Goal: Task Accomplishment & Management: Complete application form

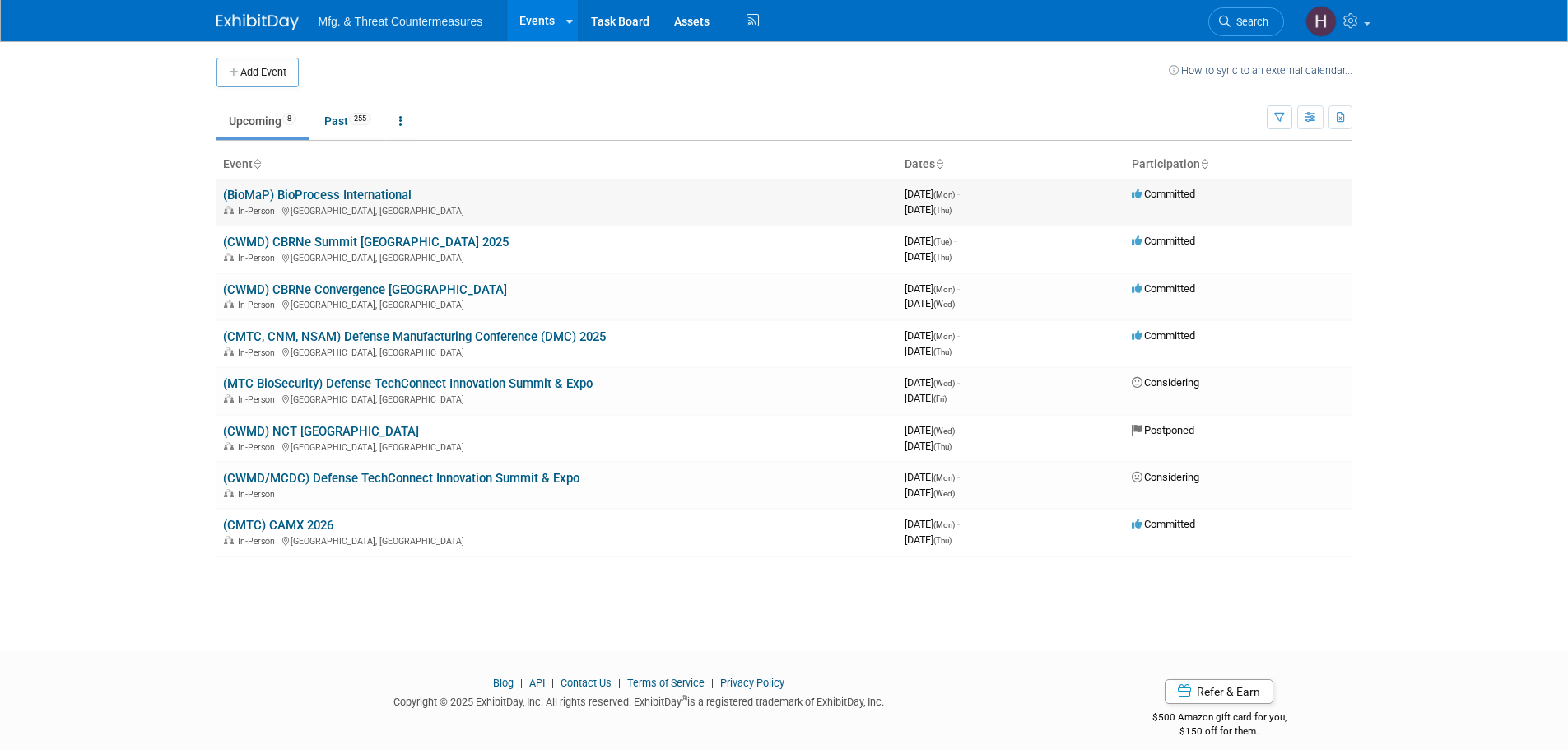
drag, startPoint x: 387, startPoint y: 190, endPoint x: 385, endPoint y: 207, distance: 17.1
drag, startPoint x: 385, startPoint y: 207, endPoint x: 371, endPoint y: 187, distance: 24.4
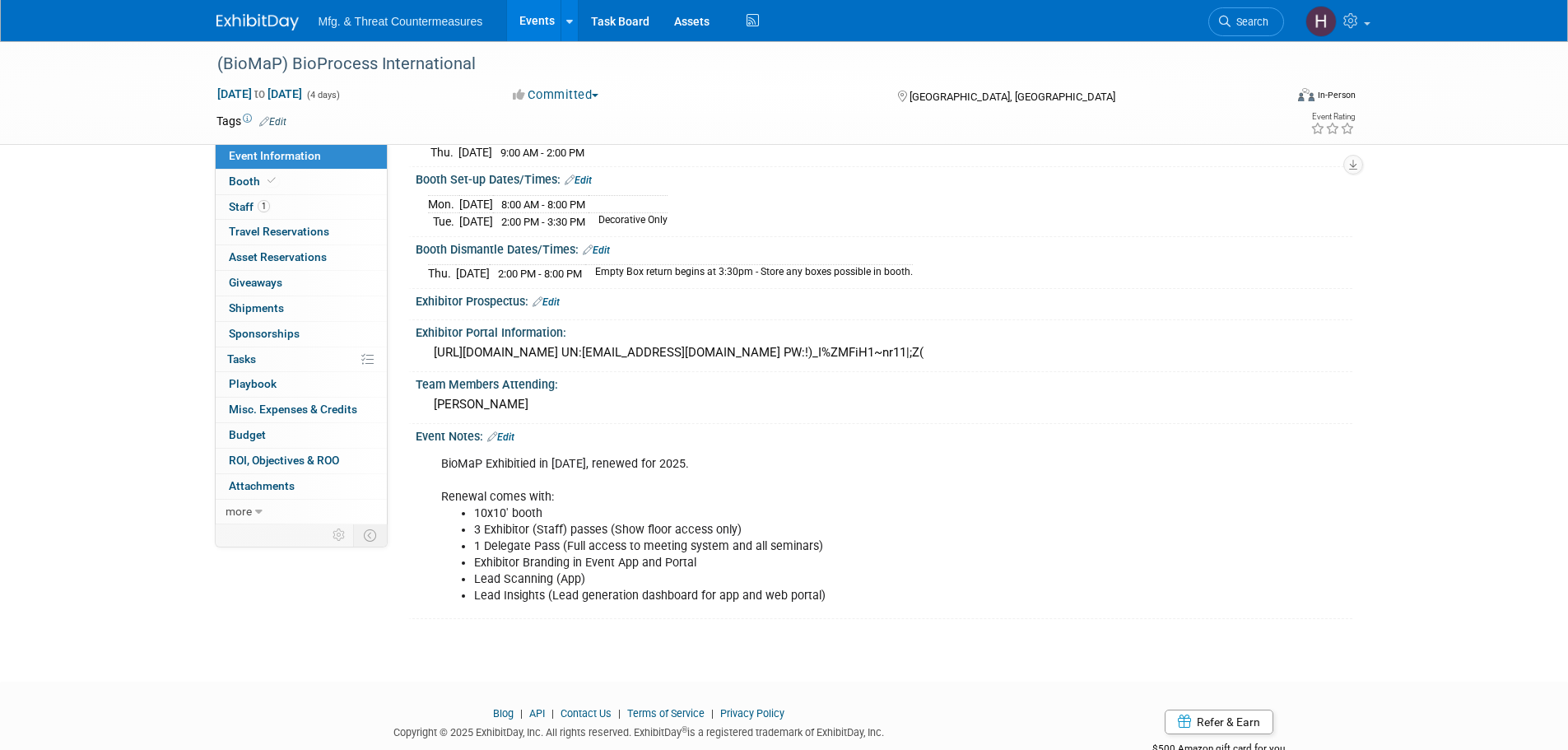
scroll to position [291, 0]
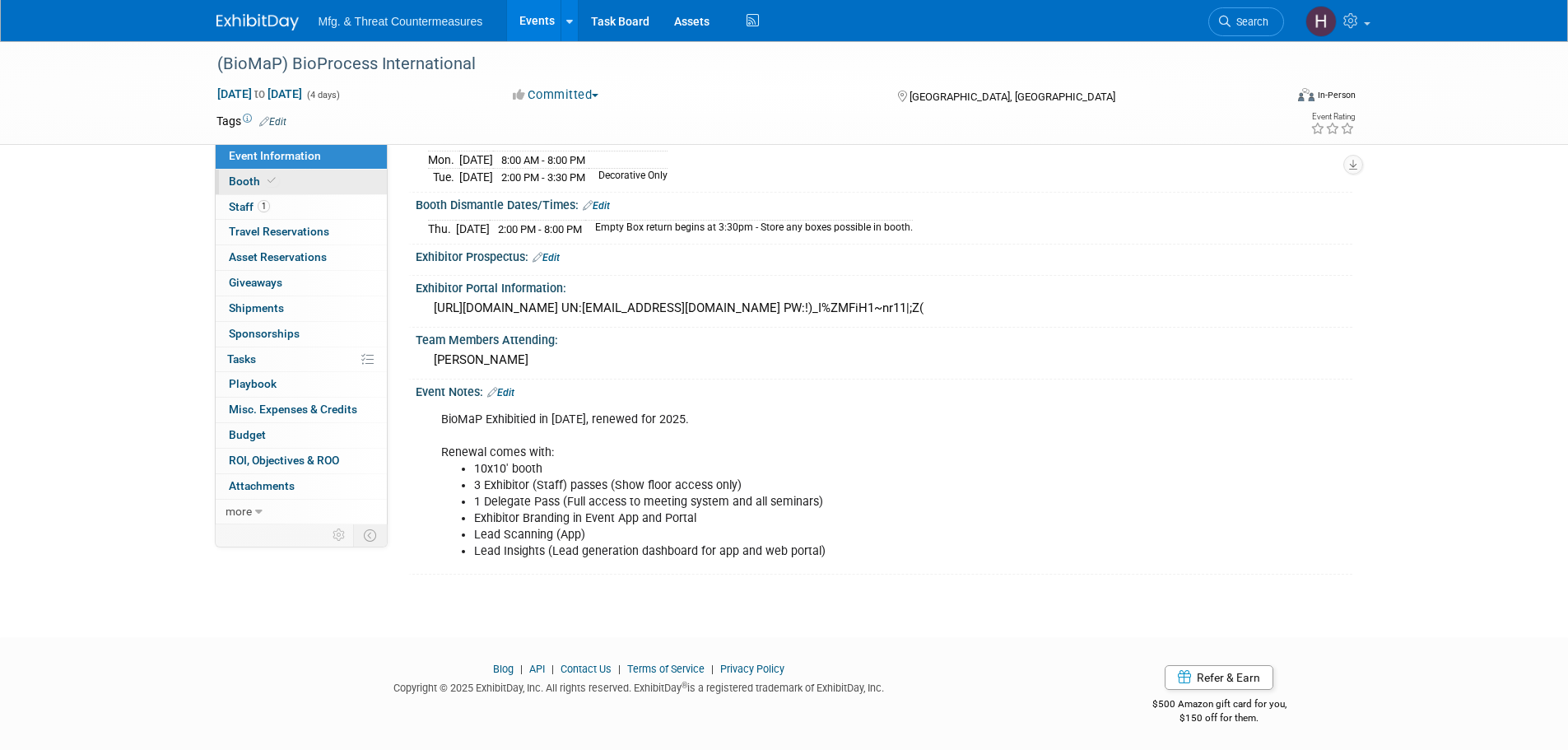
click at [239, 180] on span "Booth" at bounding box center [254, 181] width 50 height 13
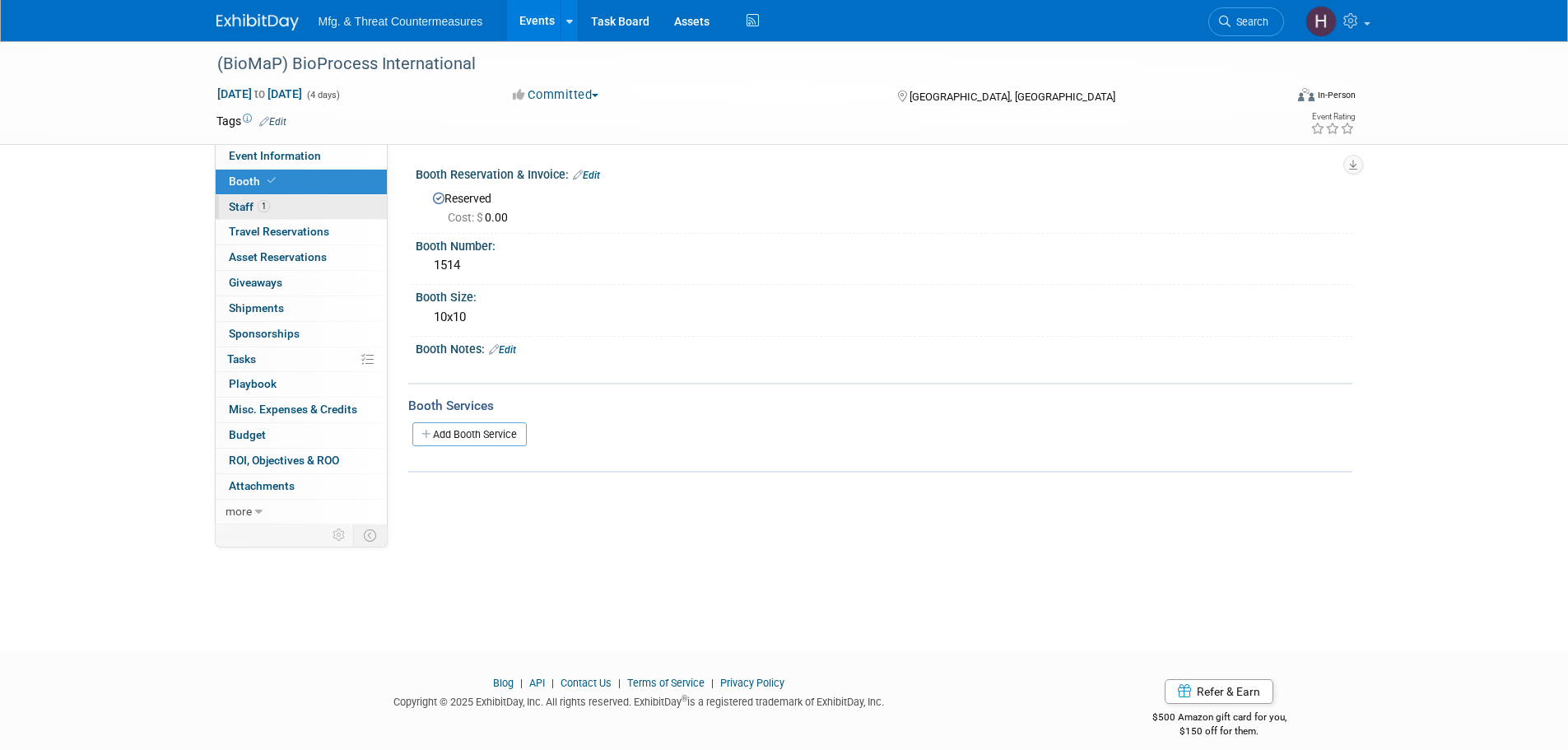
click at [240, 207] on span "Staff 1" at bounding box center [249, 207] width 41 height 13
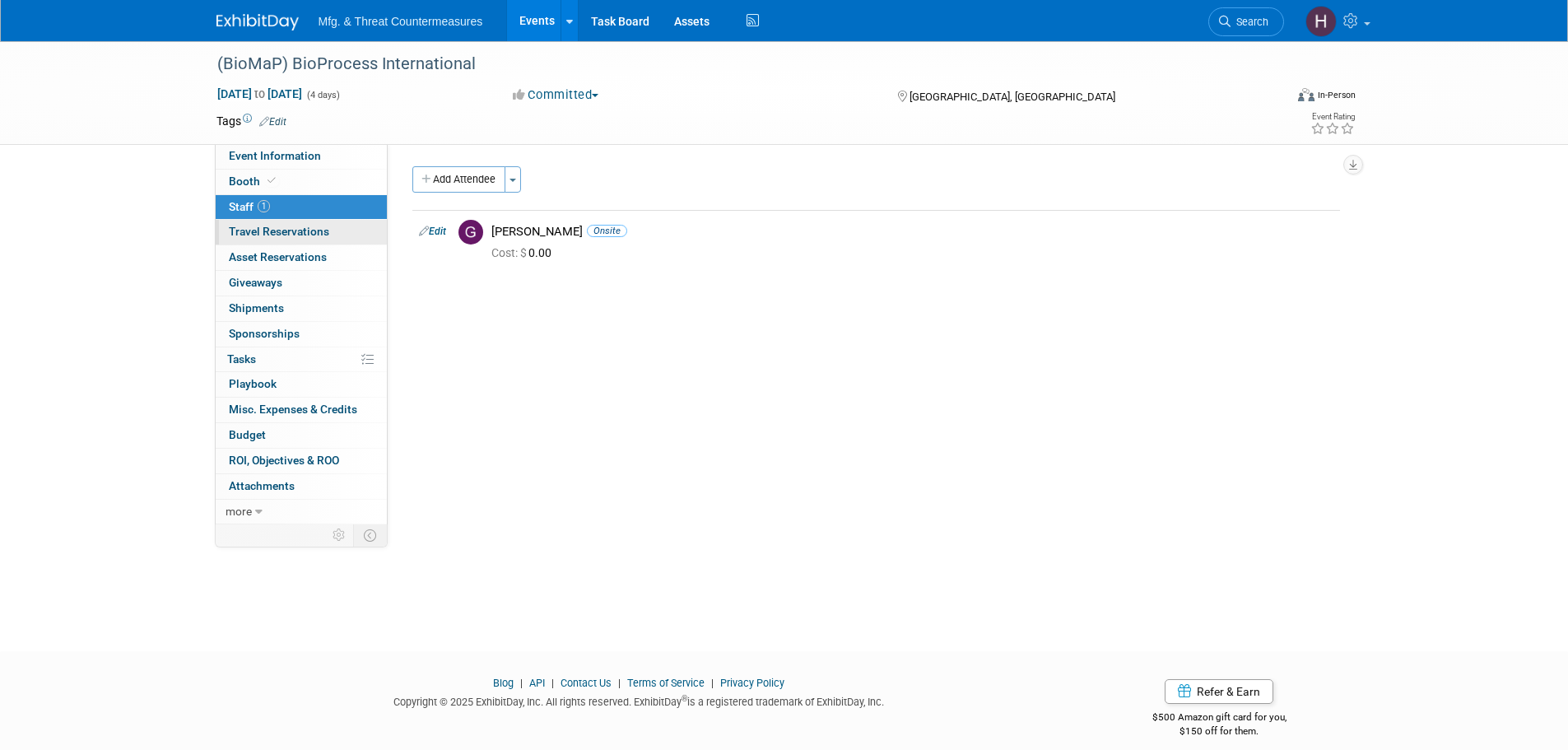
click at [248, 237] on span "Travel Reservations 0" at bounding box center [279, 231] width 101 height 13
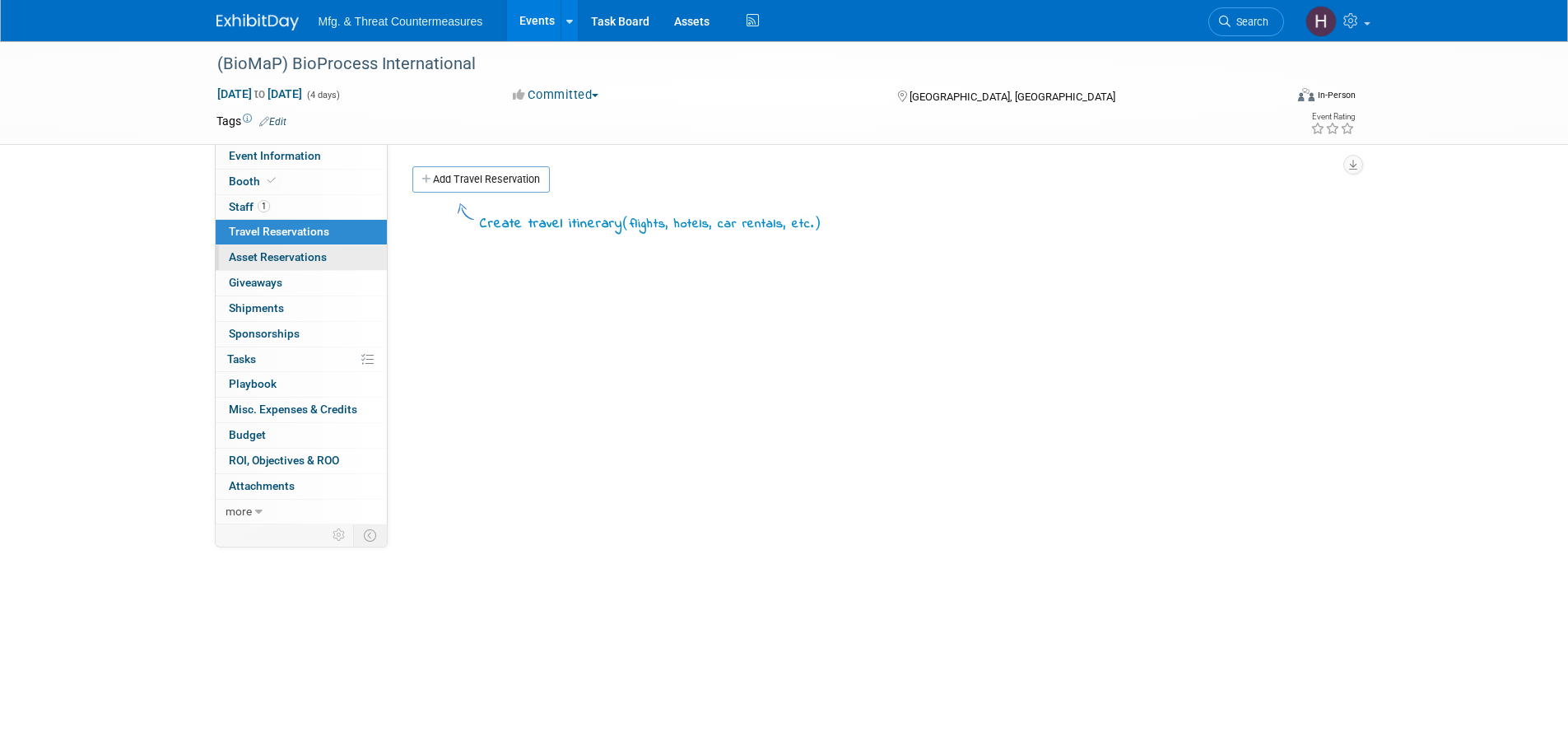
click at [248, 260] on span "Asset Reservations 0" at bounding box center [277, 257] width 98 height 13
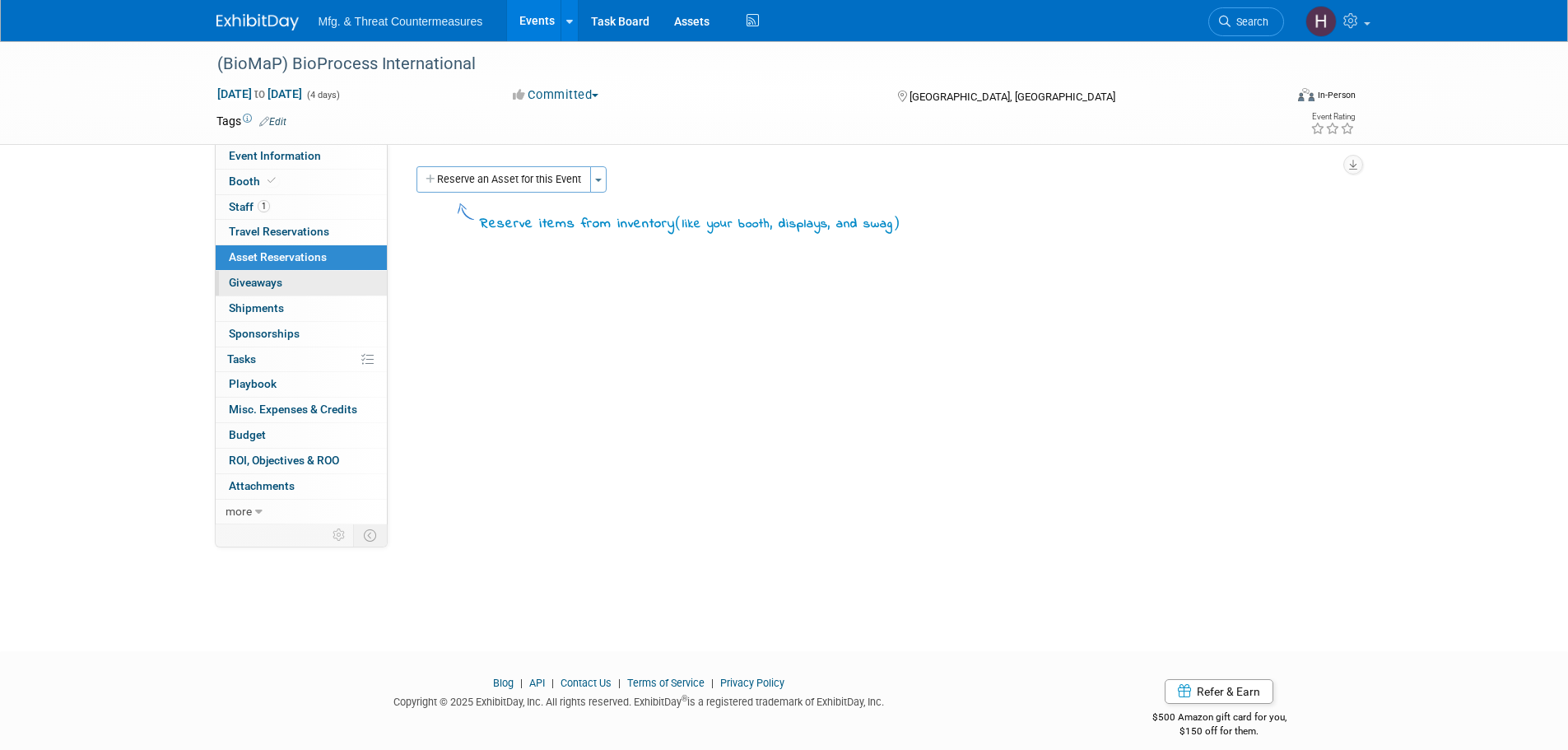
click at [250, 288] on span "Giveaways 0" at bounding box center [255, 282] width 54 height 13
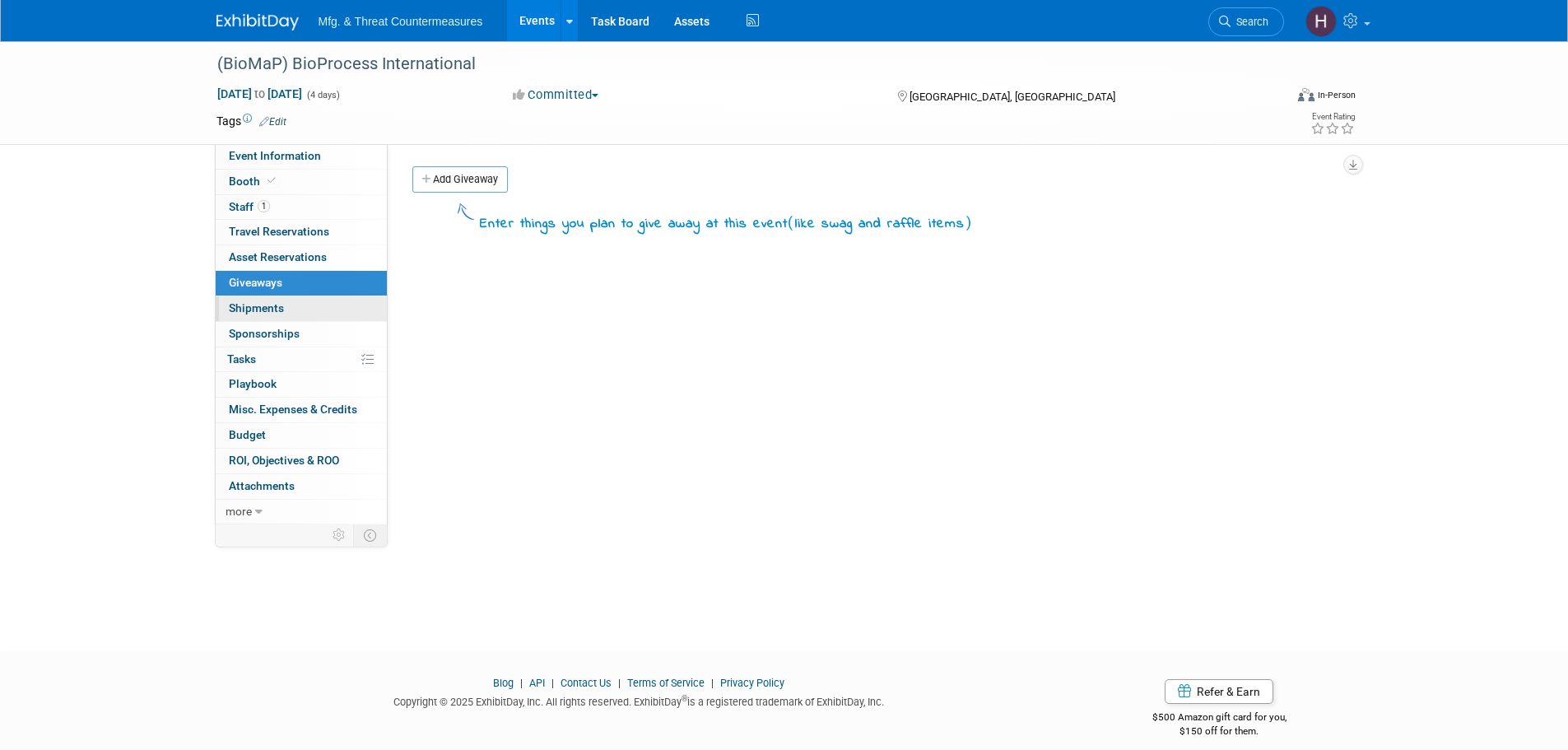
click at [241, 311] on span "Shipments 0" at bounding box center [256, 308] width 55 height 13
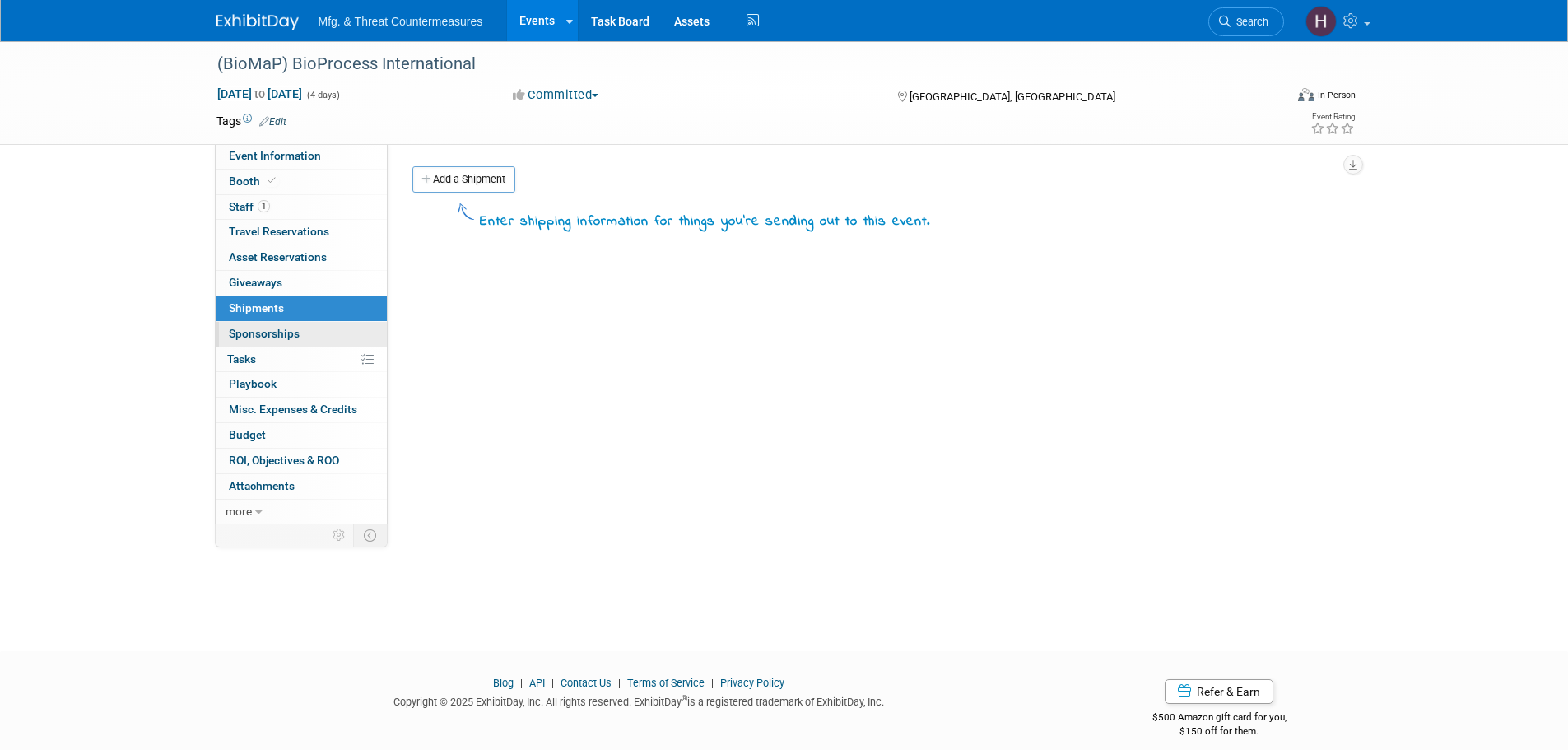
click at [241, 335] on span "Sponsorships 0" at bounding box center [264, 333] width 71 height 13
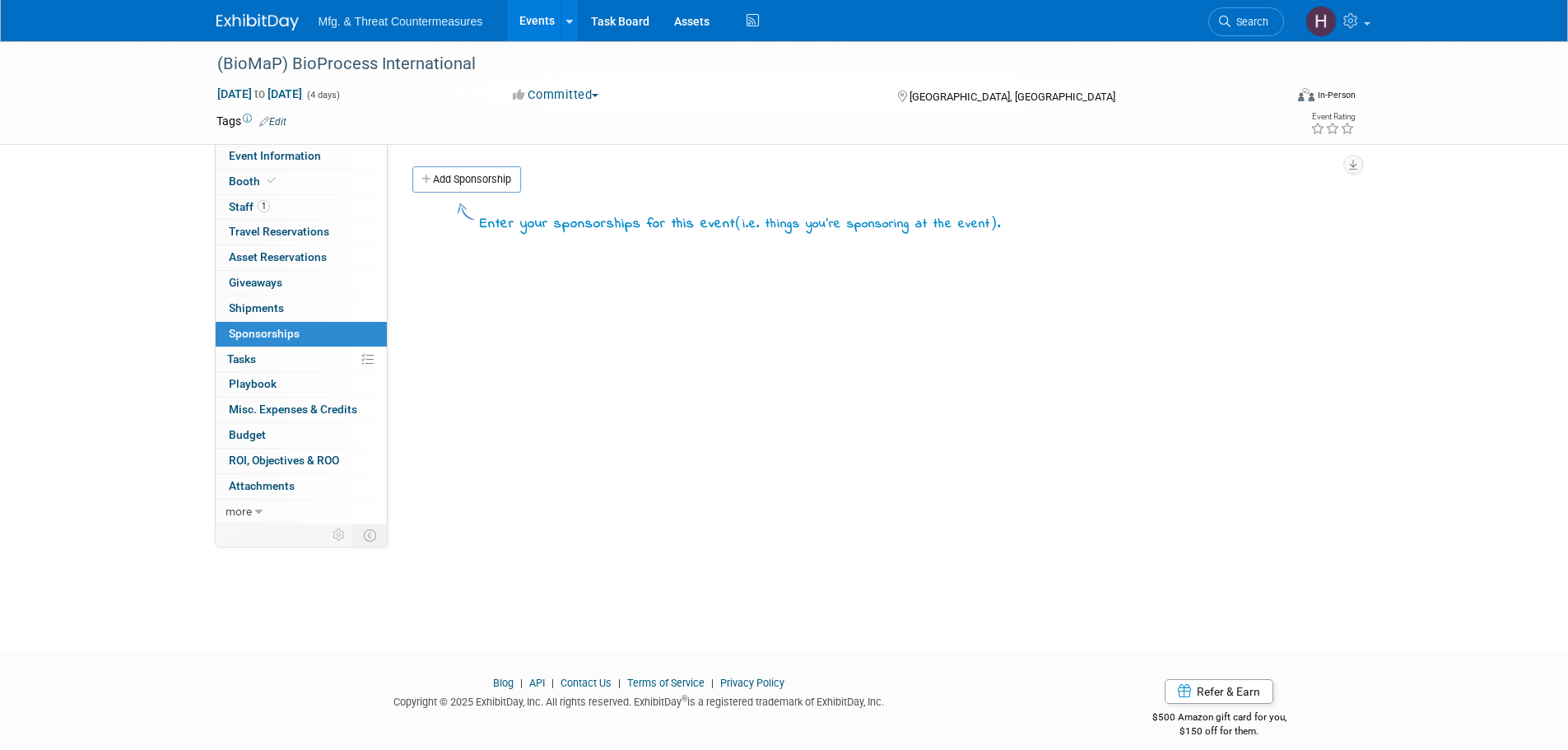
click at [241, 352] on span "Tasks 0%" at bounding box center [241, 359] width 29 height 13
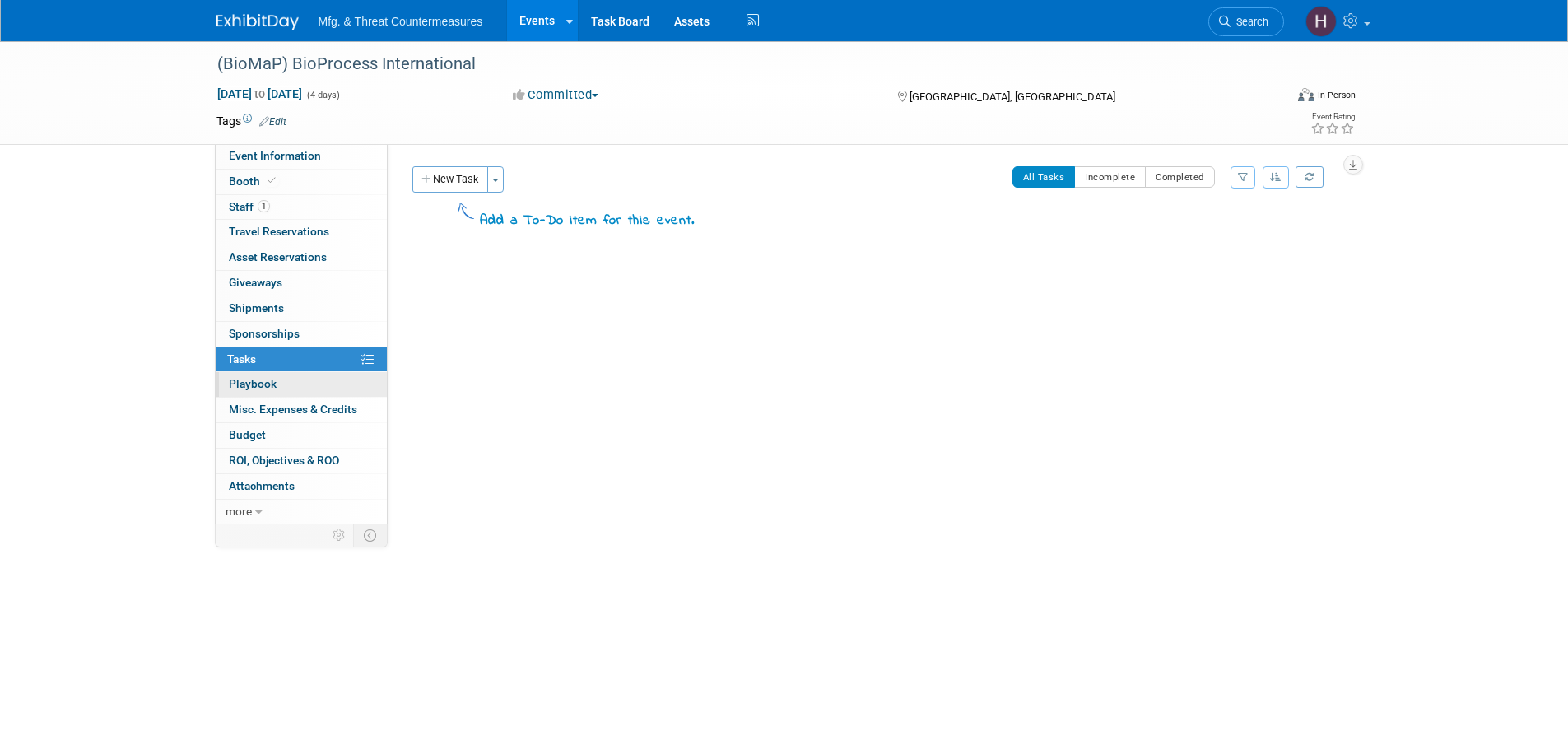
click at [250, 380] on span "Playbook 0" at bounding box center [252, 384] width 48 height 13
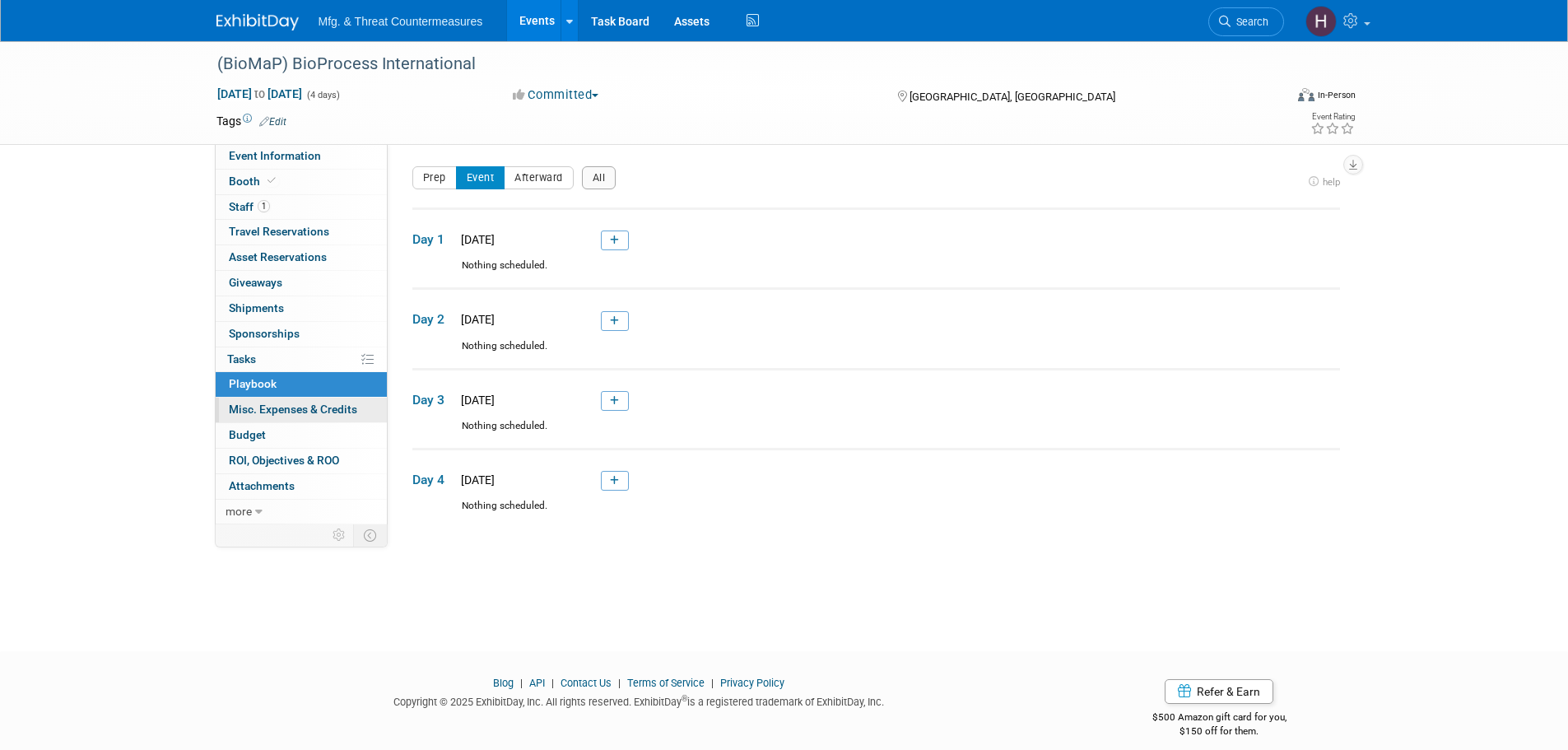
click at [260, 414] on span "Misc. Expenses & Credits 0" at bounding box center [292, 409] width 129 height 13
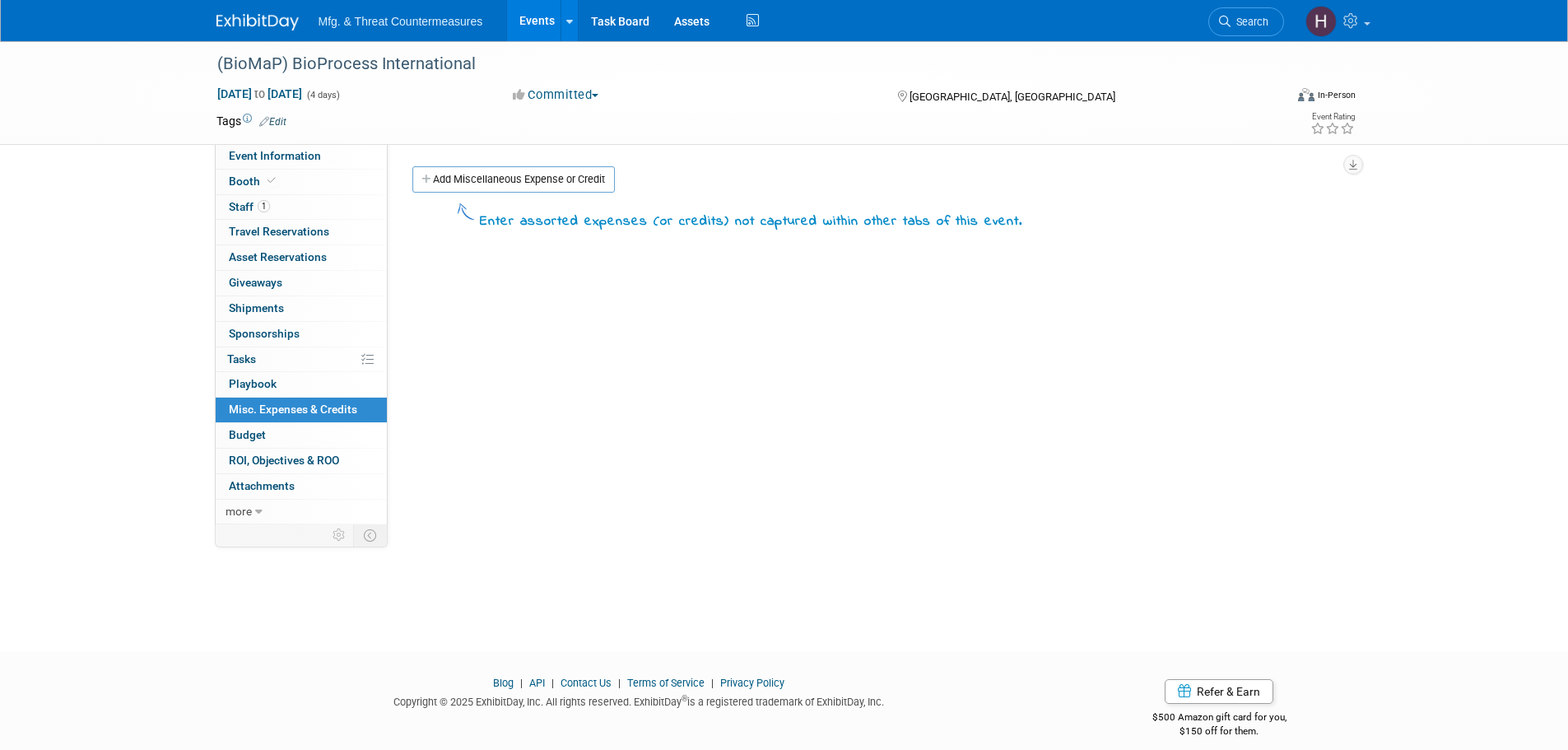
click at [256, 439] on span "Budget" at bounding box center [247, 434] width 37 height 13
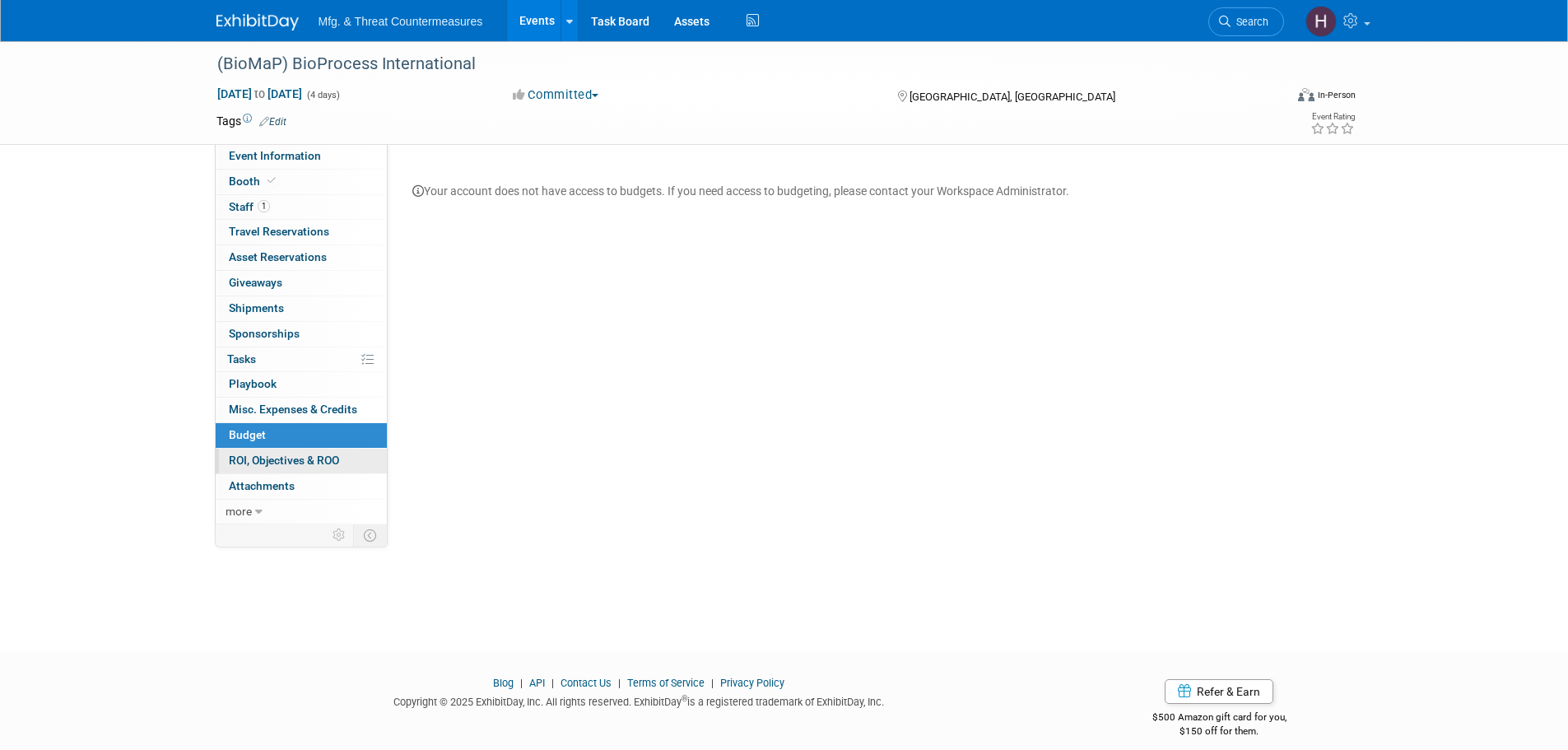
click at [260, 463] on span "ROI, Objectives & ROO 0" at bounding box center [283, 460] width 110 height 13
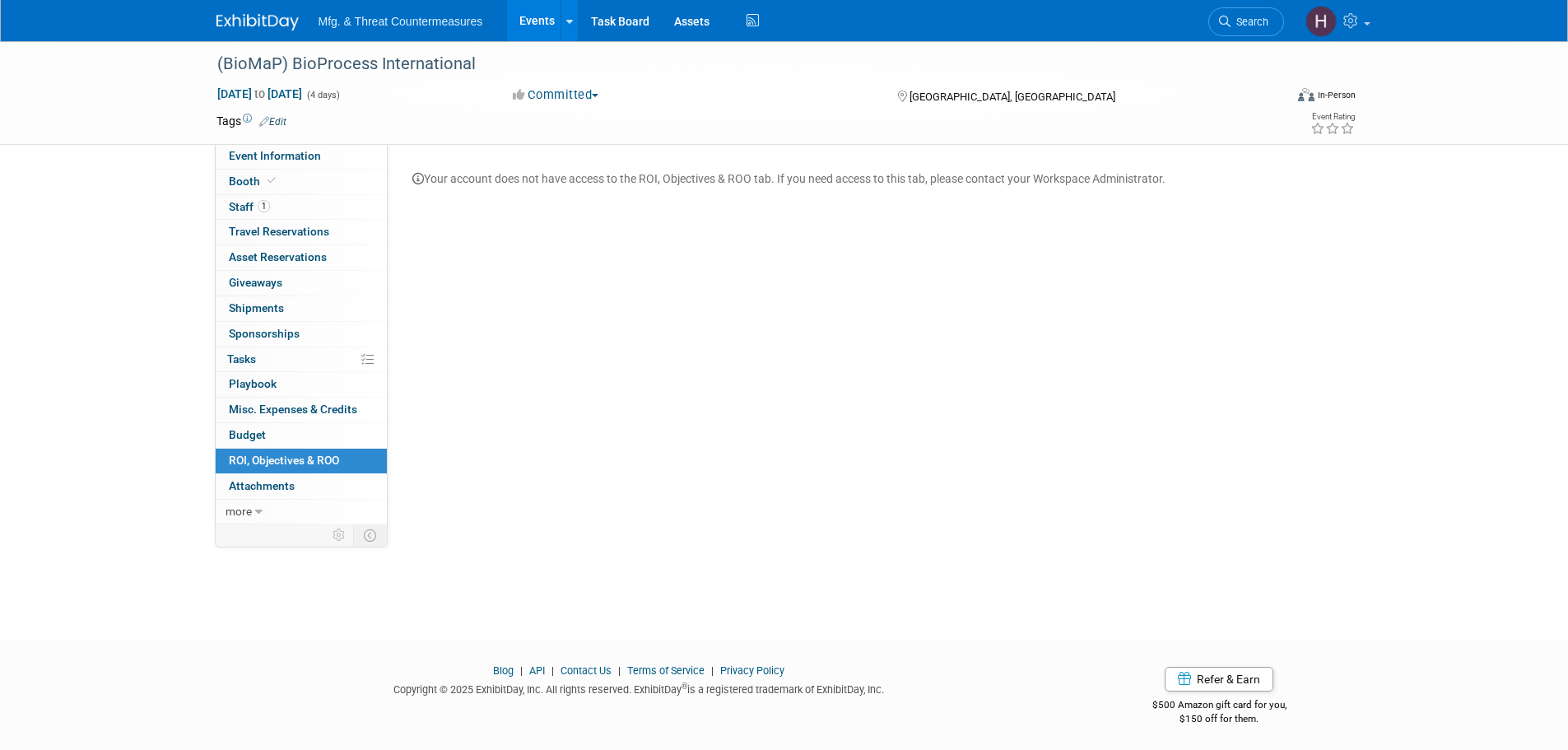
scroll to position [17, 0]
click at [272, 495] on link "0 Attachments 0" at bounding box center [302, 485] width 171 height 24
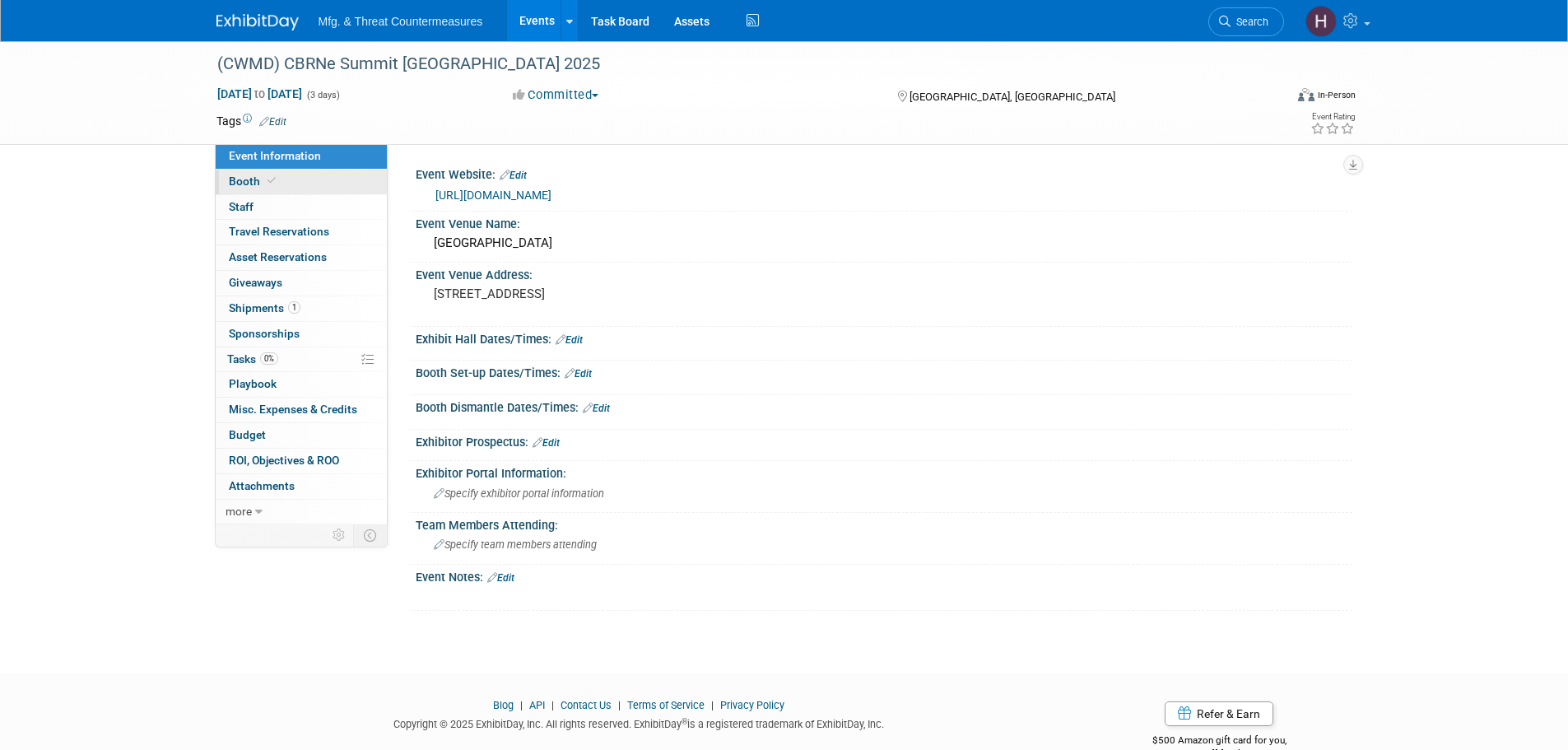
click at [290, 181] on link "Booth" at bounding box center [302, 181] width 171 height 24
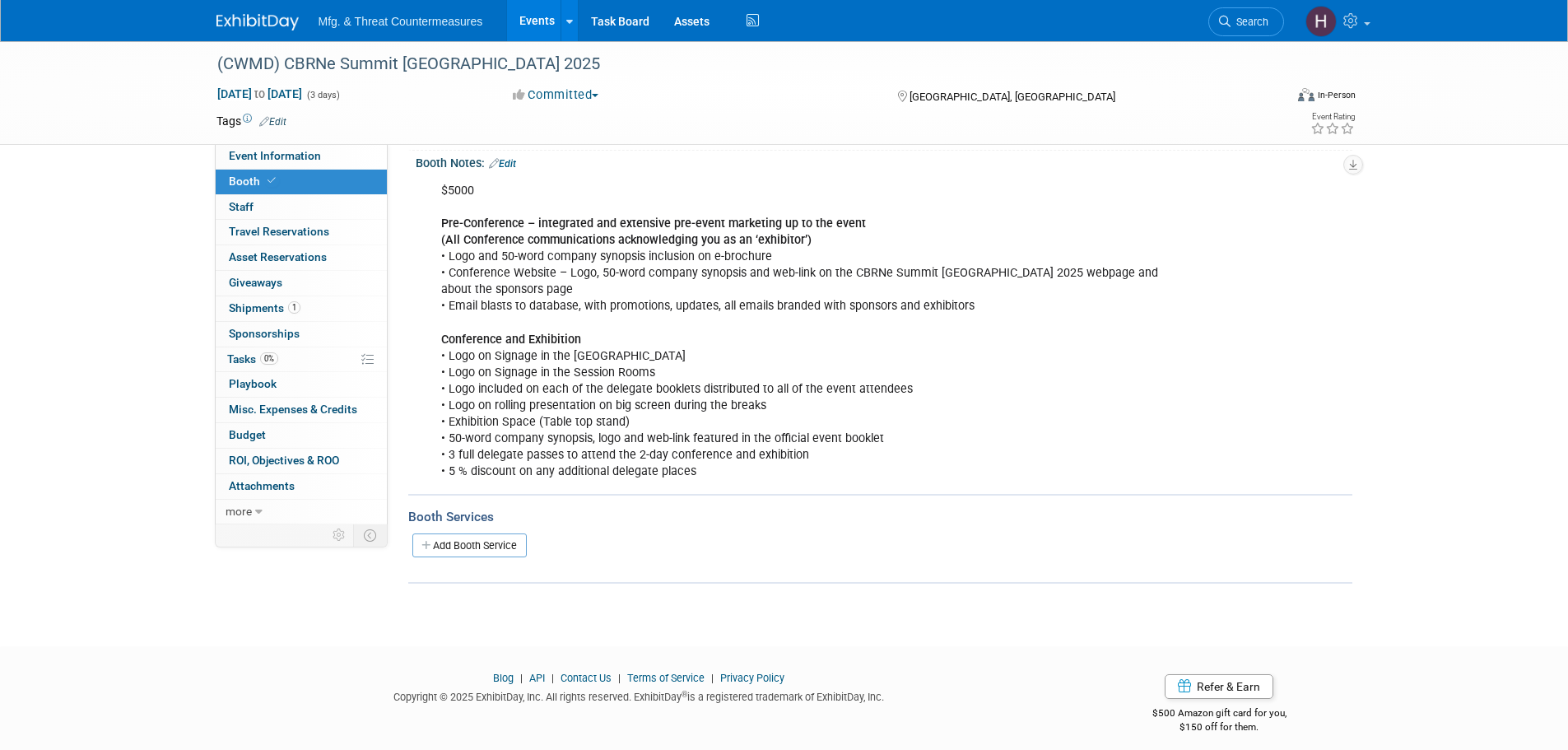
scroll to position [197, 0]
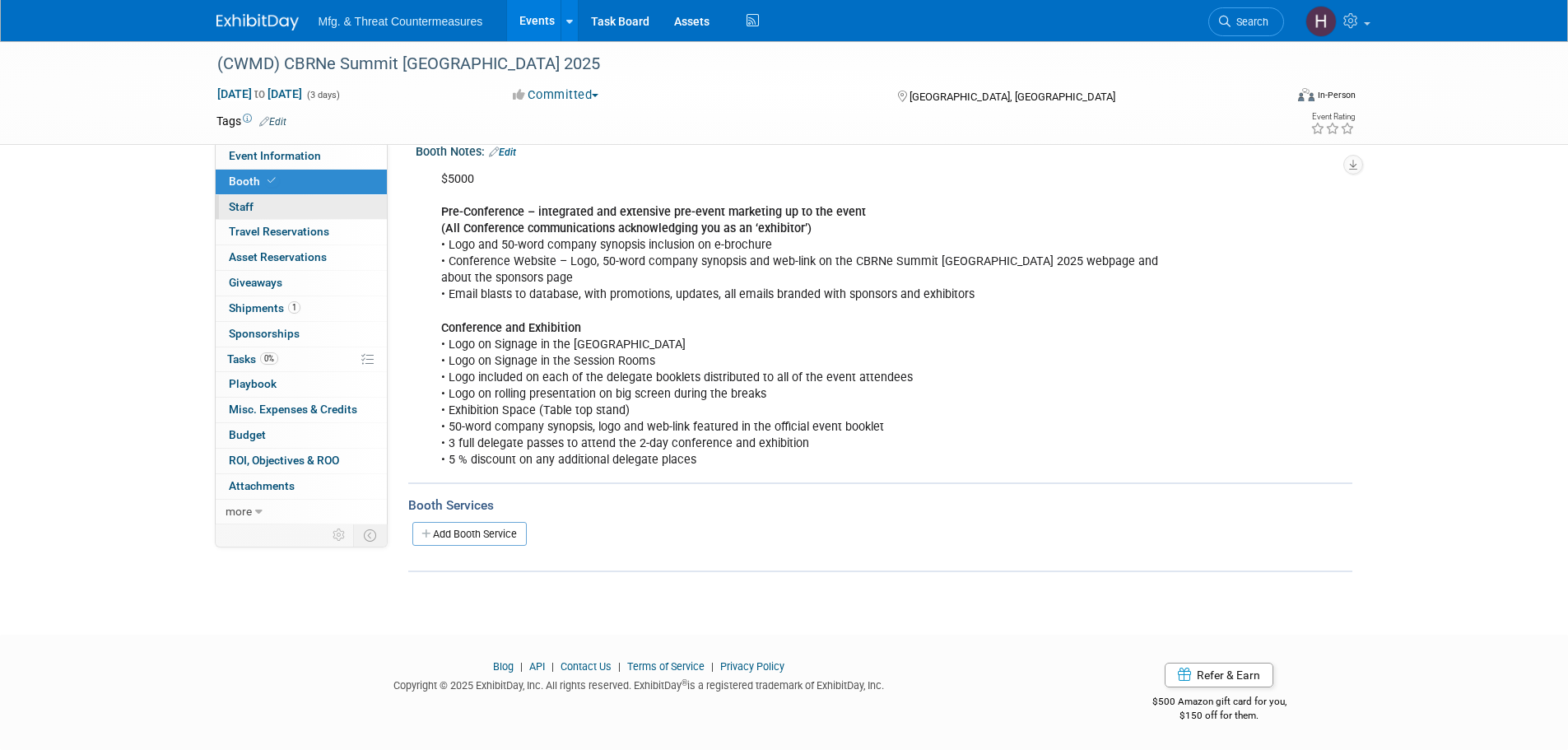
click at [260, 210] on link "0 Staff 0" at bounding box center [302, 207] width 171 height 24
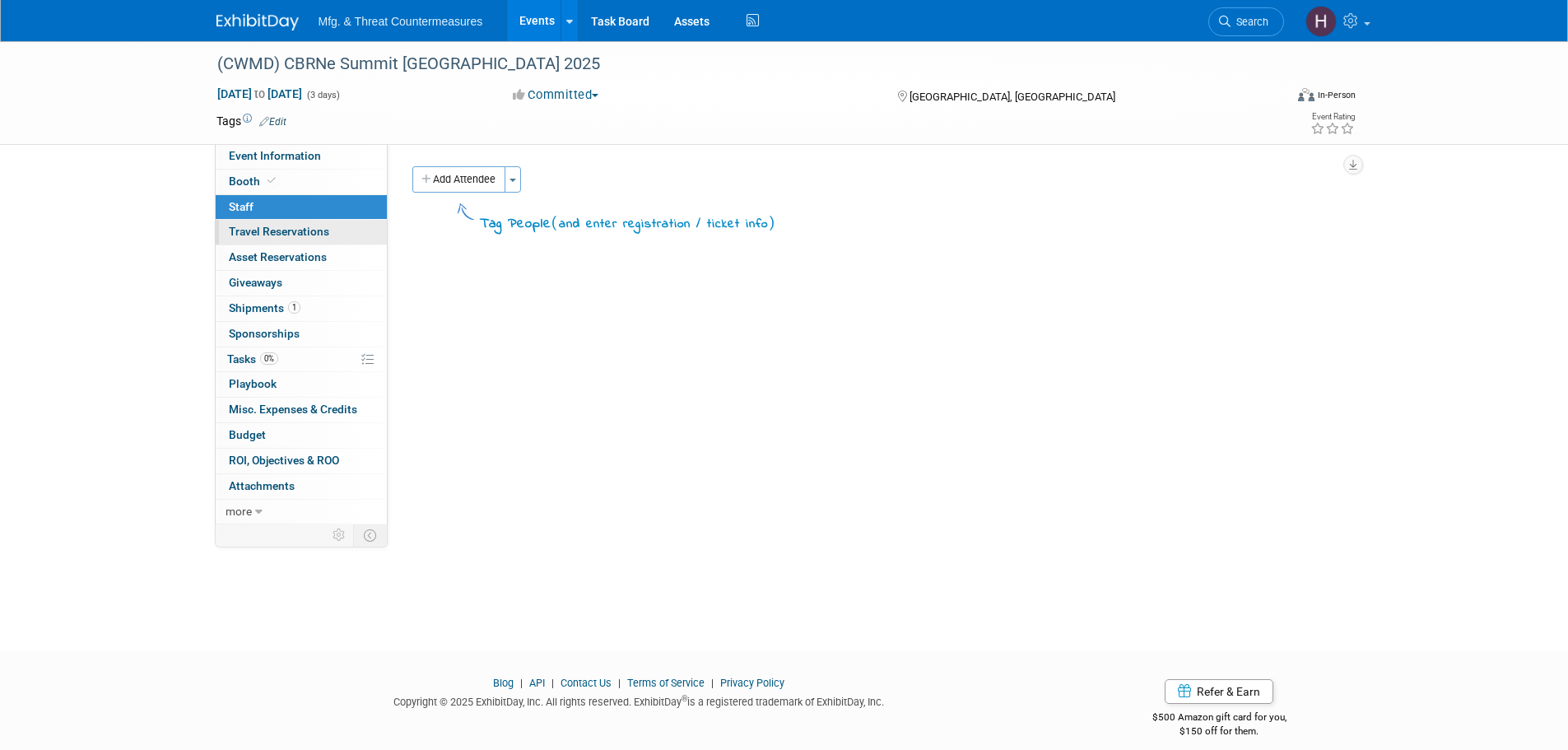
click at [253, 233] on span "Travel Reservations 0" at bounding box center [279, 231] width 101 height 13
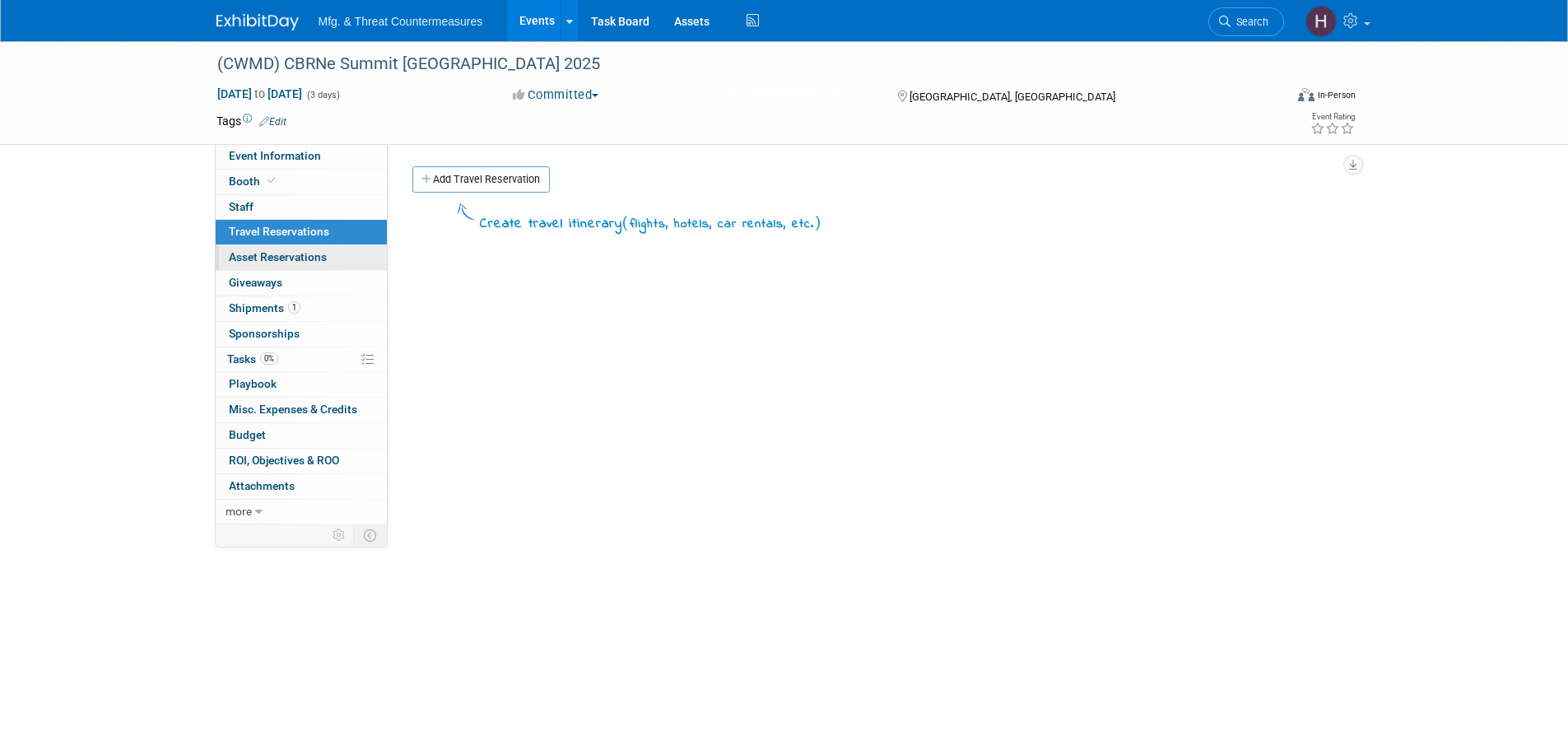
click at [261, 260] on span "Asset Reservations 0" at bounding box center [277, 257] width 98 height 13
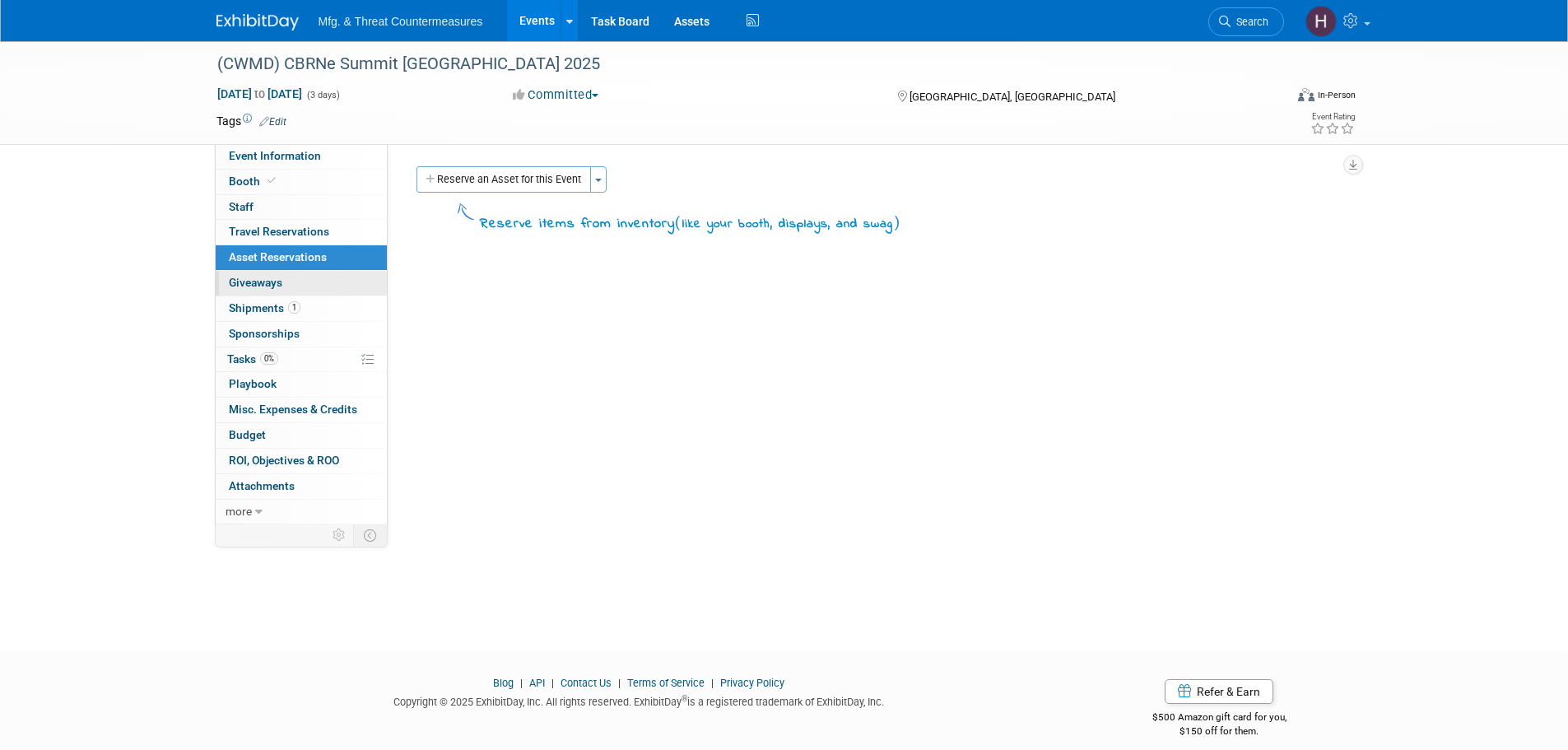
click at [270, 291] on link "0 Giveaways 0" at bounding box center [302, 282] width 171 height 24
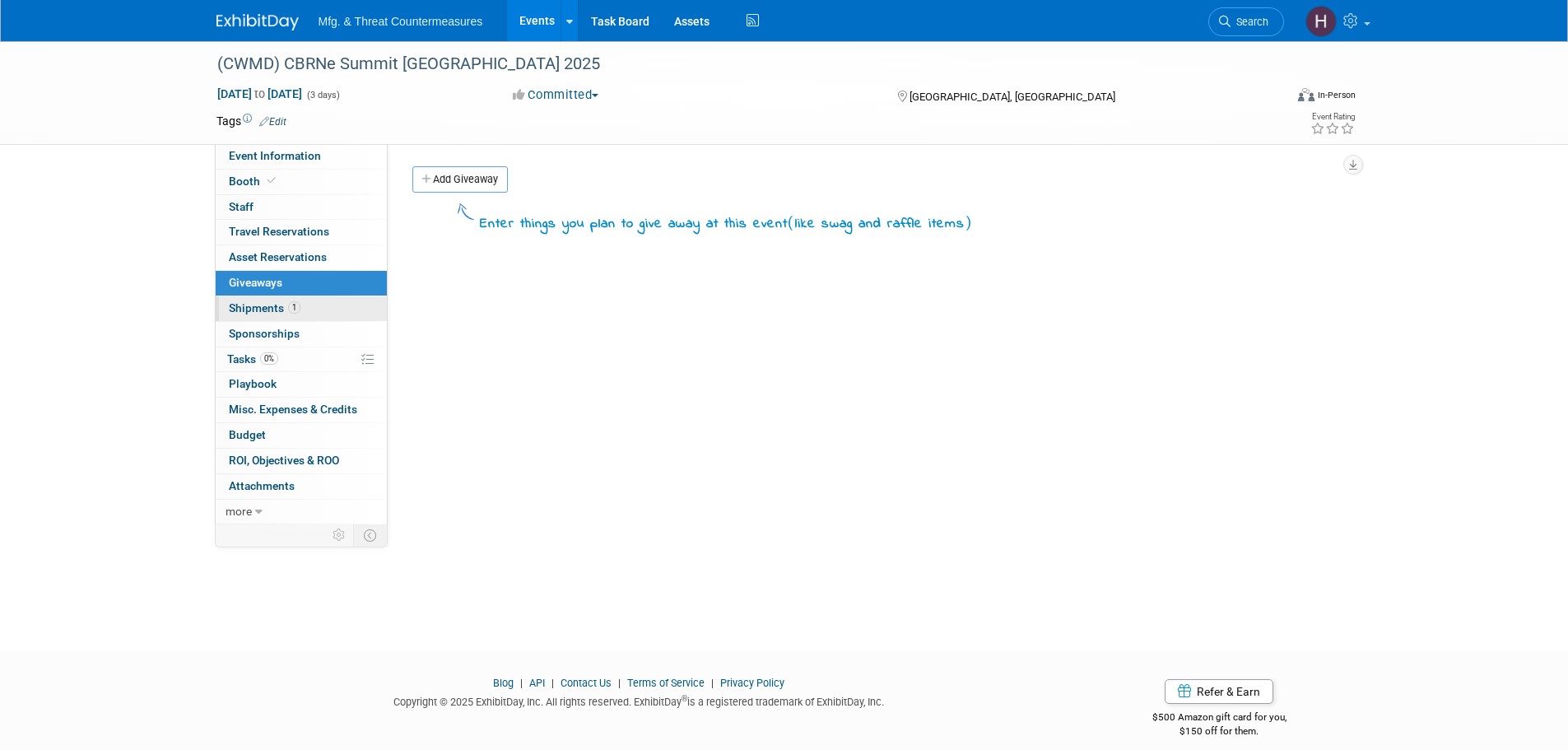
click at [271, 308] on span "Shipments 1" at bounding box center [264, 308] width 71 height 13
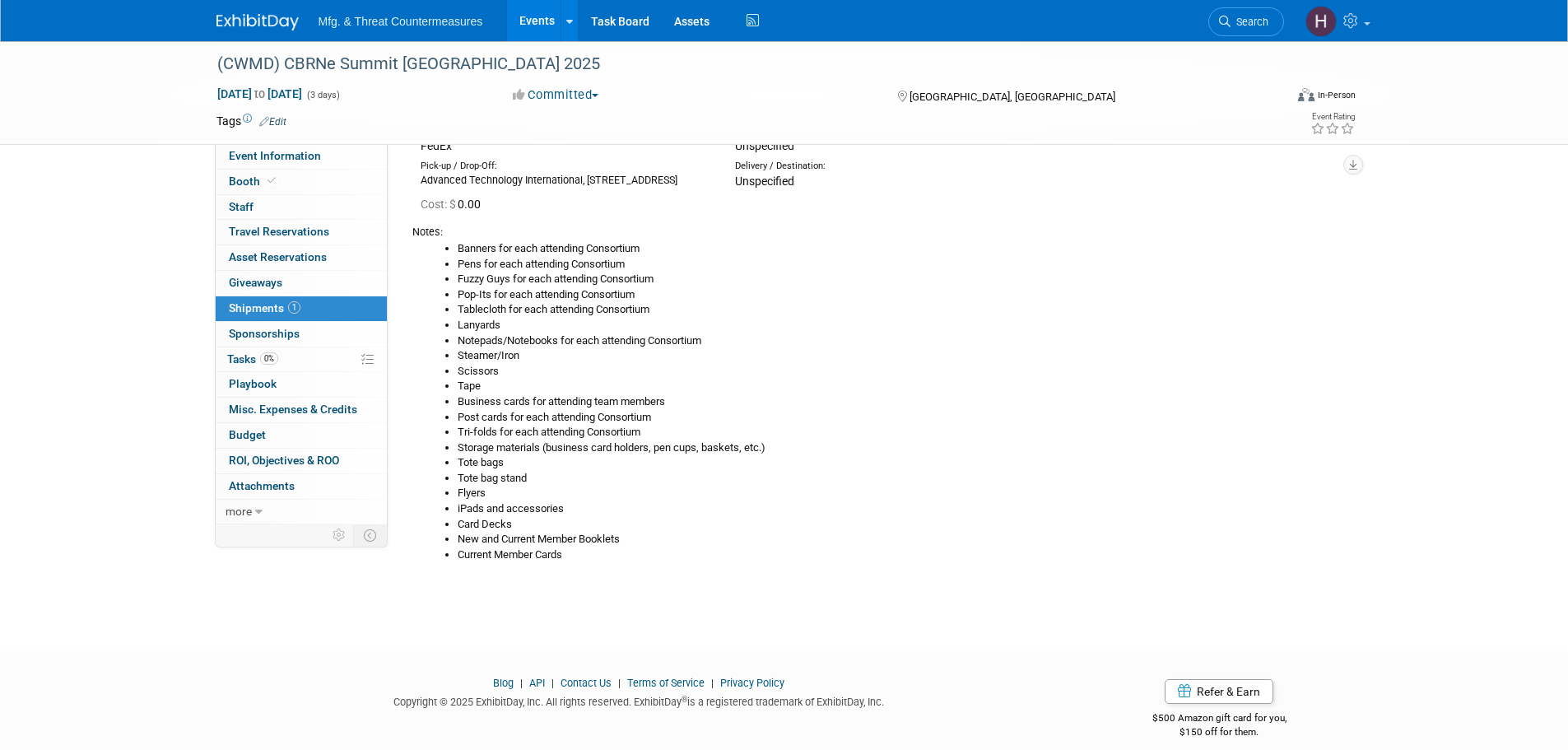
scroll to position [151, 0]
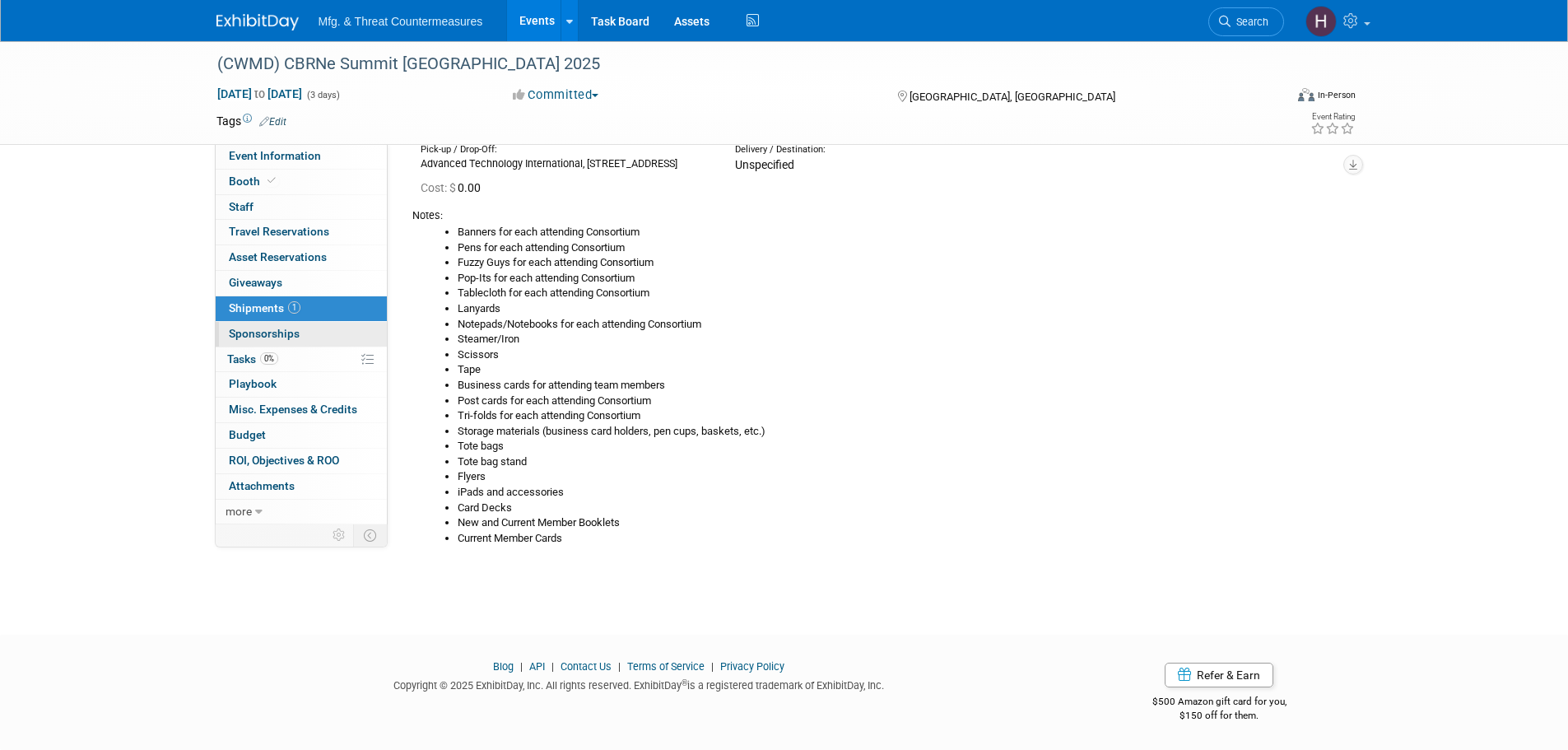
click at [286, 338] on span "Sponsorships 0" at bounding box center [264, 333] width 71 height 13
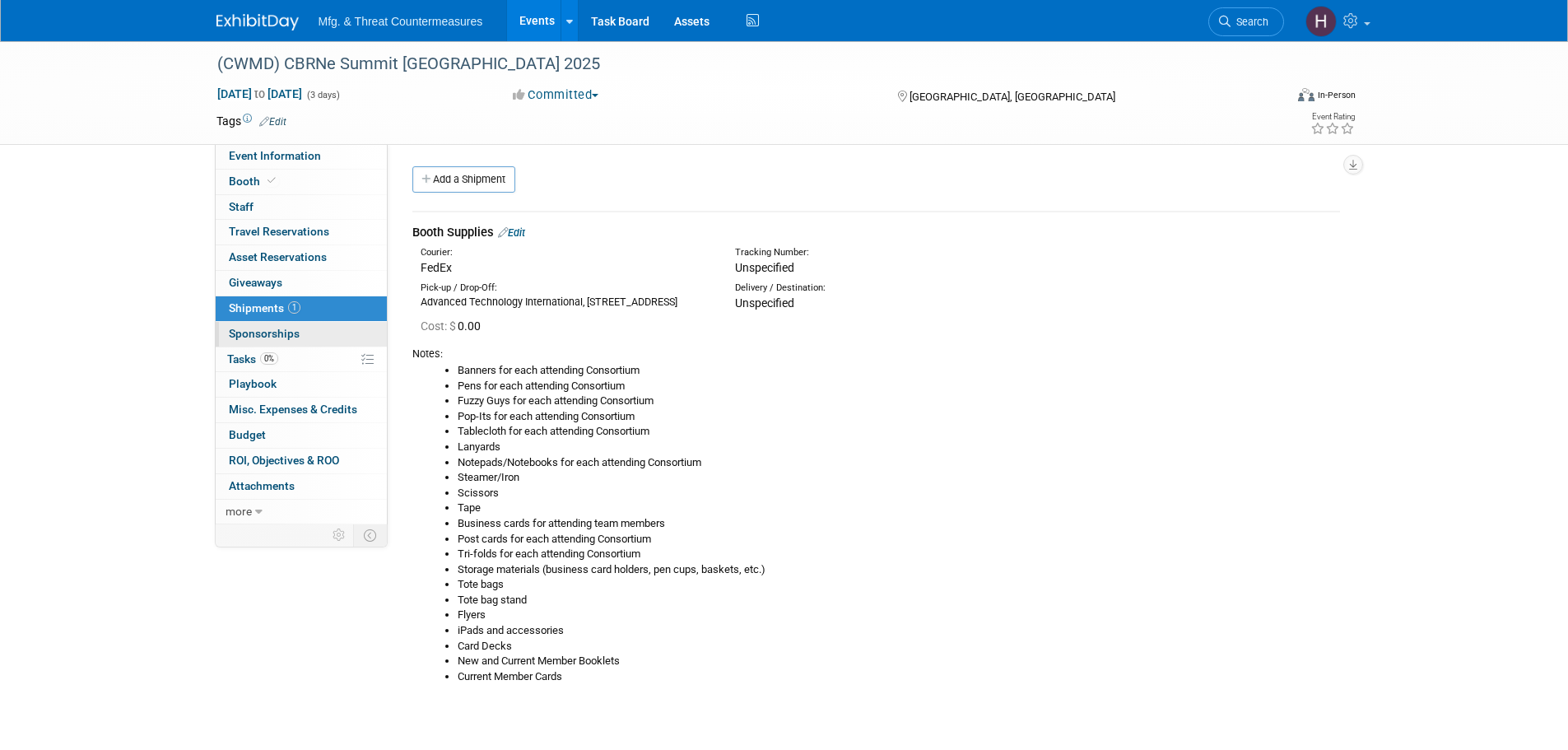
click at [0, 0] on div at bounding box center [0, 0] width 0 height 0
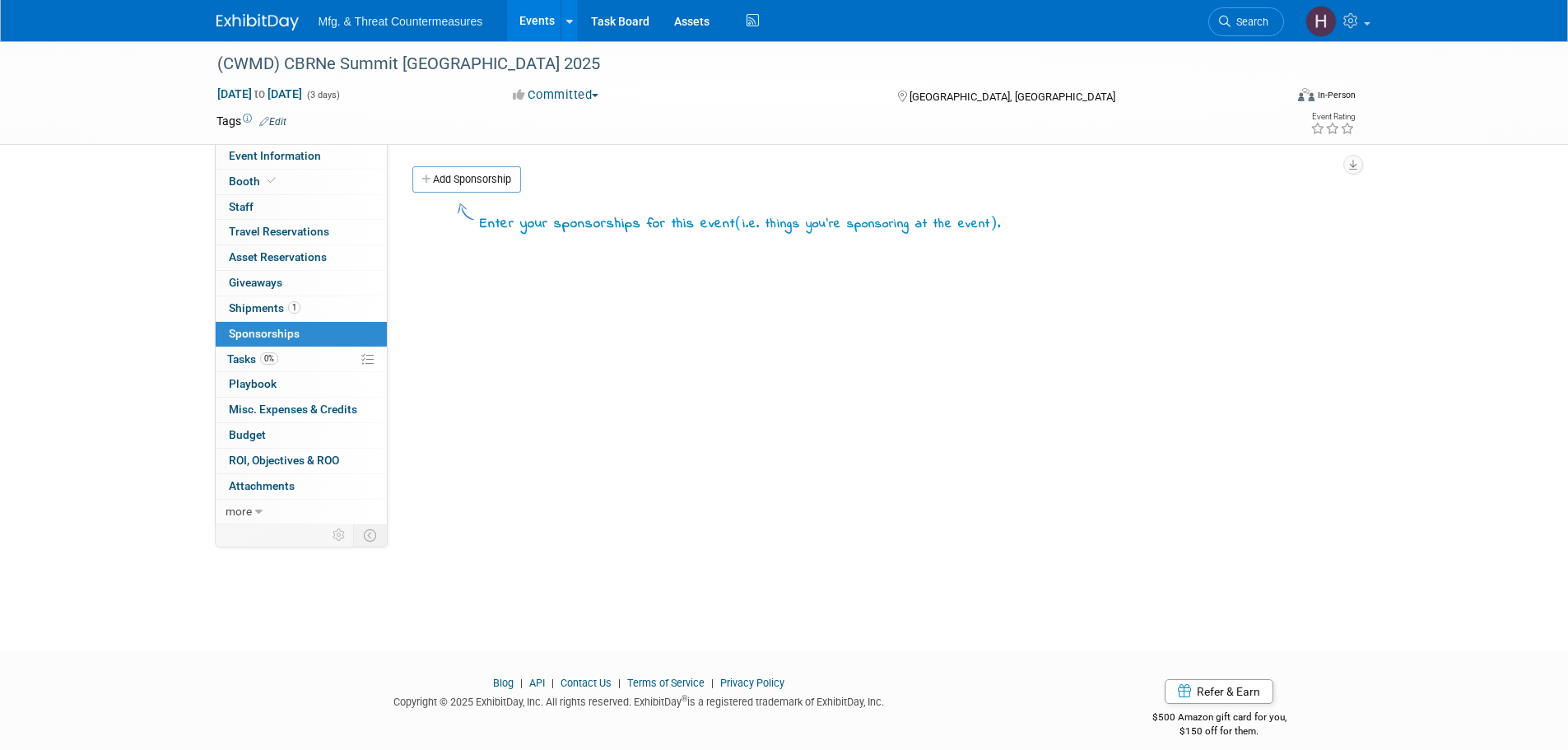
click at [271, 358] on span "0%" at bounding box center [270, 358] width 18 height 13
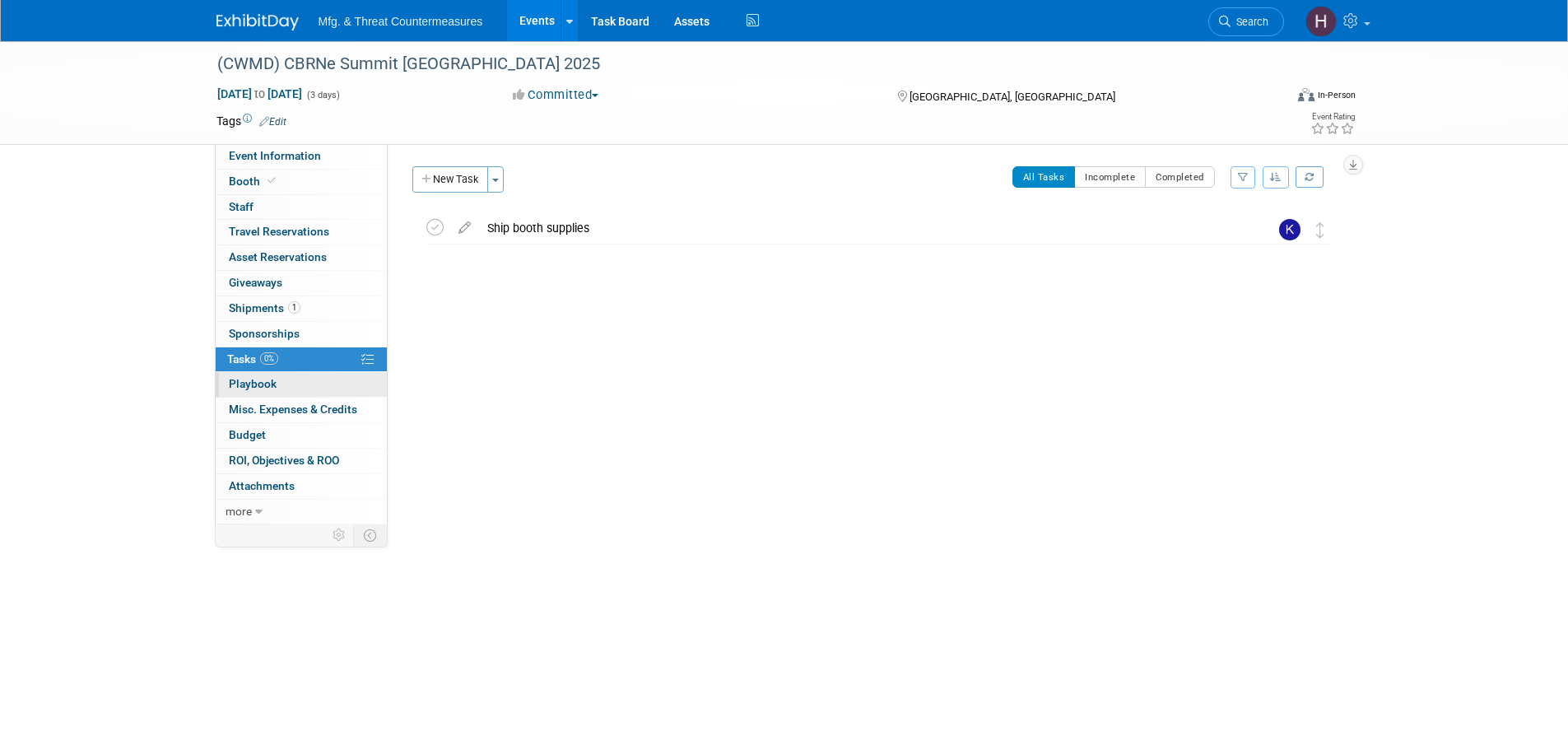
click at [322, 385] on link "0 Playbook 0" at bounding box center [302, 384] width 171 height 24
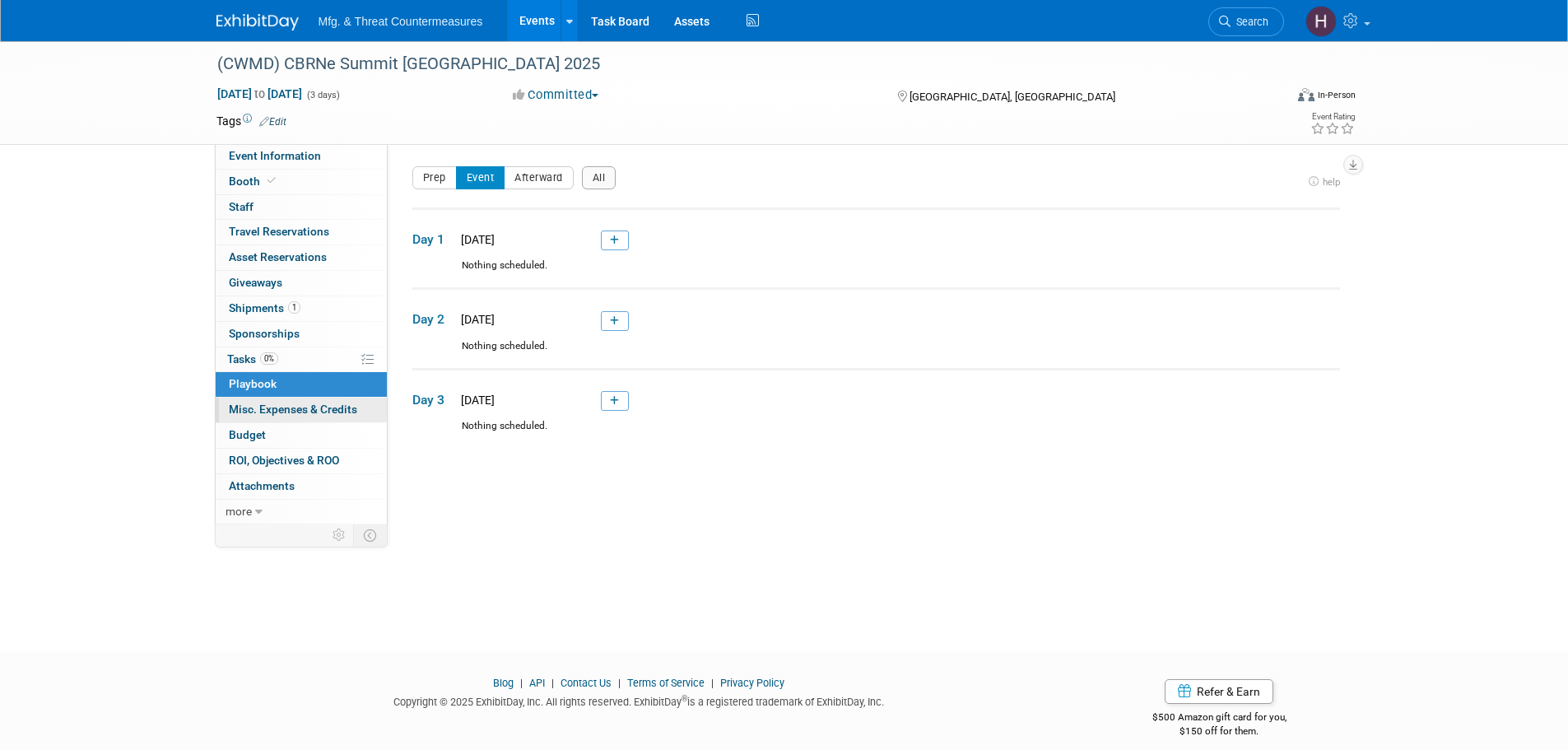
click at [304, 413] on span "Misc. Expenses & Credits 0" at bounding box center [292, 409] width 129 height 13
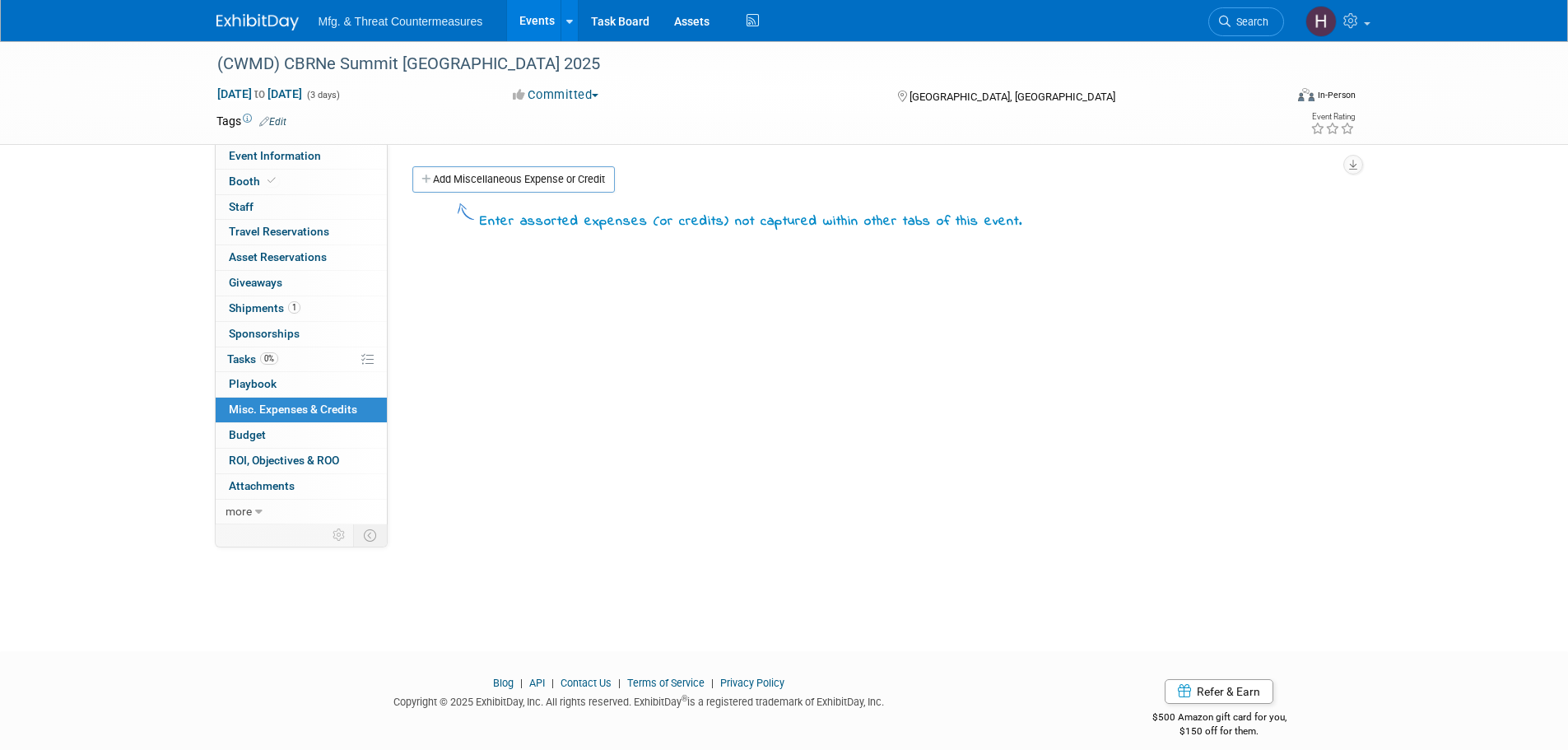
click at [303, 433] on link "Budget" at bounding box center [302, 435] width 171 height 24
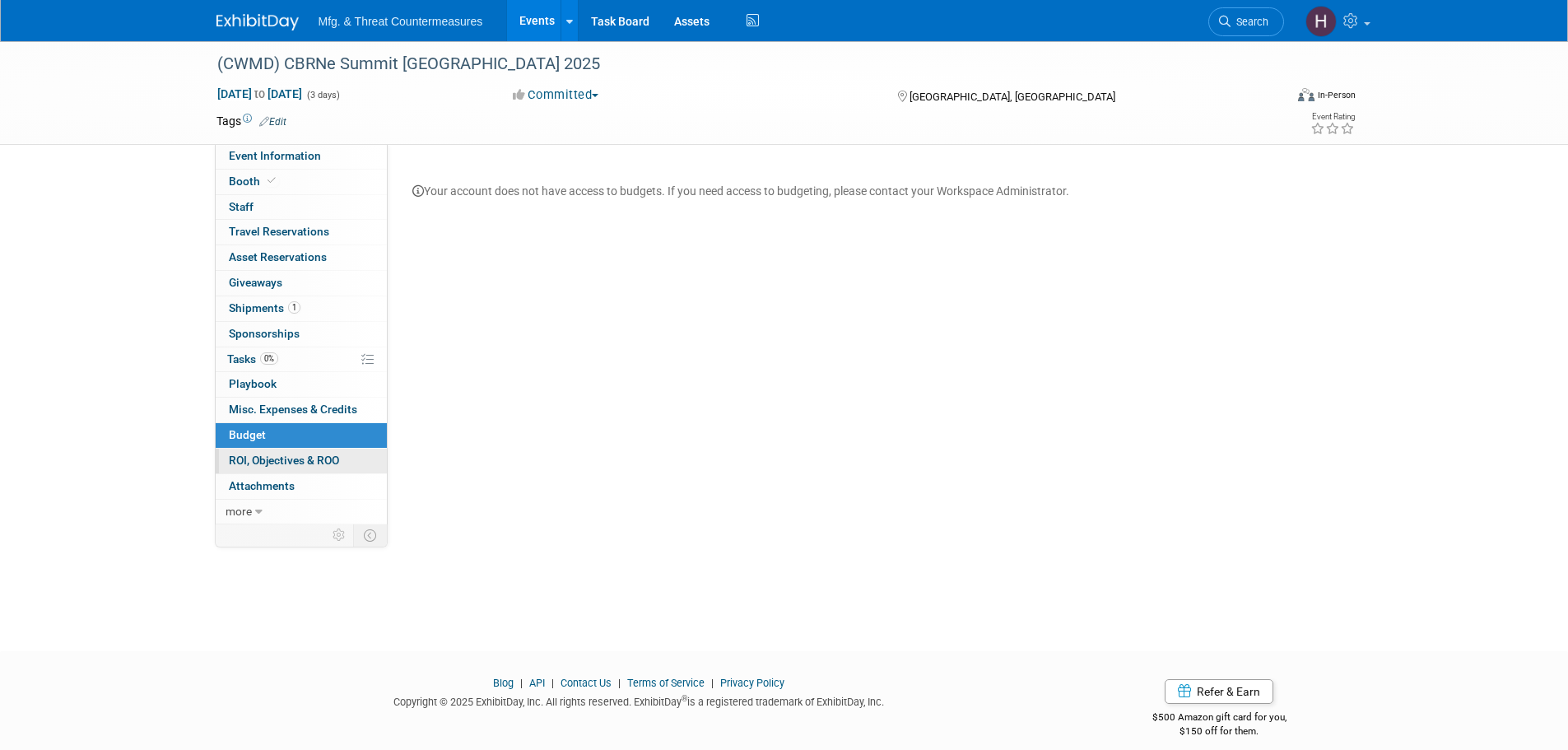
click at [302, 468] on link "0 ROI, Objectives & ROO 0" at bounding box center [302, 460] width 171 height 24
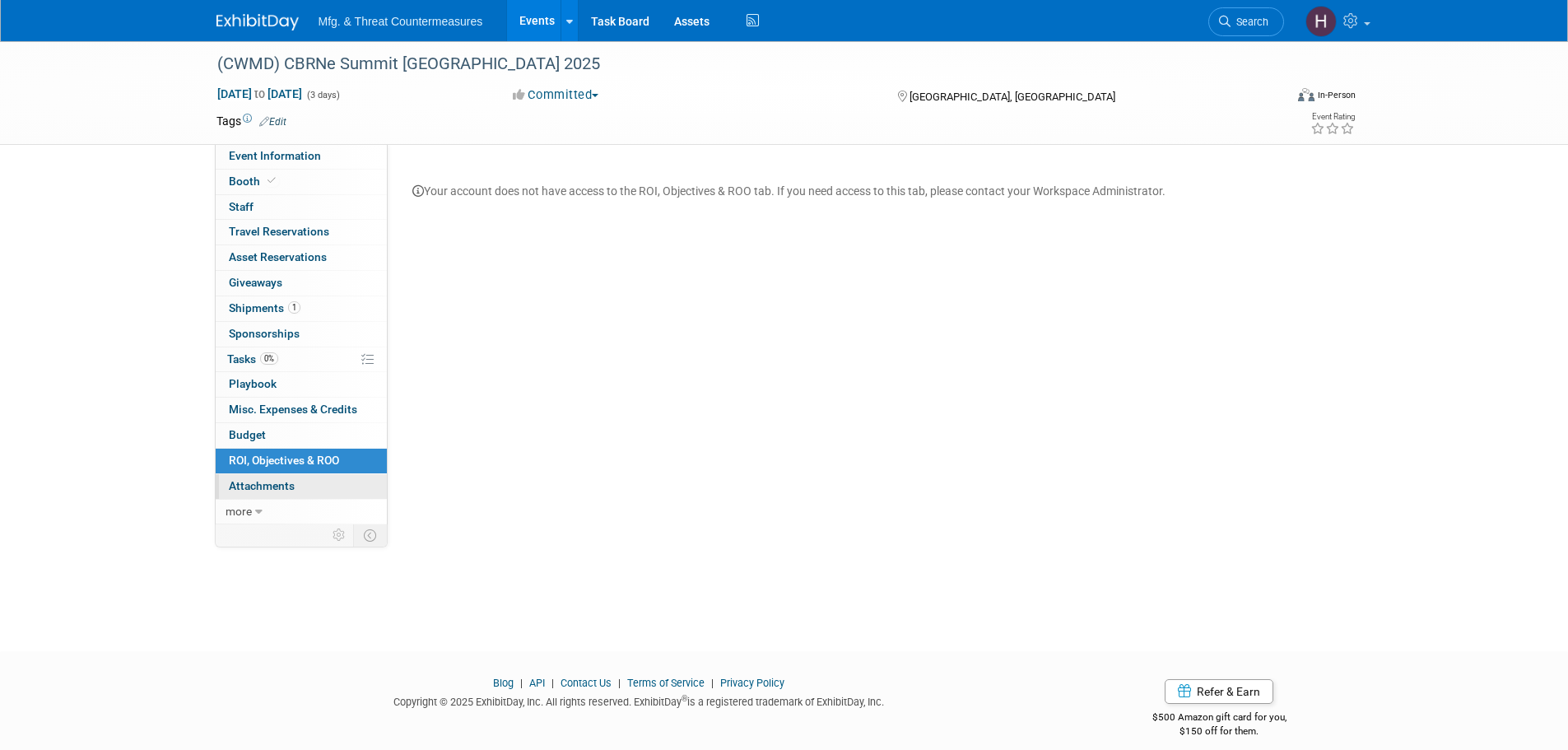
click at [286, 484] on span "Attachments 0" at bounding box center [261, 485] width 66 height 13
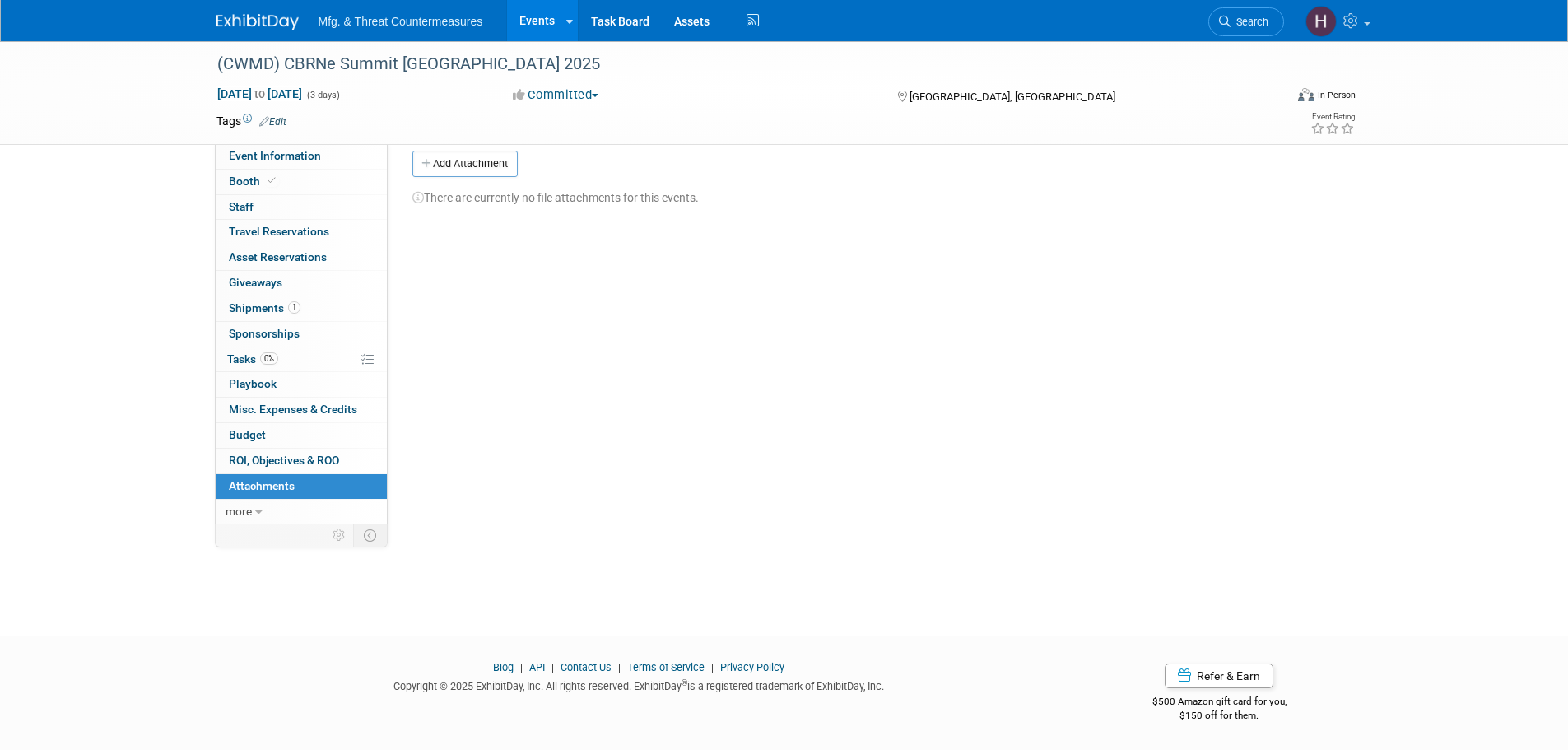
scroll to position [17, 0]
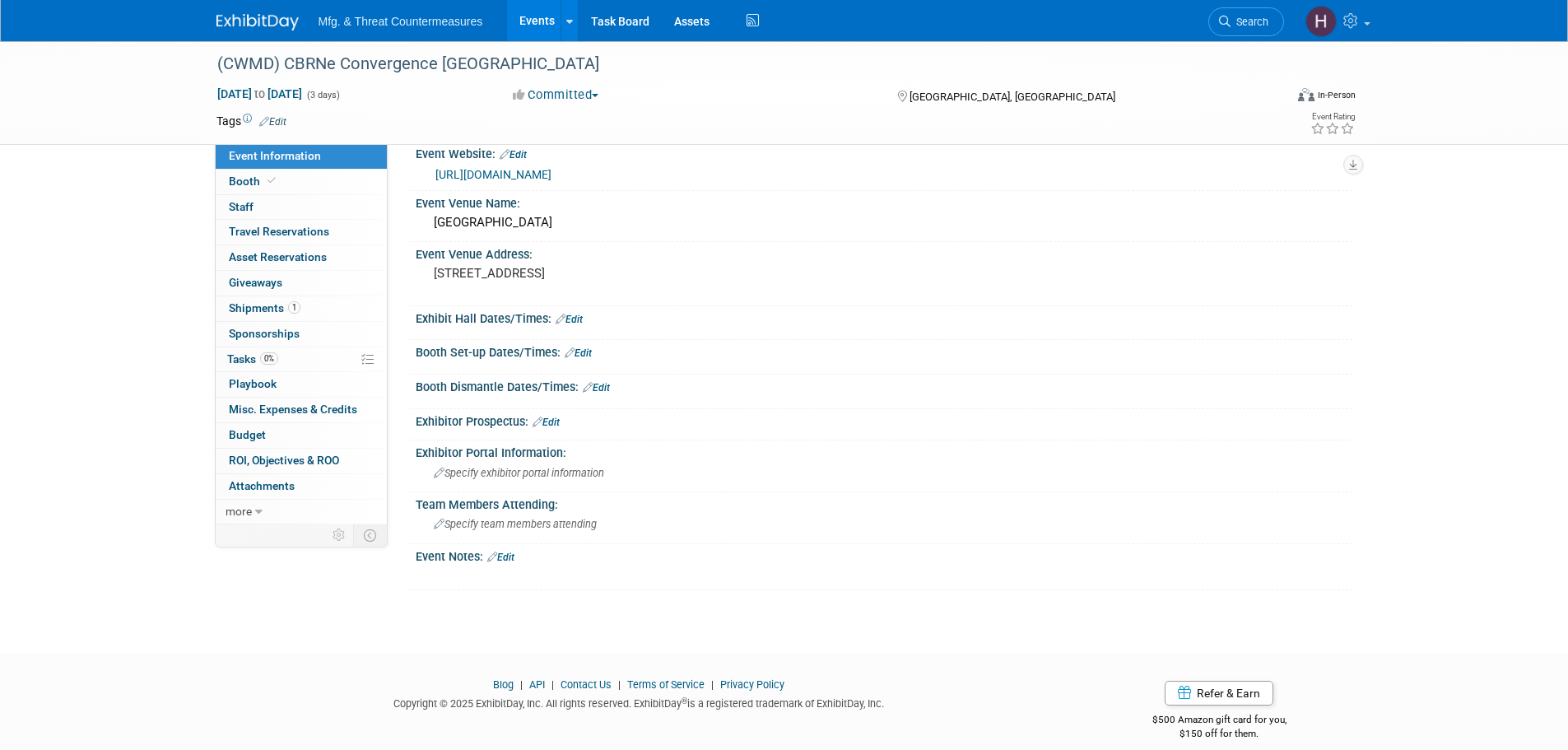
scroll to position [39, 0]
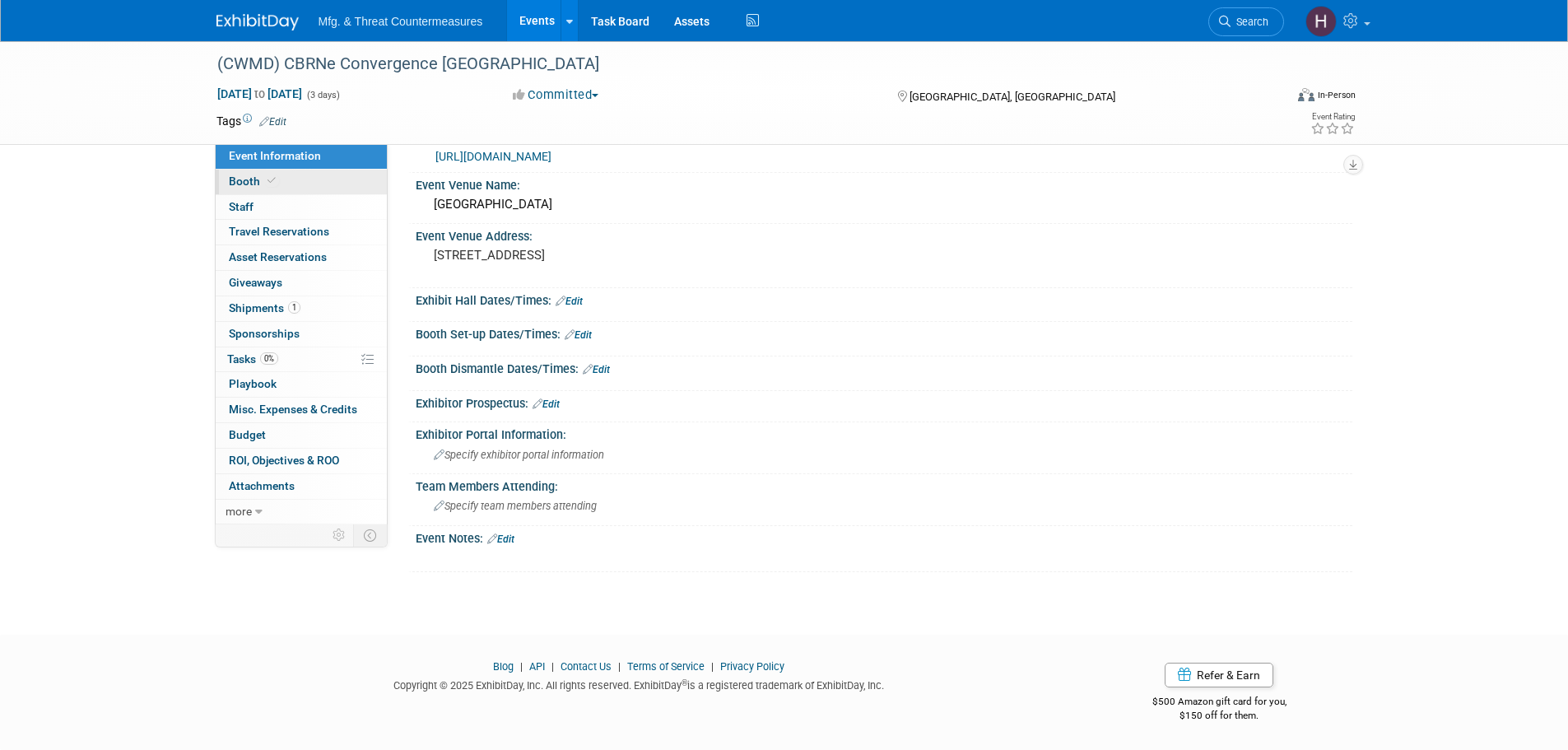
click at [251, 179] on span "Booth" at bounding box center [254, 181] width 50 height 13
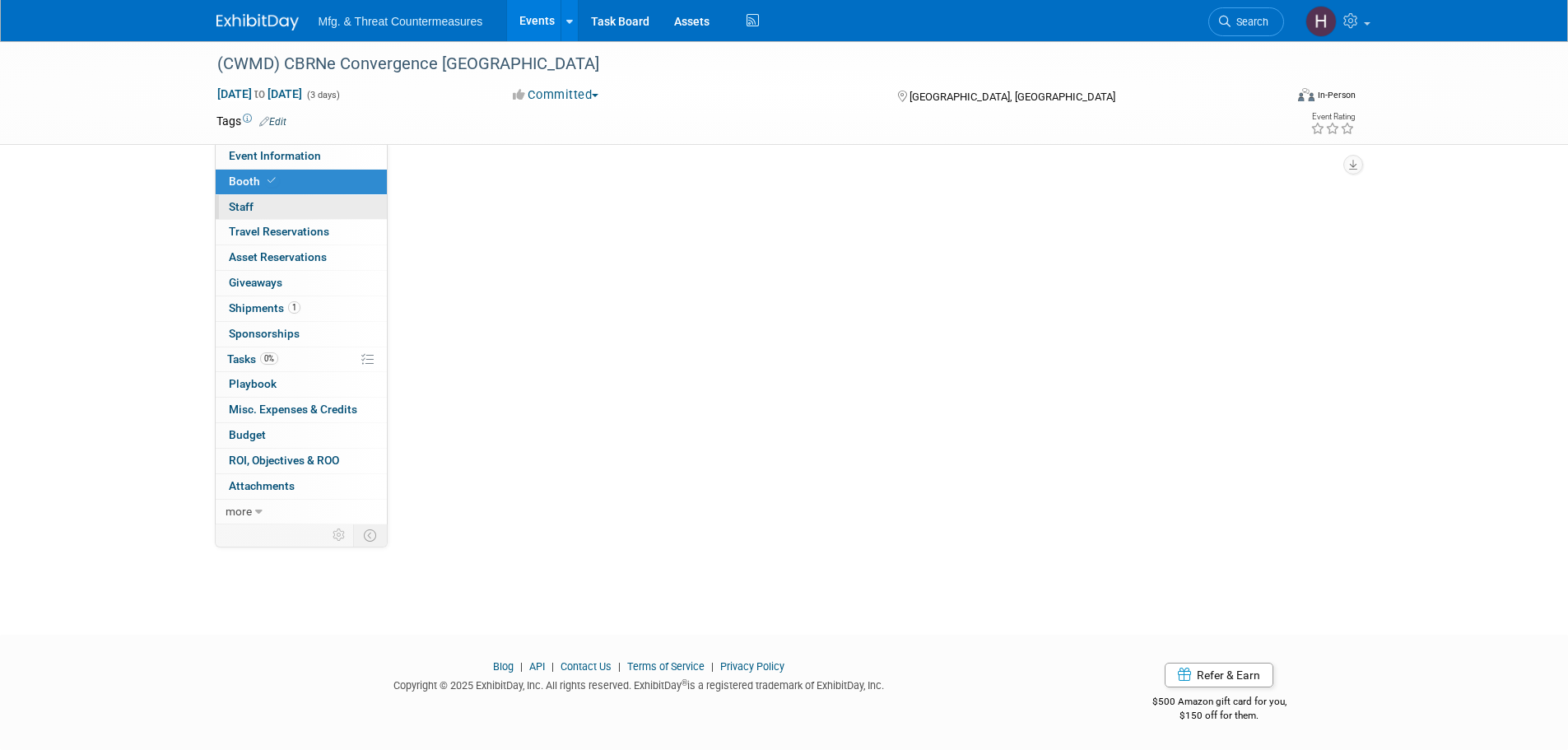
scroll to position [0, 0]
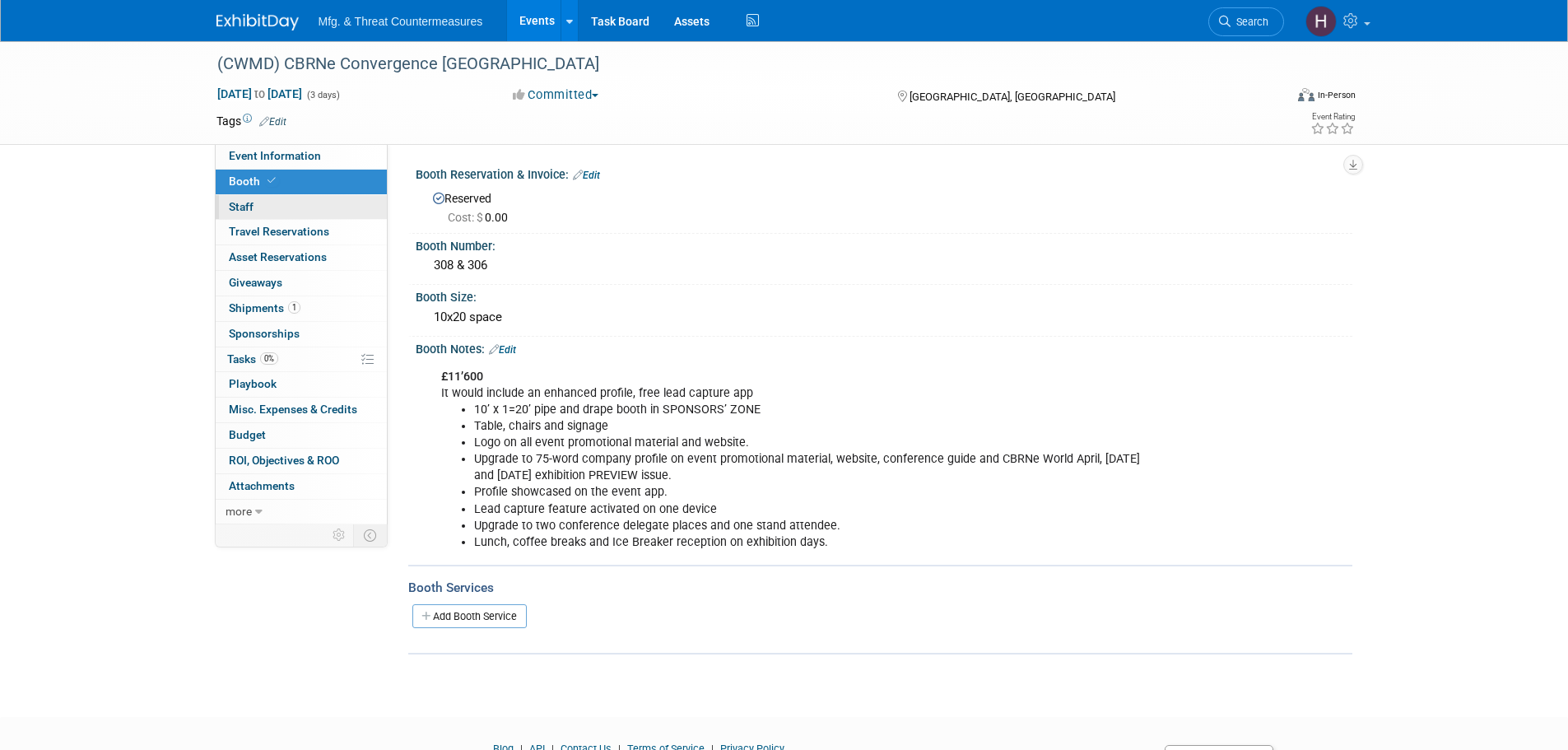
click at [245, 205] on span "Staff 0" at bounding box center [240, 207] width 24 height 13
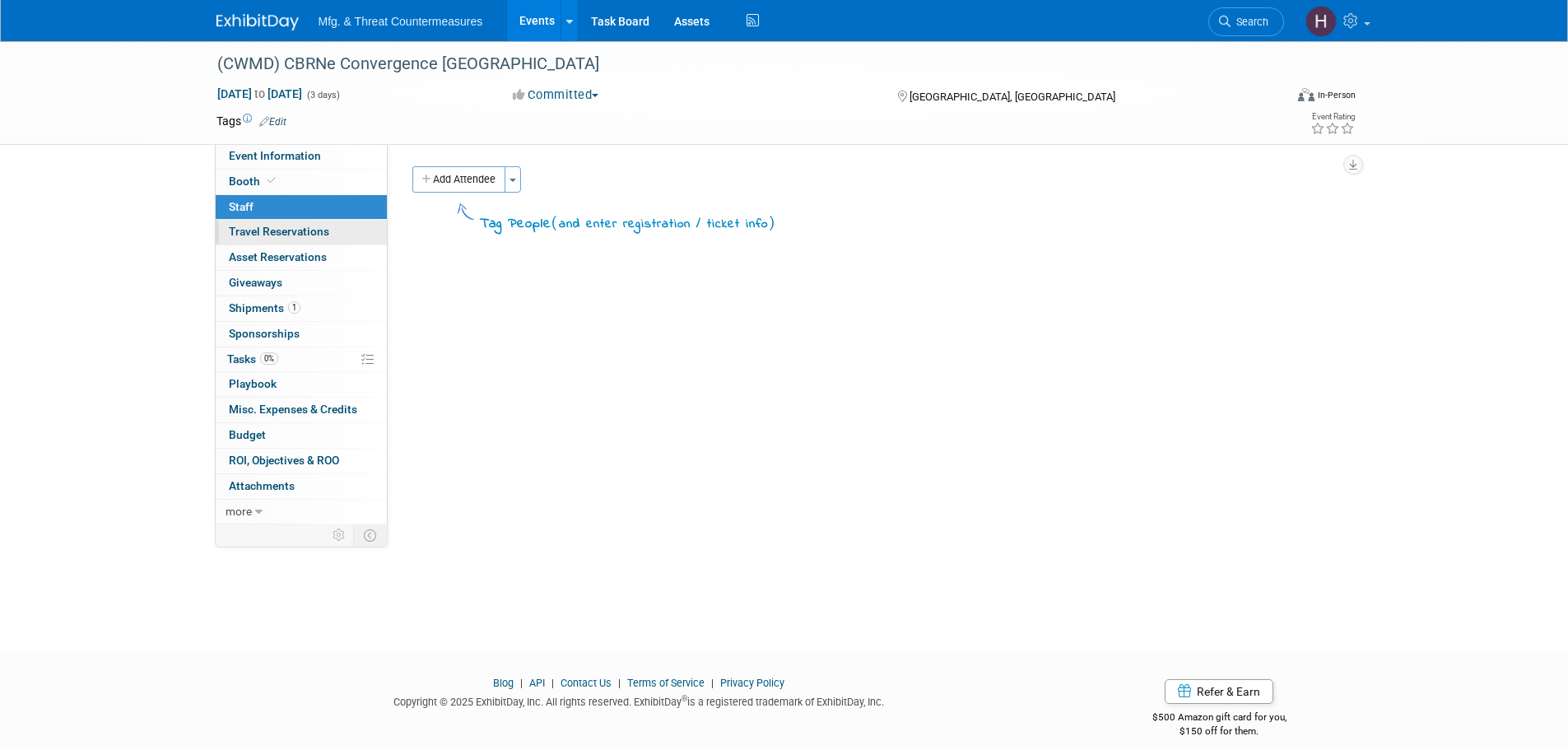
click at [239, 232] on span "Travel Reservations 0" at bounding box center [279, 231] width 101 height 13
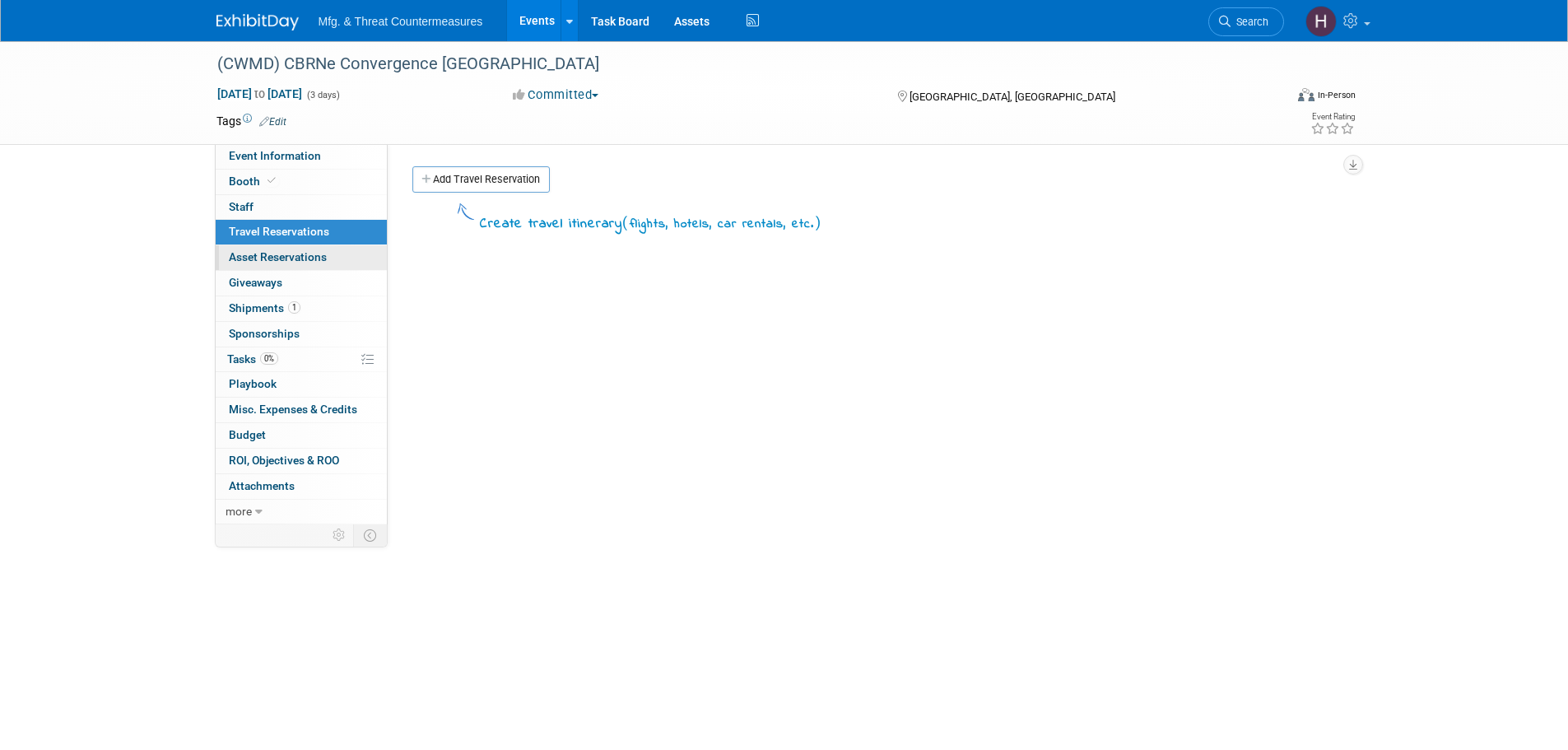
click at [246, 261] on span "Asset Reservations 0" at bounding box center [277, 257] width 98 height 13
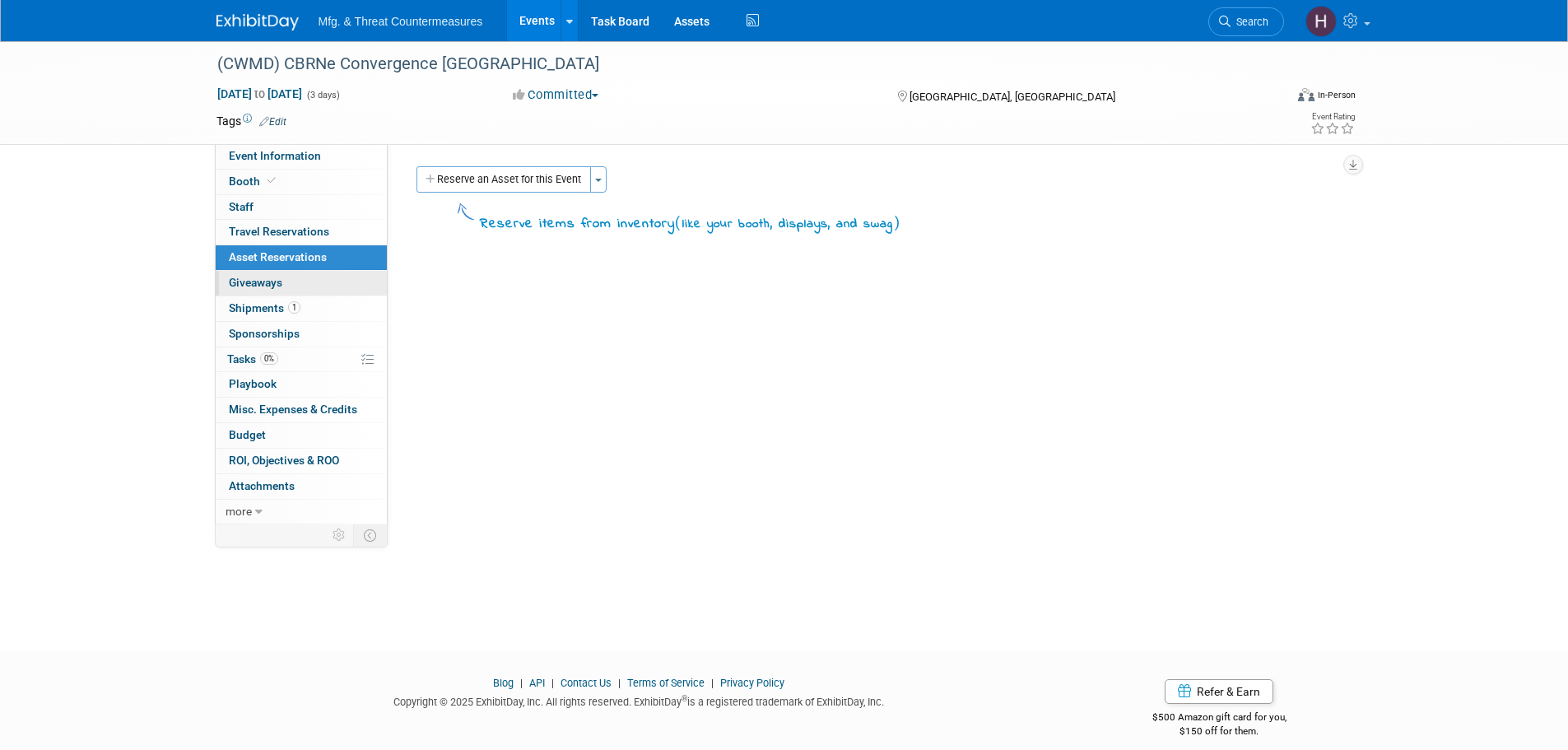
click at [247, 282] on span "Giveaways 0" at bounding box center [255, 282] width 54 height 13
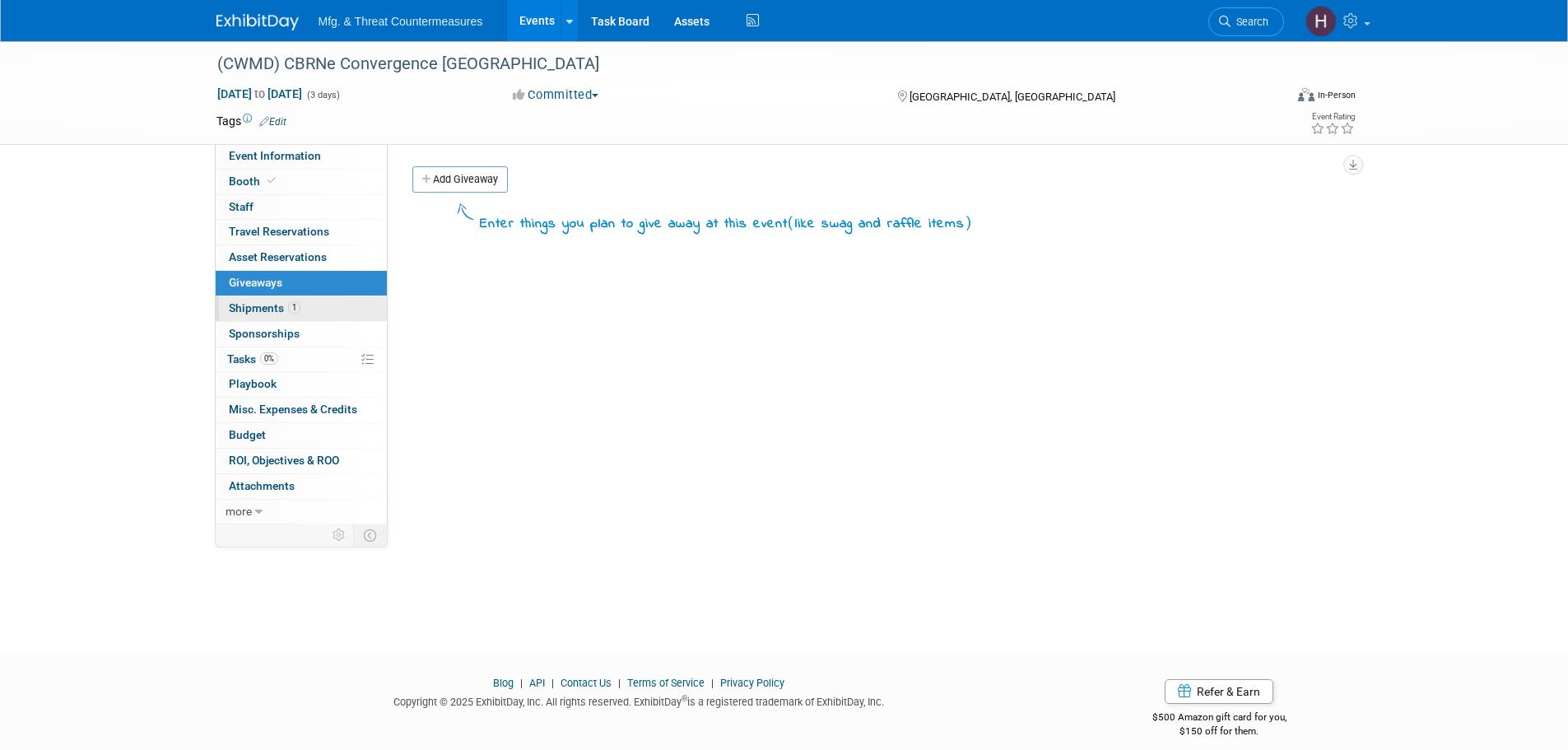
click at [268, 310] on span "Shipments 1" at bounding box center [264, 308] width 71 height 13
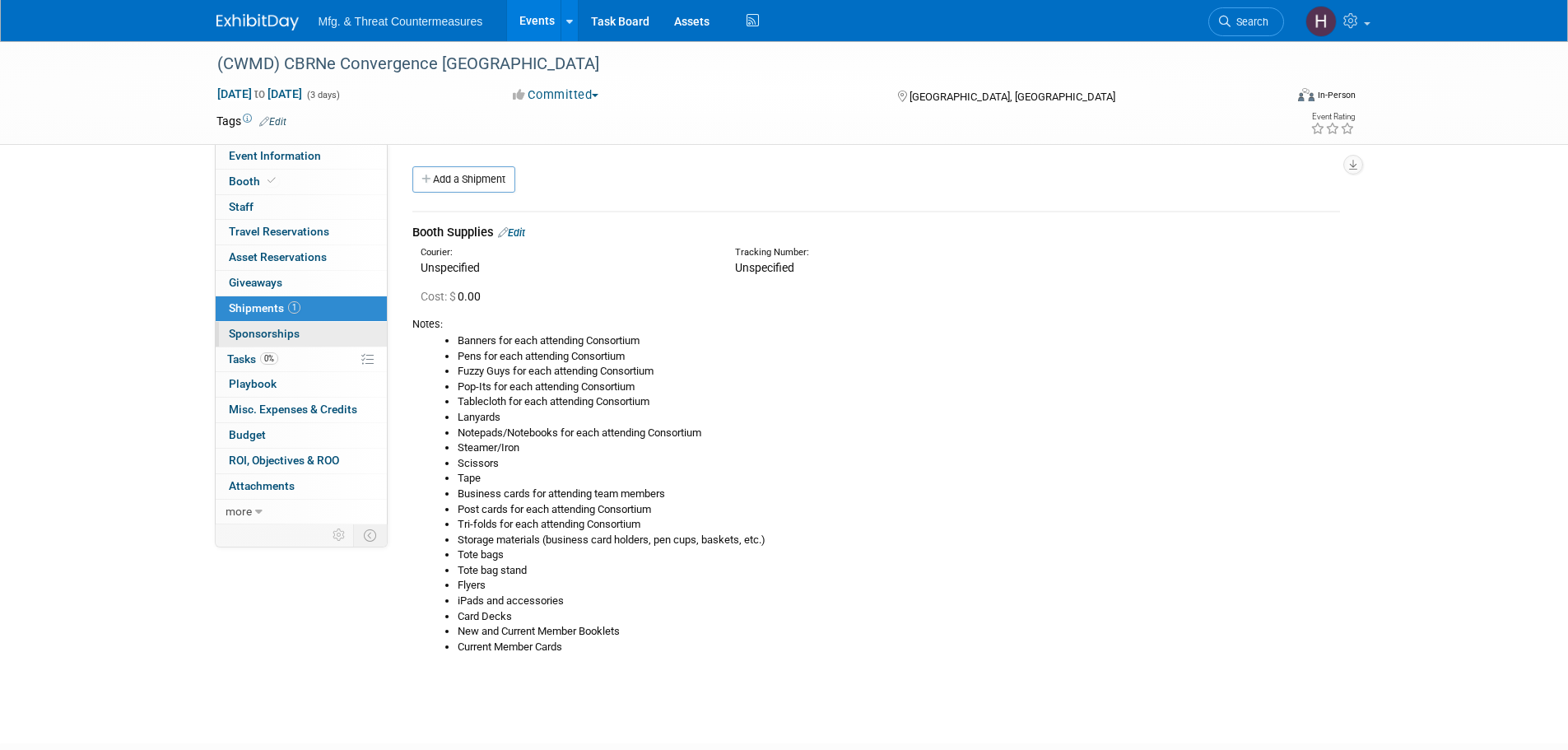
click at [265, 333] on span "Sponsorships 0" at bounding box center [264, 333] width 71 height 13
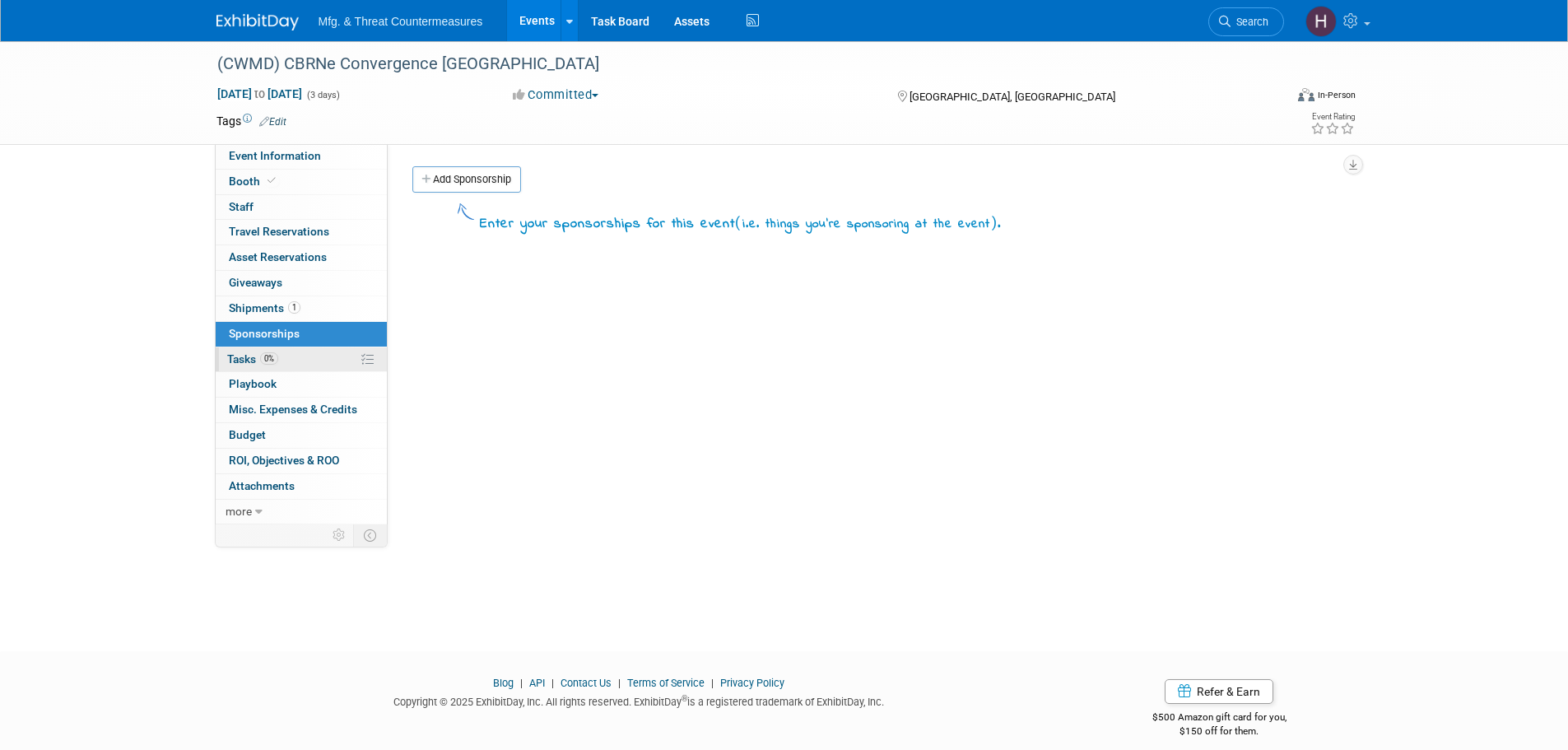
click at [256, 352] on span "Tasks 0%" at bounding box center [252, 359] width 51 height 13
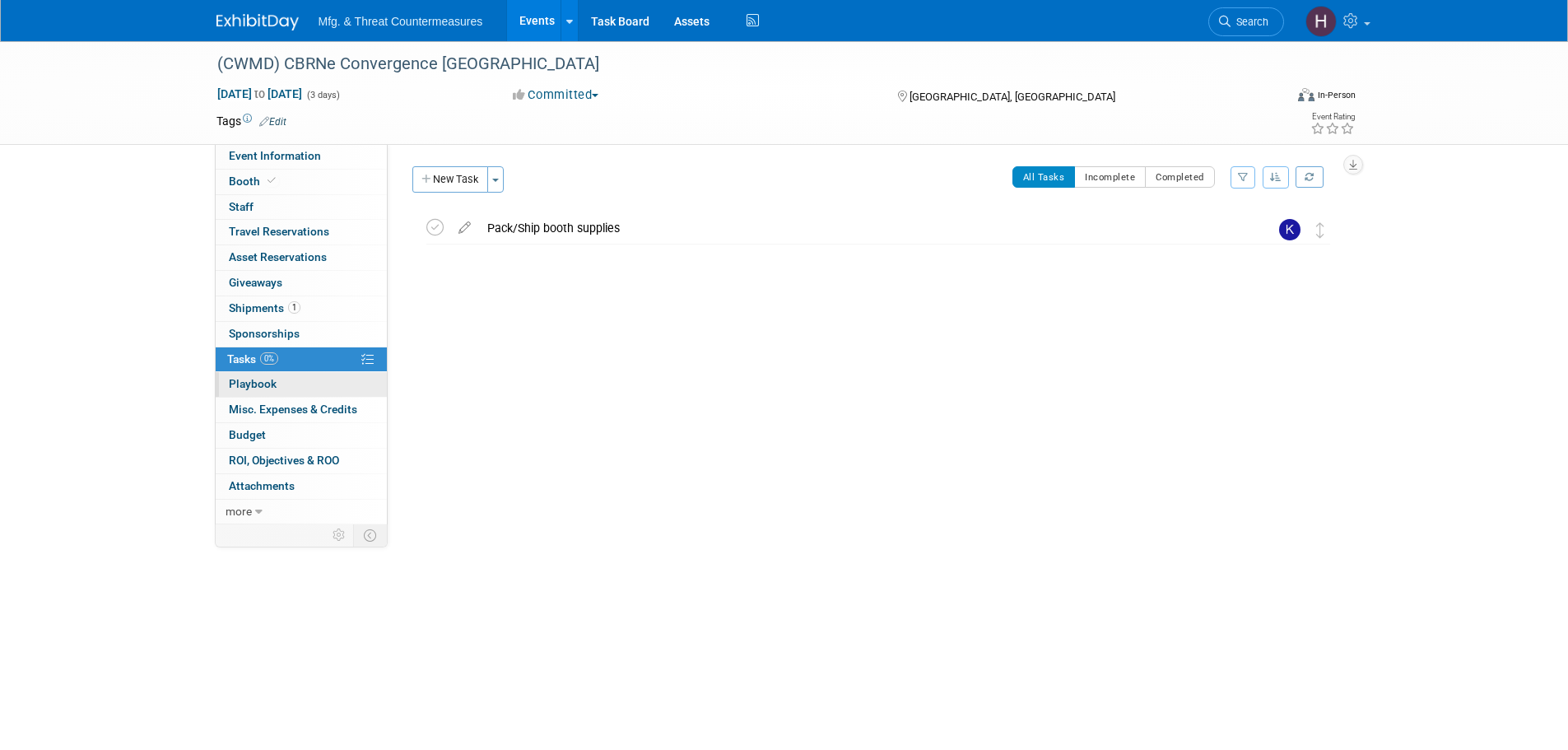
click at [251, 385] on span "Playbook 0" at bounding box center [252, 384] width 48 height 13
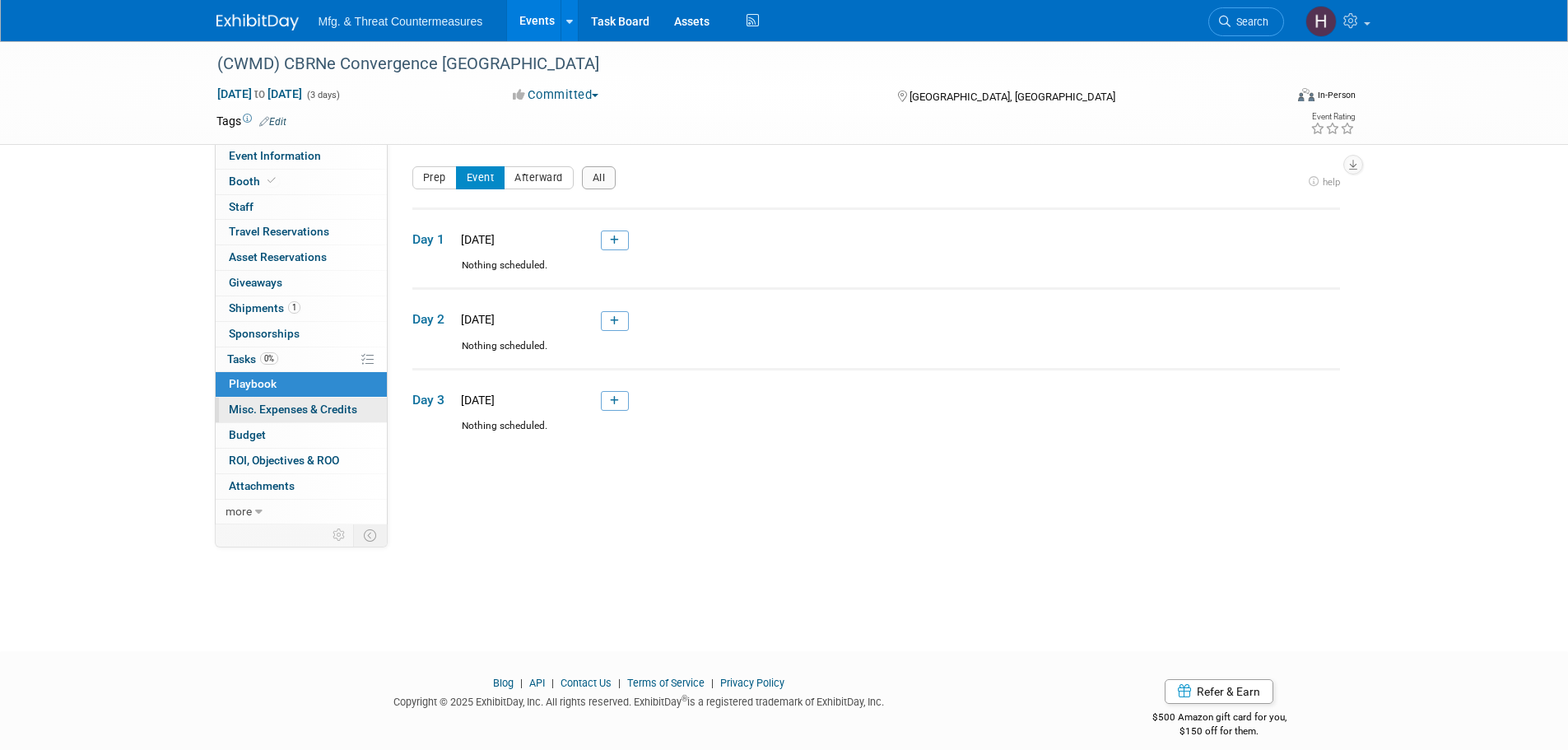
click at [250, 411] on span "Misc. Expenses & Credits 0" at bounding box center [292, 409] width 129 height 13
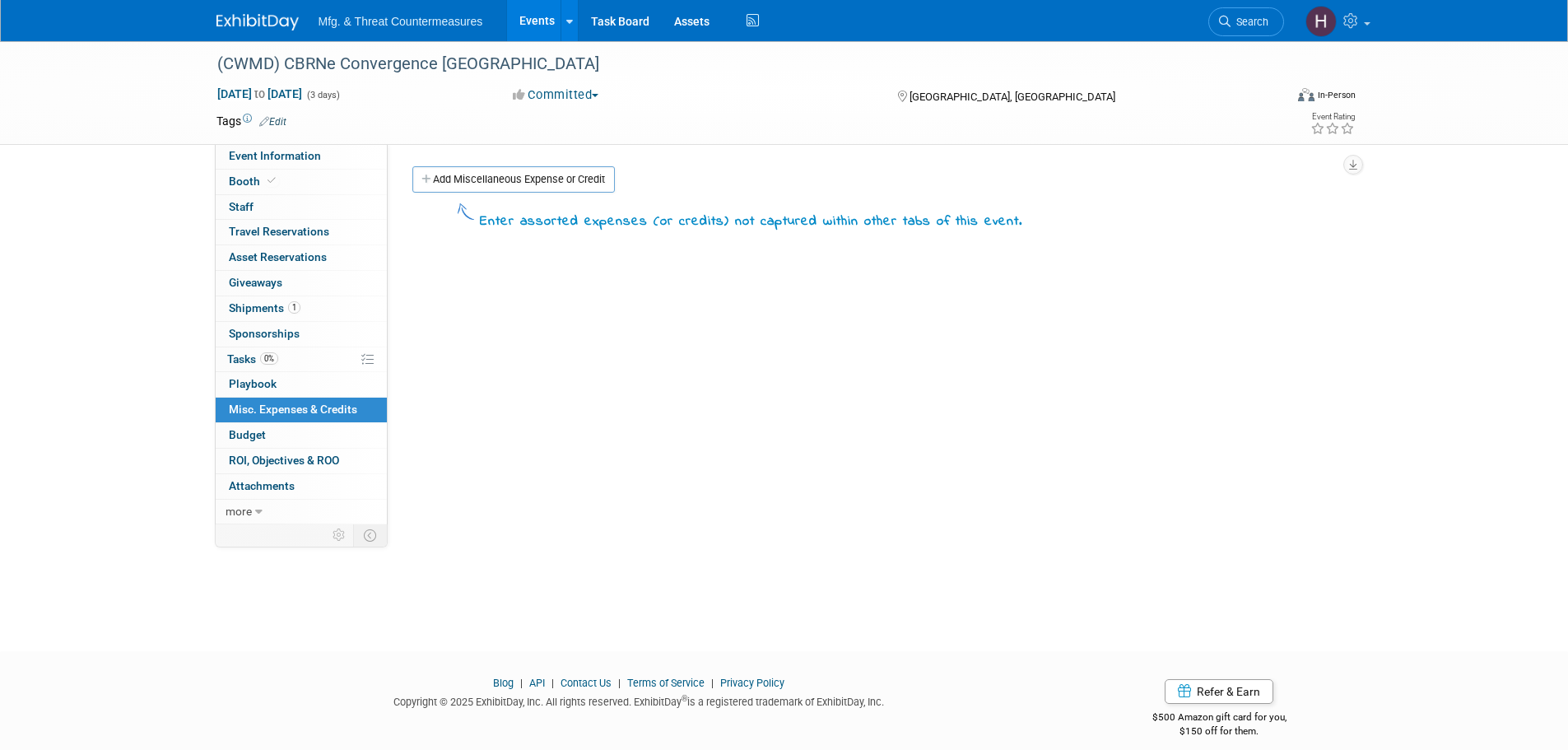
click at [250, 429] on span "Budget" at bounding box center [247, 434] width 37 height 13
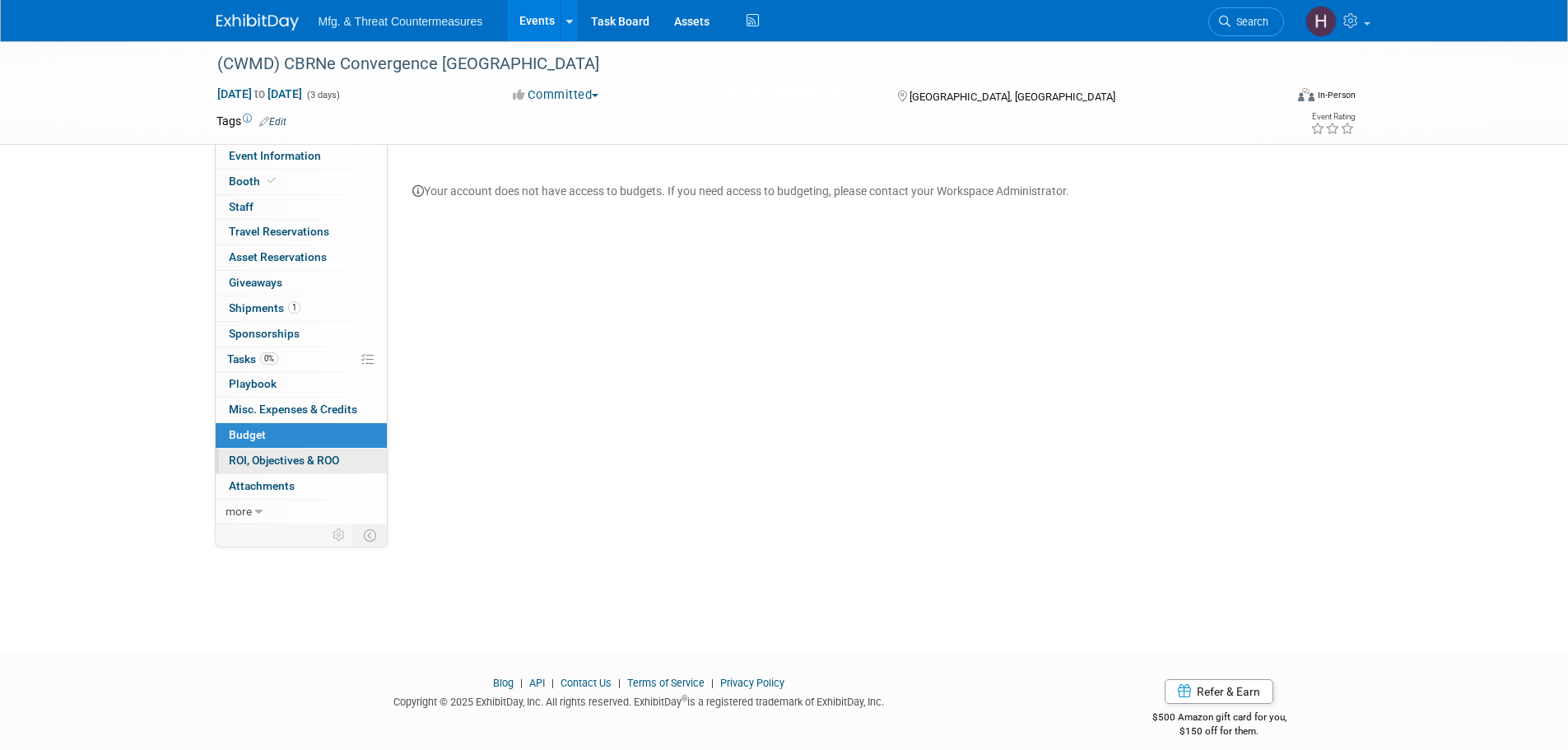
click at [249, 459] on span "ROI, Objectives & ROO 0" at bounding box center [283, 460] width 110 height 13
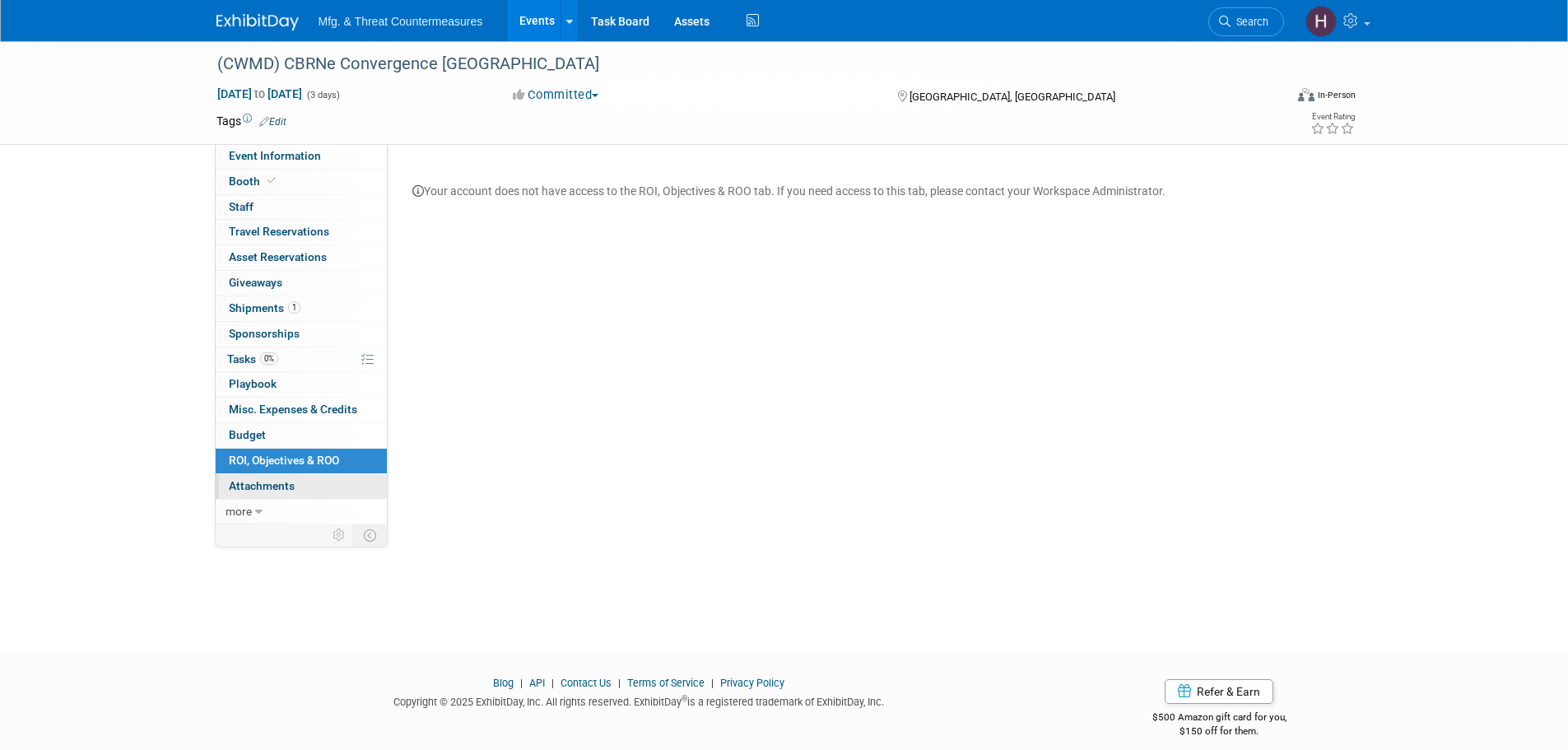
click at [303, 494] on link "0 Attachments 0" at bounding box center [302, 485] width 171 height 24
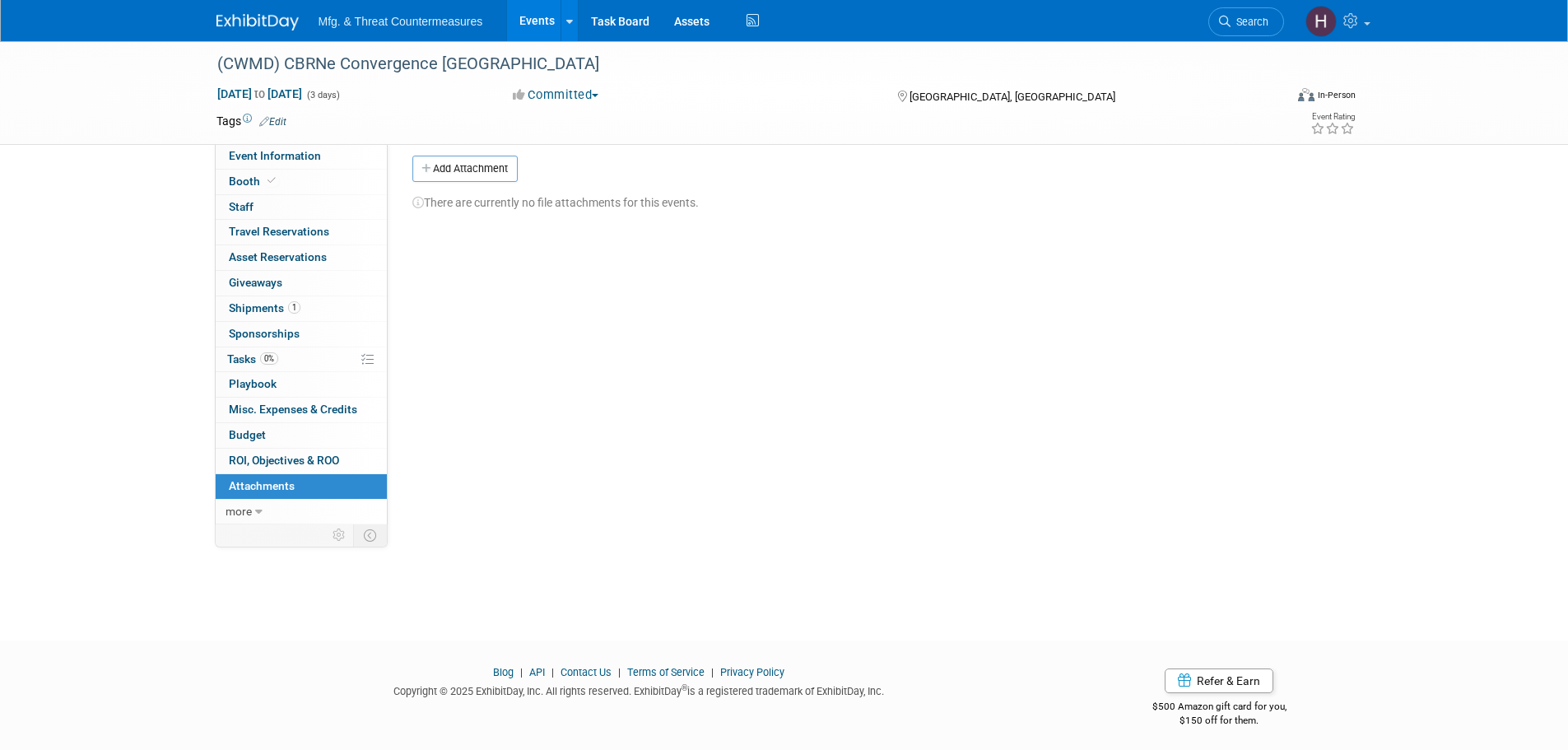
scroll to position [17, 0]
click at [272, 155] on span "Event Information" at bounding box center [275, 155] width 92 height 13
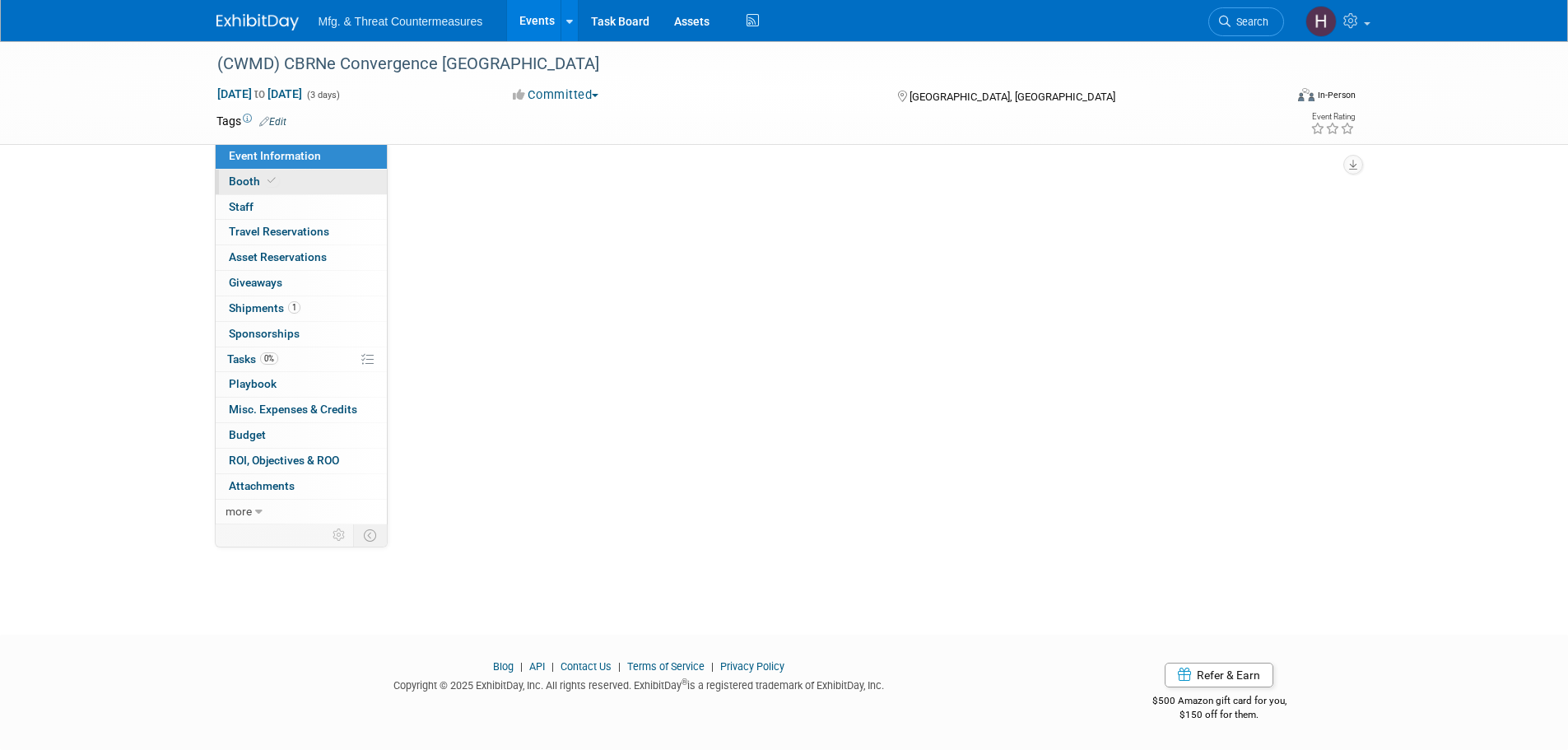
scroll to position [0, 0]
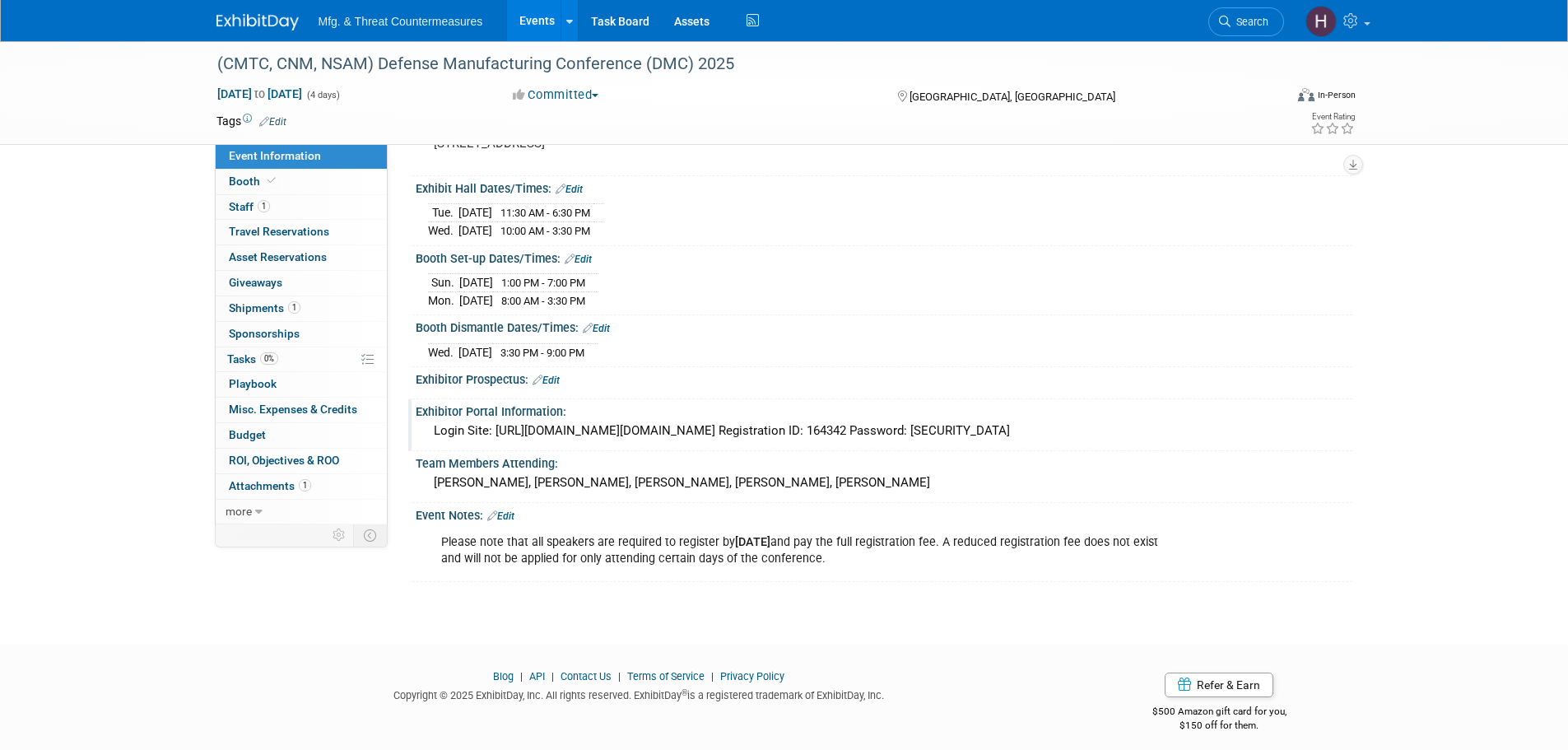
scroll to position [158, 0]
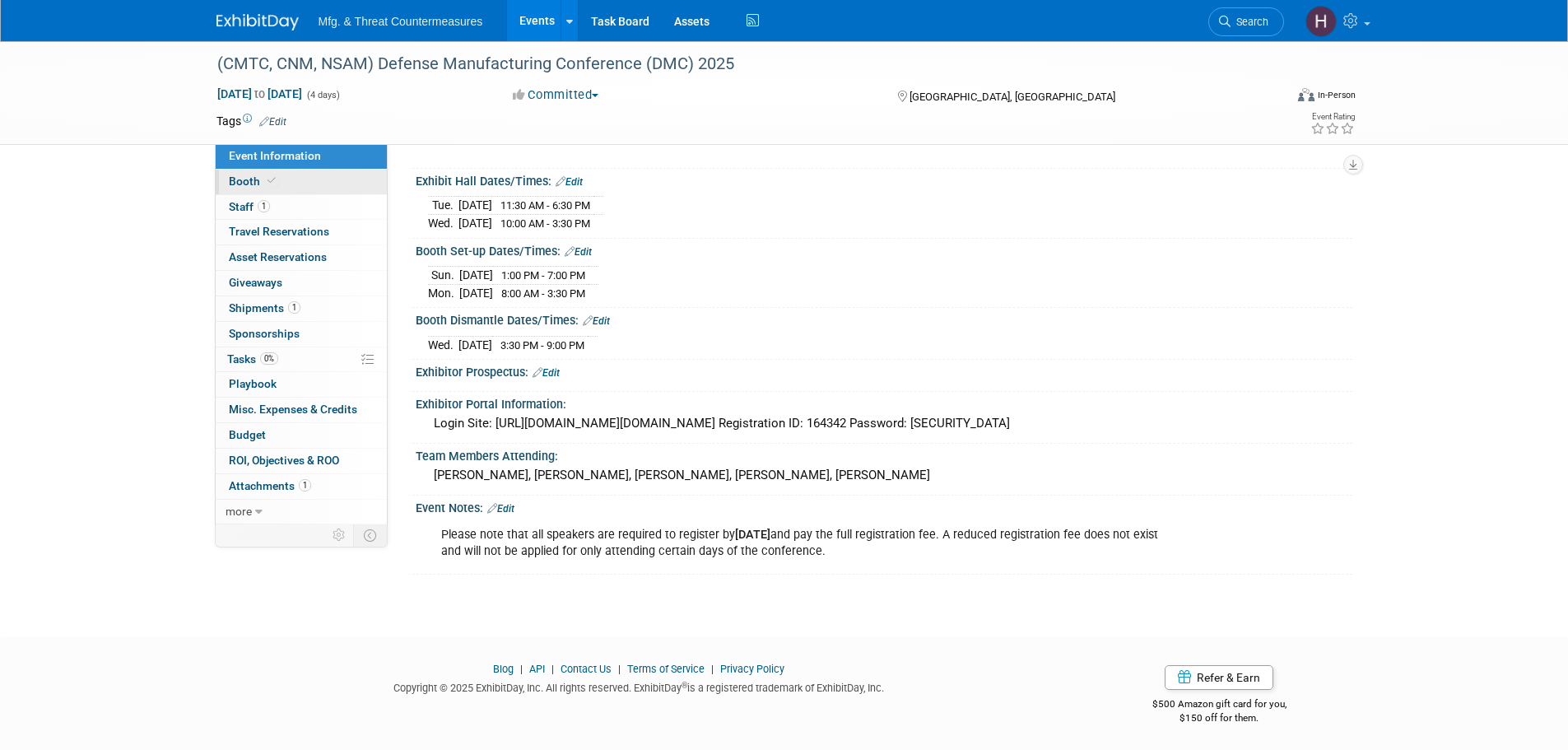
click at [282, 174] on link "Booth" at bounding box center [302, 181] width 171 height 24
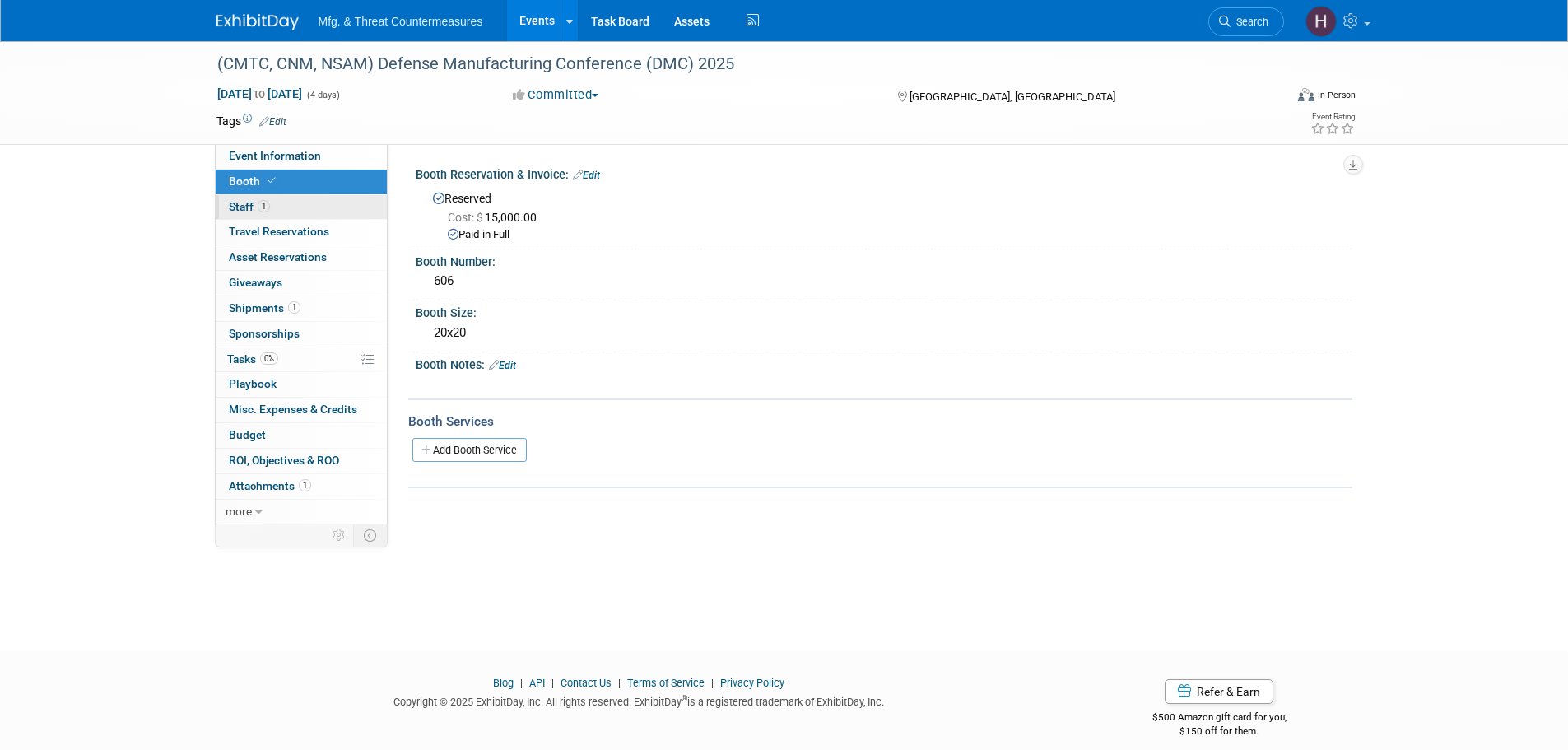
click at [265, 203] on span "1" at bounding box center [264, 206] width 13 height 13
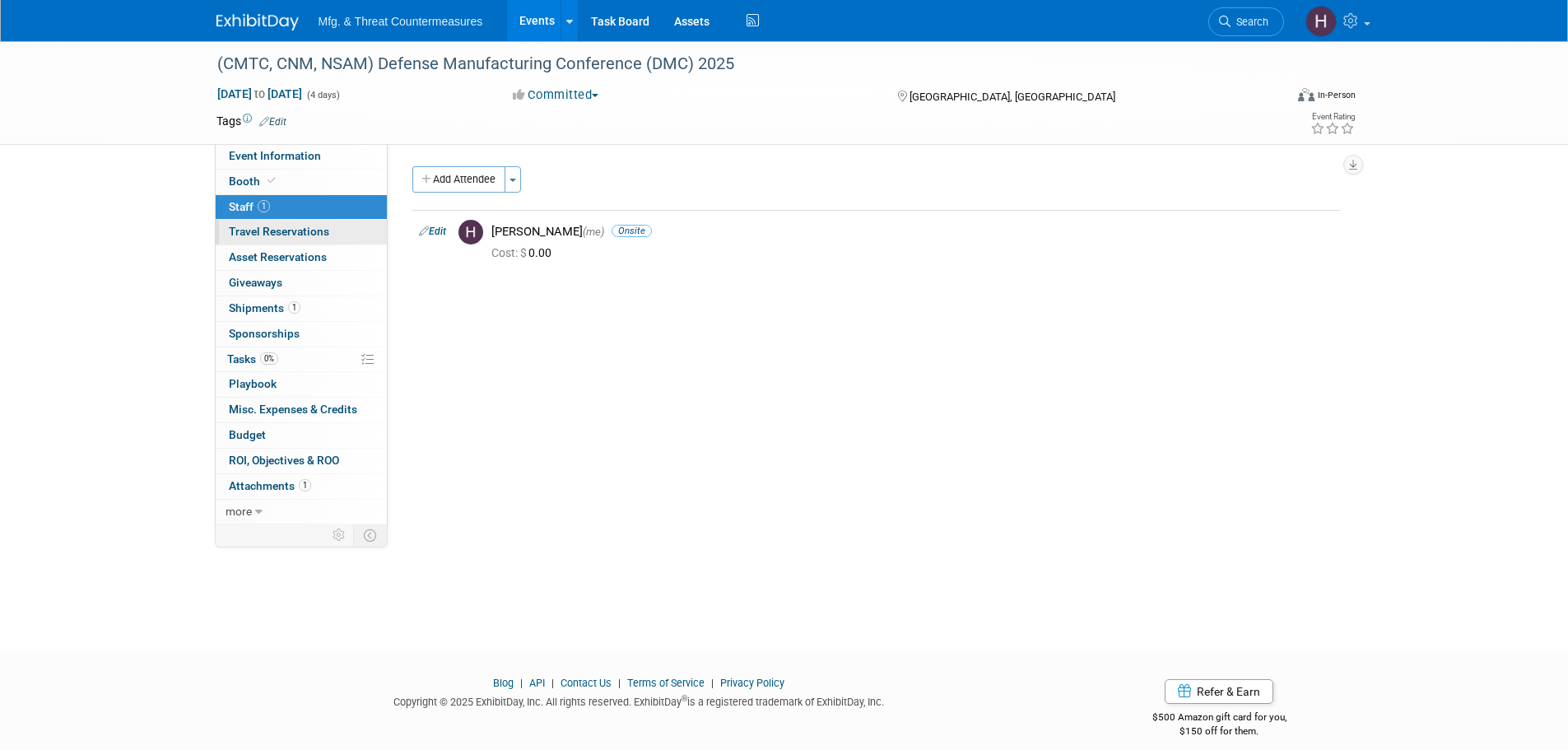
click at [256, 232] on span "Travel Reservations 0" at bounding box center [279, 231] width 101 height 13
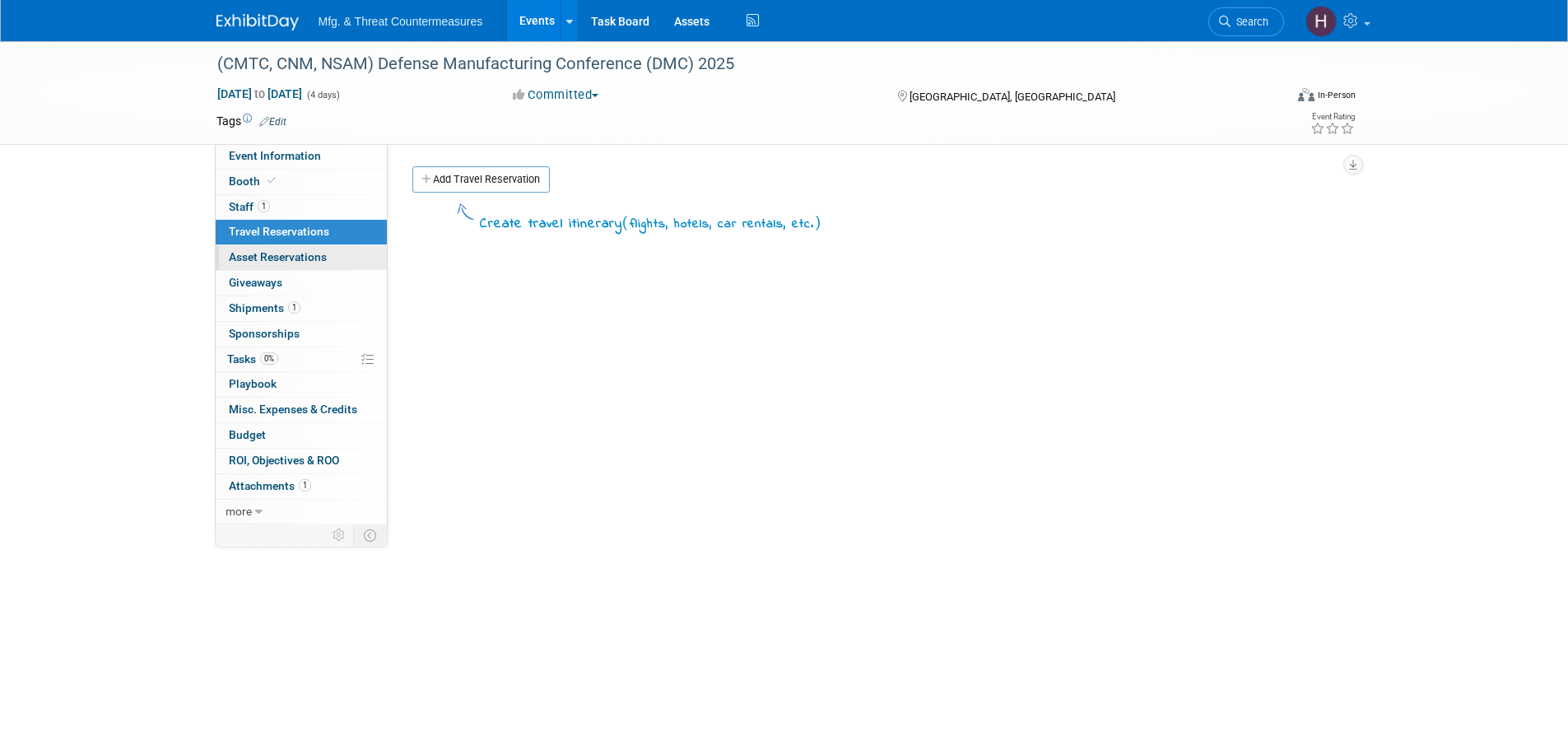
click at [255, 249] on link "0 Asset Reservations 0" at bounding box center [302, 257] width 171 height 24
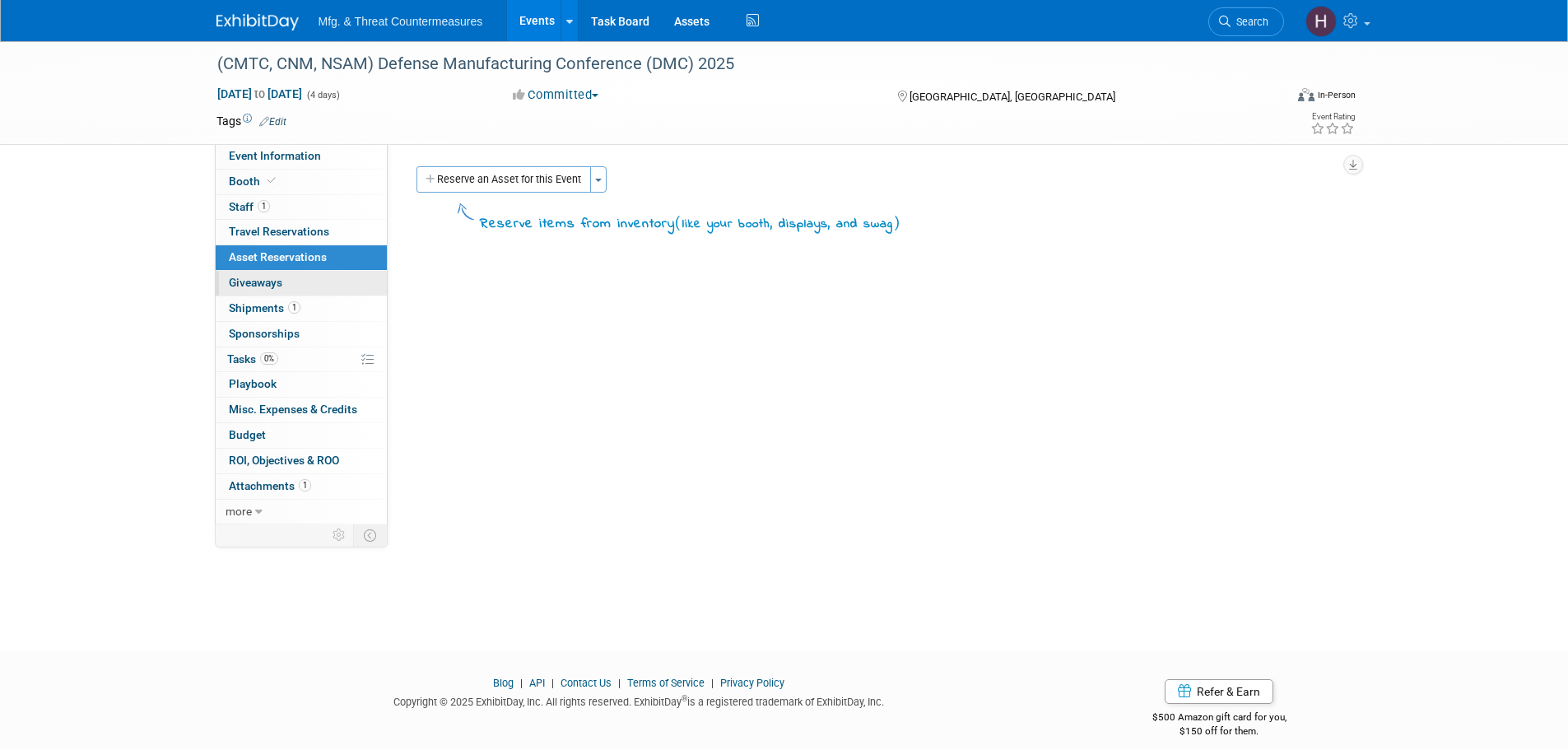
click at [257, 281] on span "Giveaways 0" at bounding box center [255, 282] width 54 height 13
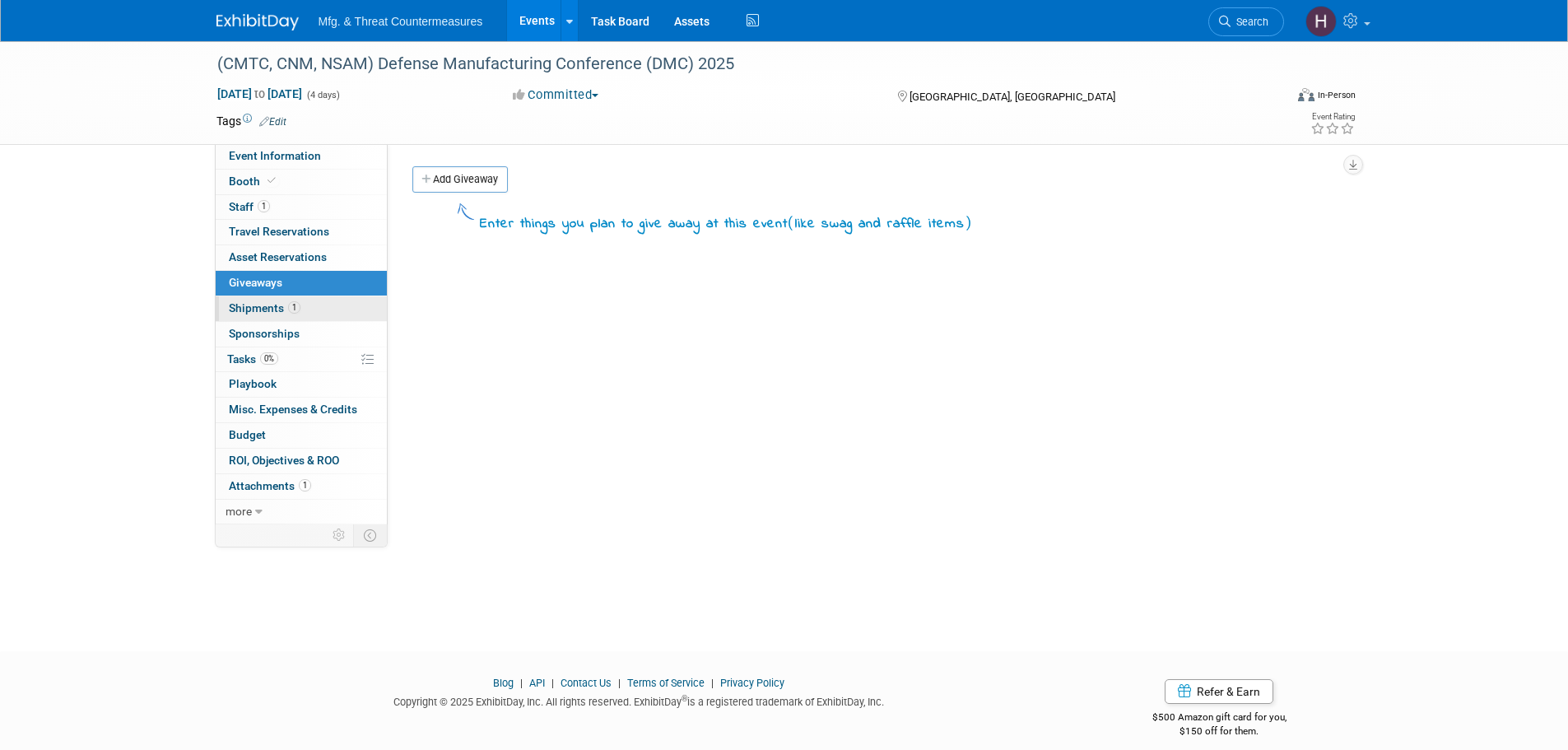
click at [241, 320] on link "1 Shipments 1" at bounding box center [302, 308] width 171 height 24
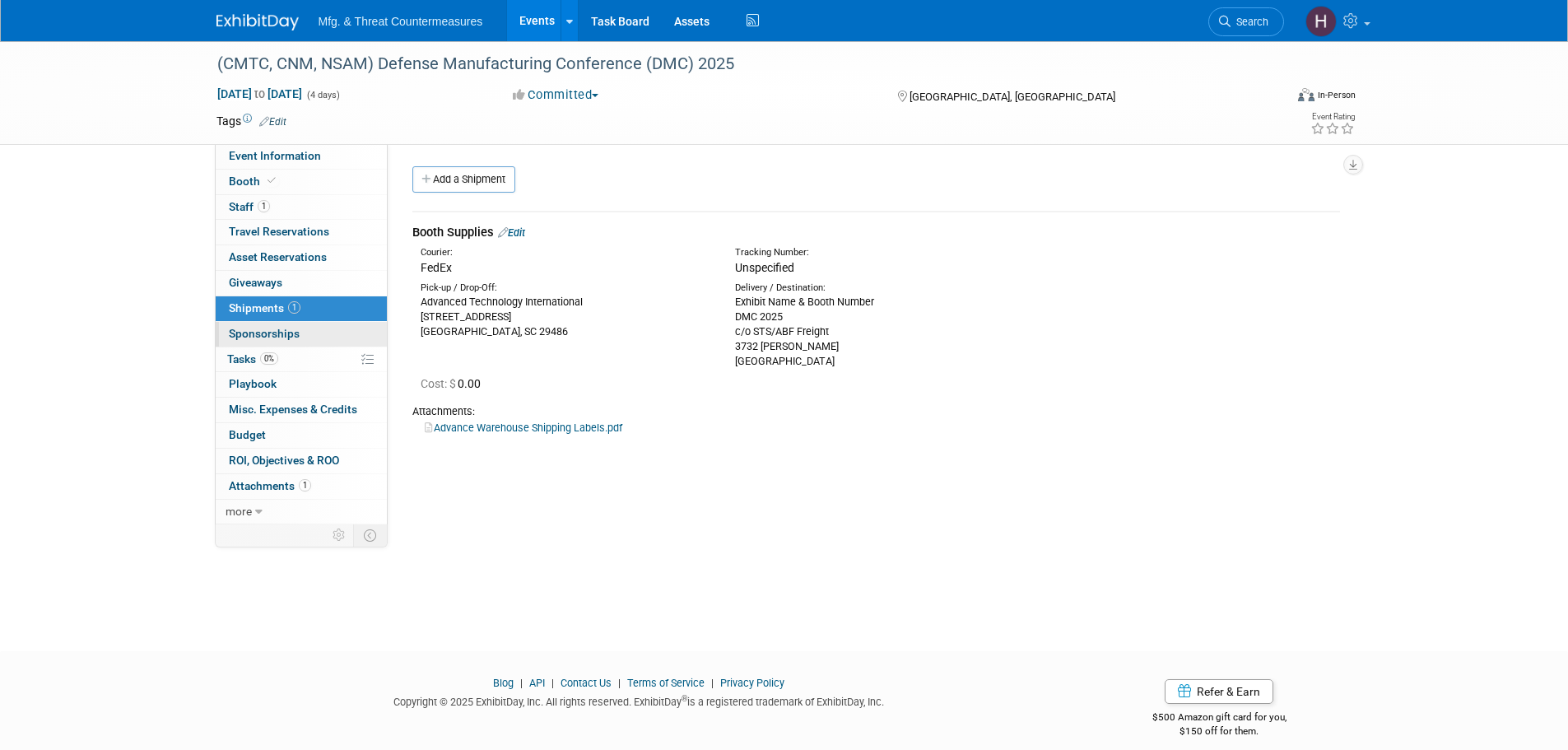
click at [241, 341] on link "0 Sponsorships 0" at bounding box center [302, 333] width 171 height 24
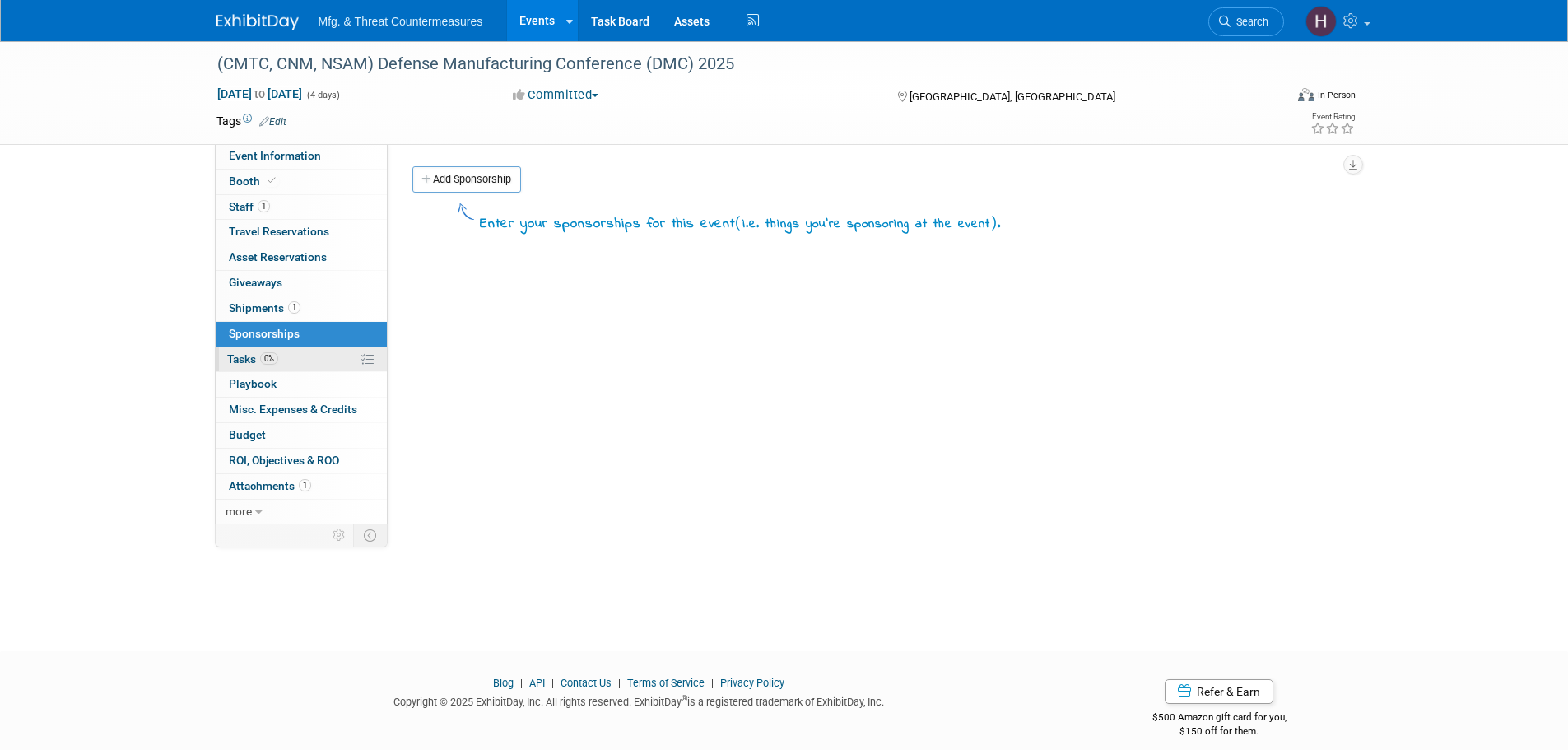
click at [245, 356] on span "Tasks 0%" at bounding box center [252, 359] width 51 height 13
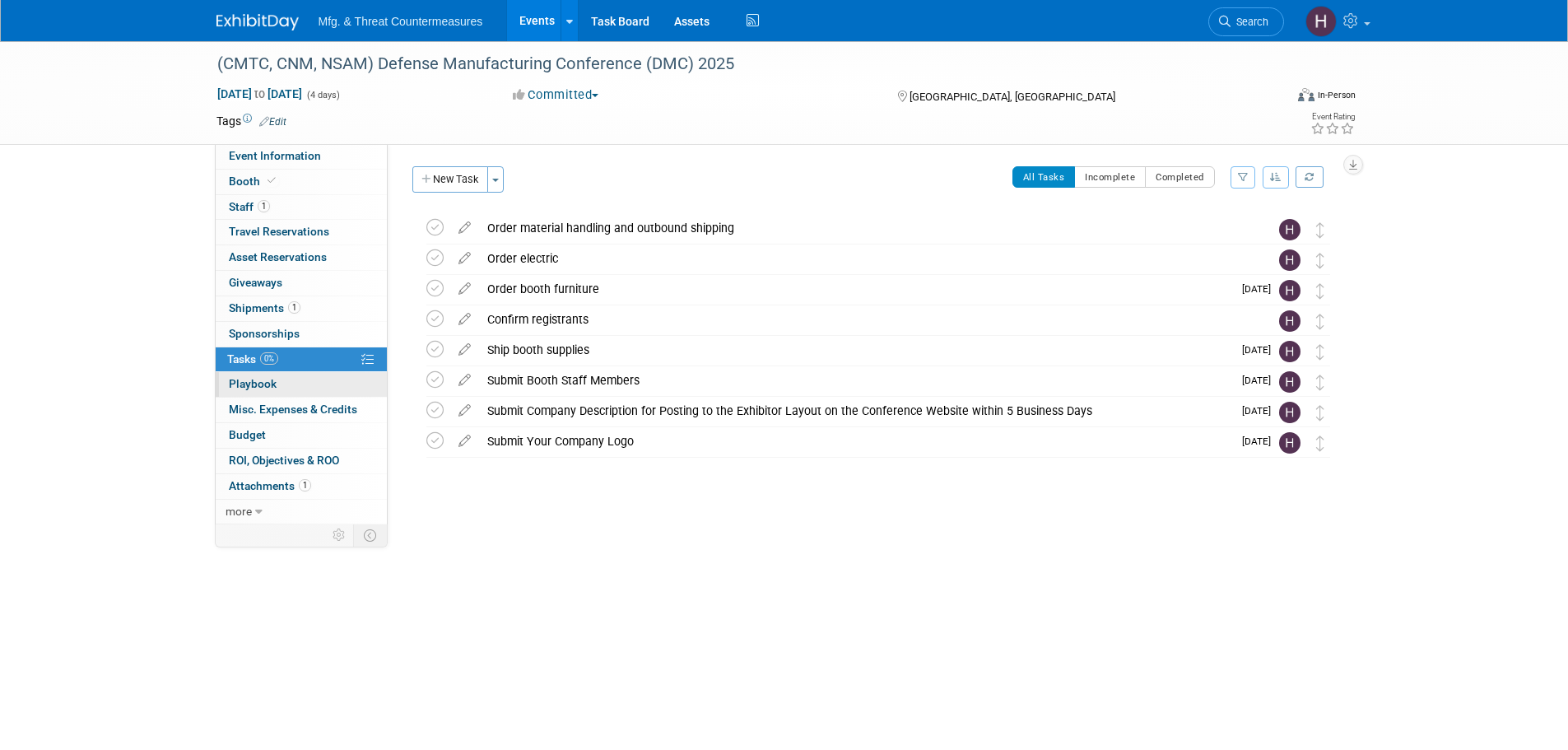
click at [337, 380] on link "0 Playbook 0" at bounding box center [302, 384] width 171 height 24
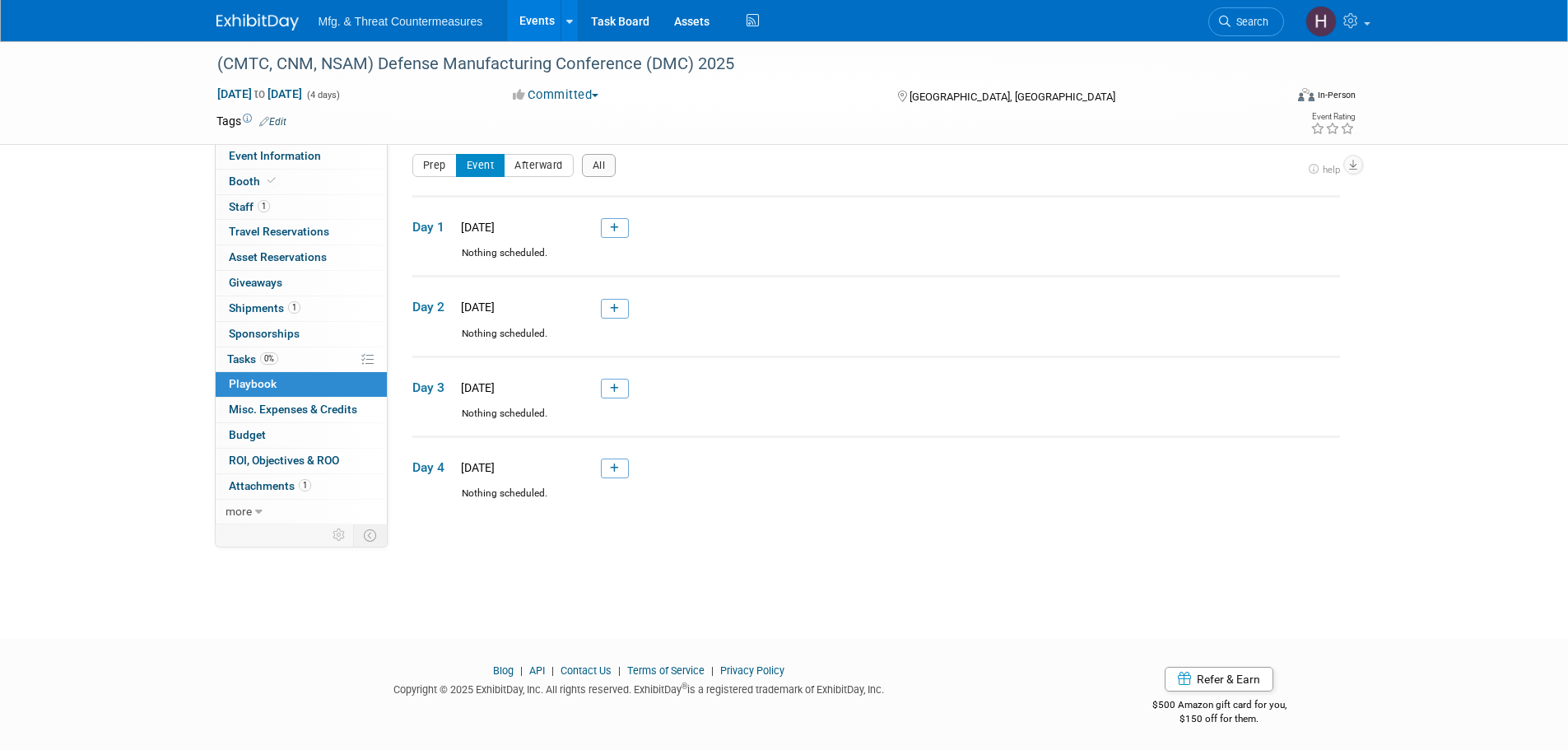
scroll to position [17, 0]
click at [255, 407] on span "Misc. Expenses & Credits 0" at bounding box center [292, 409] width 129 height 13
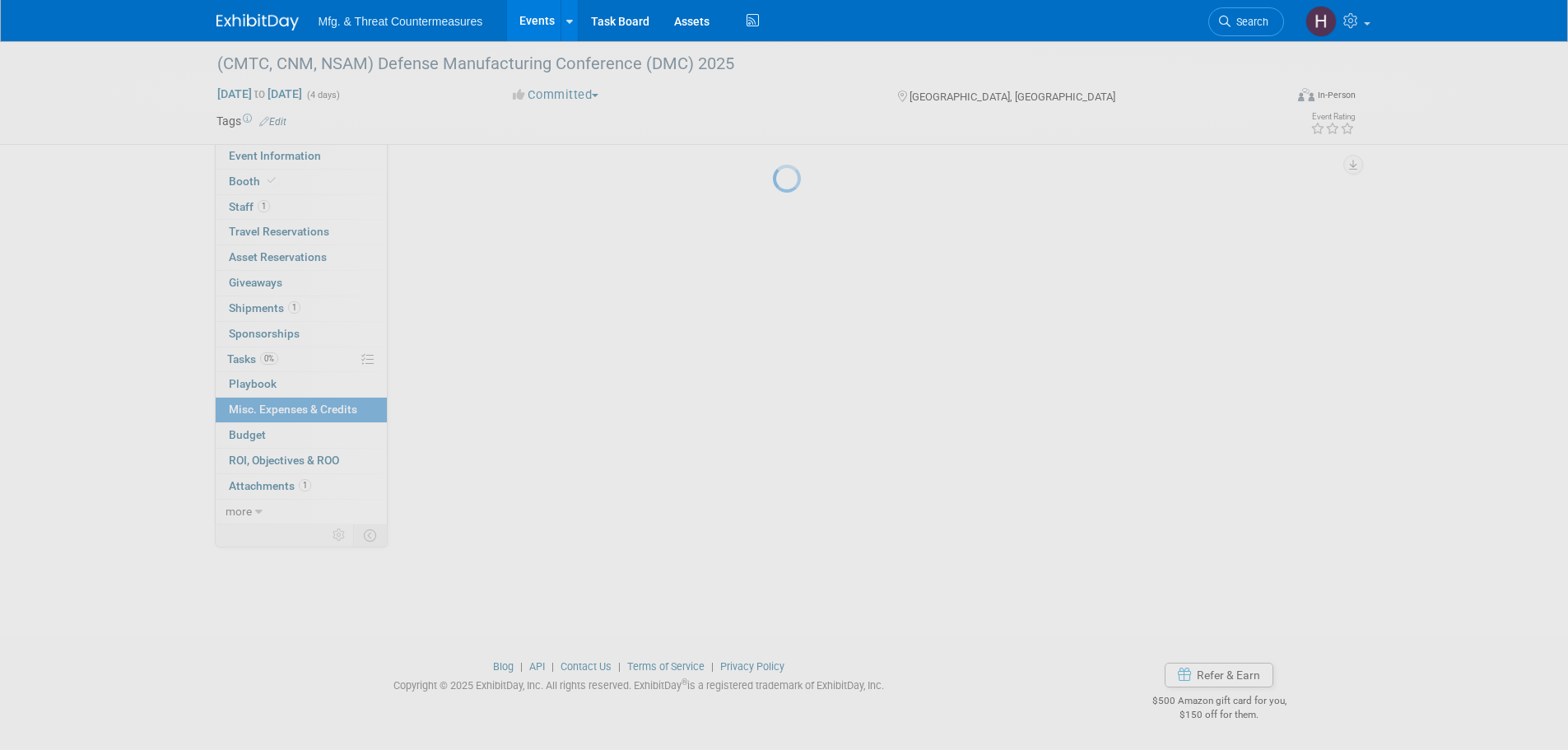
scroll to position [0, 0]
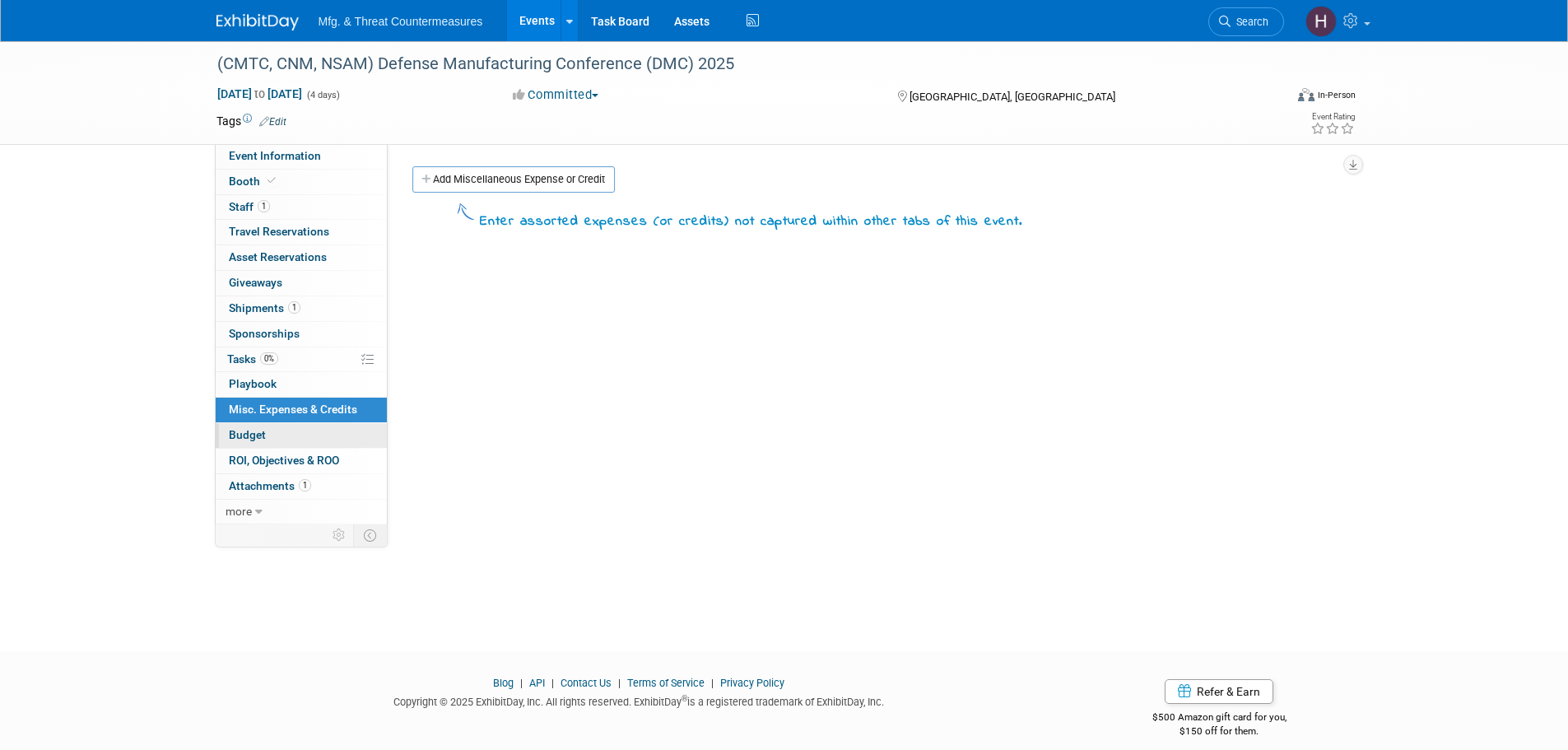
click at [248, 436] on span "Budget" at bounding box center [247, 434] width 37 height 13
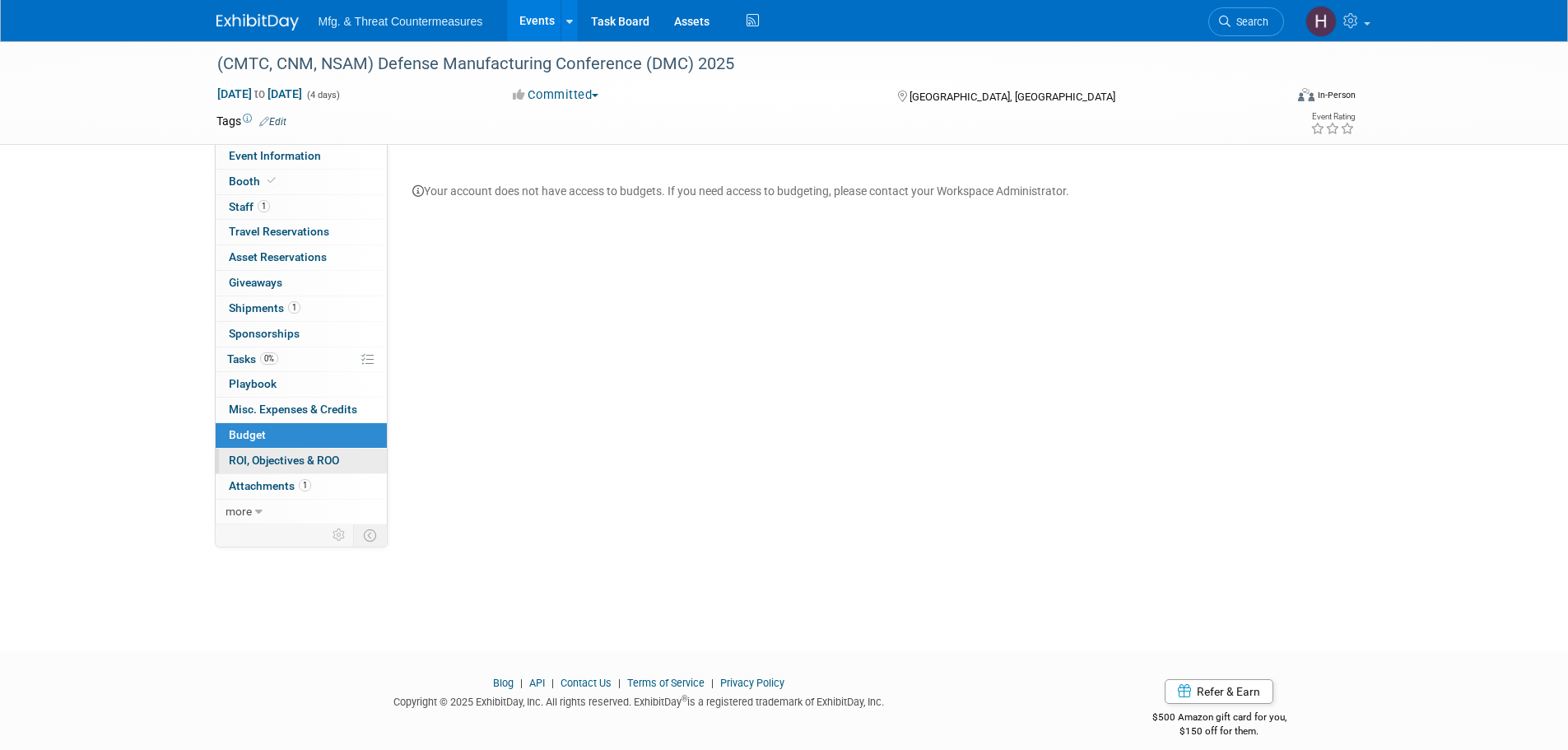
click at [309, 470] on link "0 ROI, Objectives & ROO 0" at bounding box center [302, 460] width 171 height 24
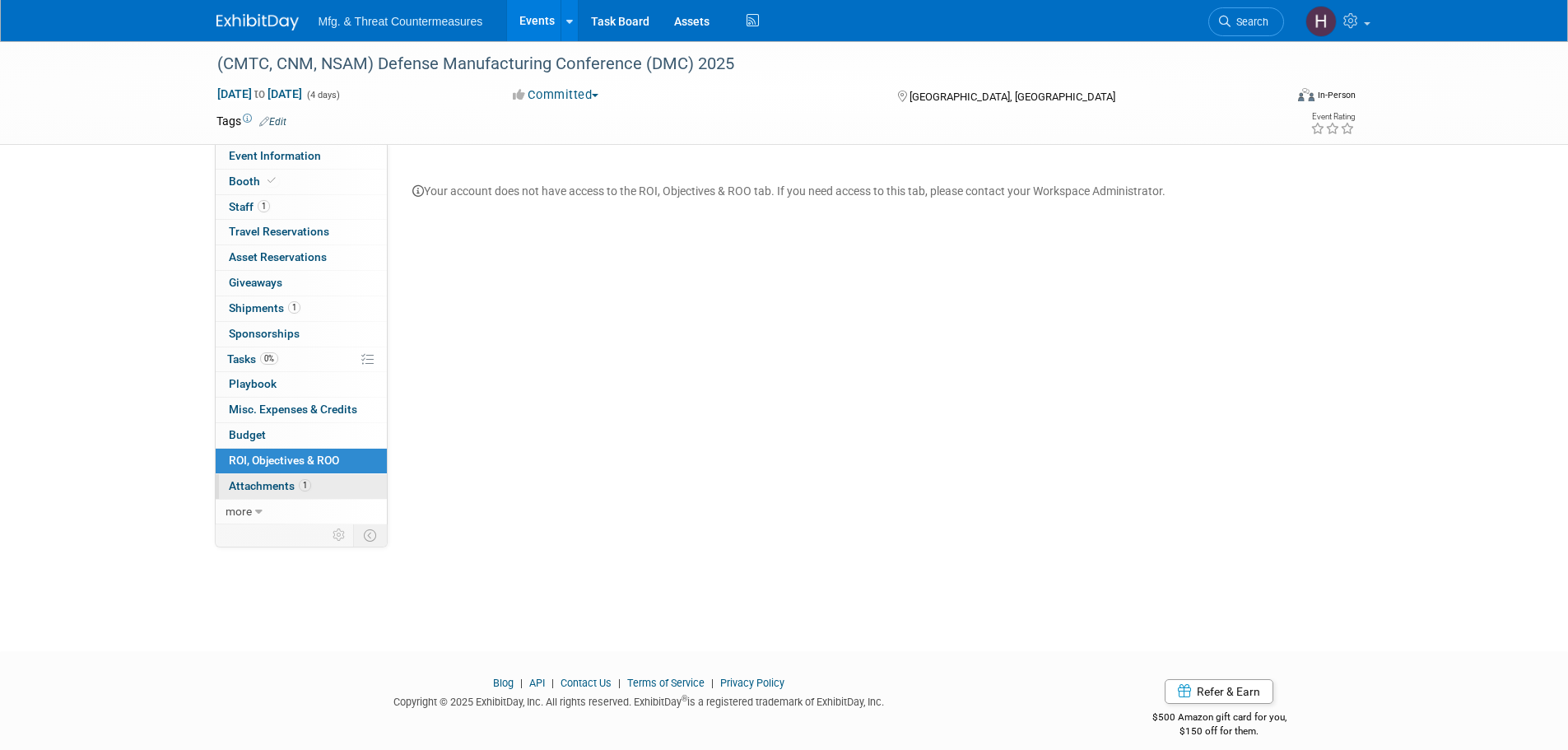
click at [286, 494] on link "1 Attachments 1" at bounding box center [302, 485] width 171 height 24
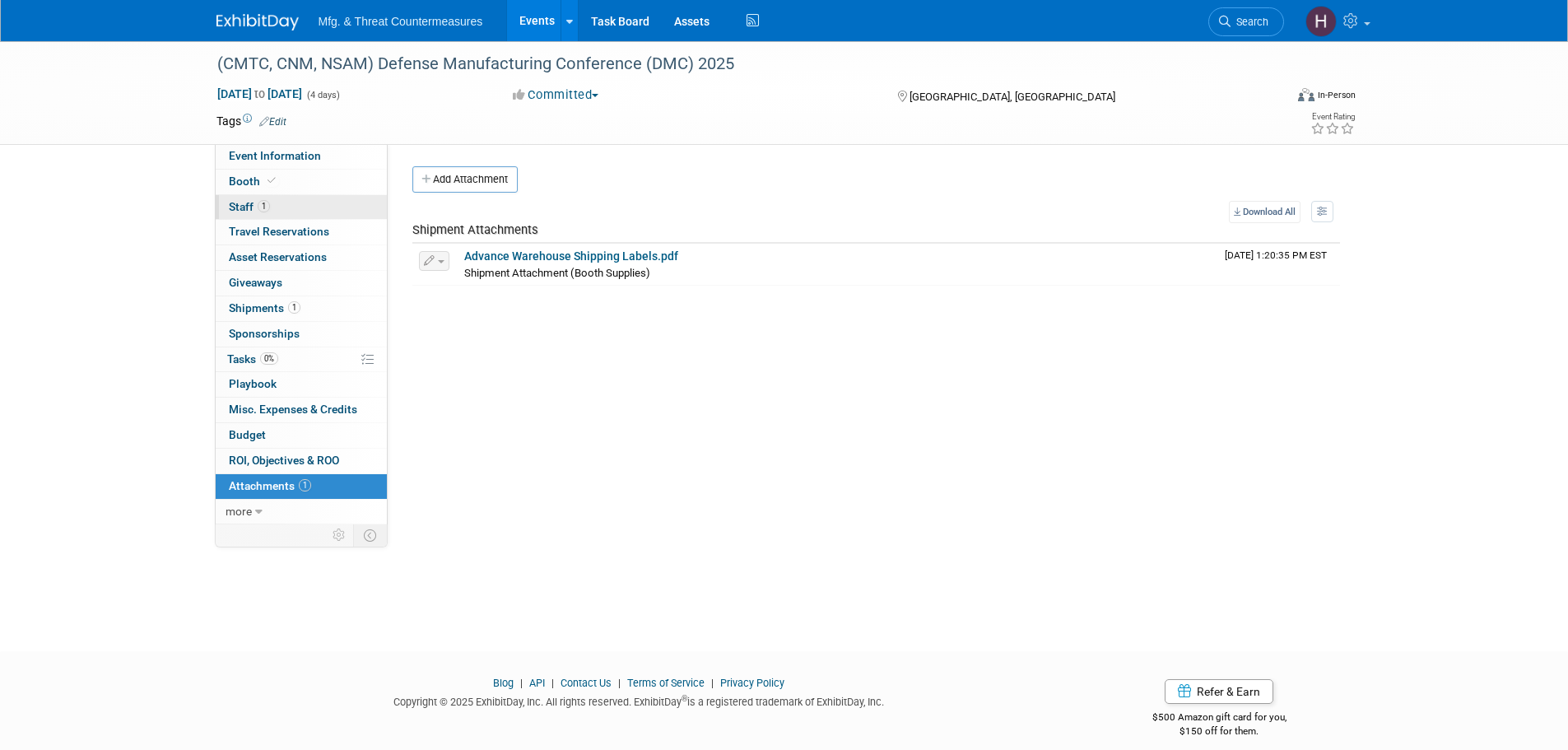
click at [307, 208] on link "1 Staff 1" at bounding box center [302, 207] width 171 height 24
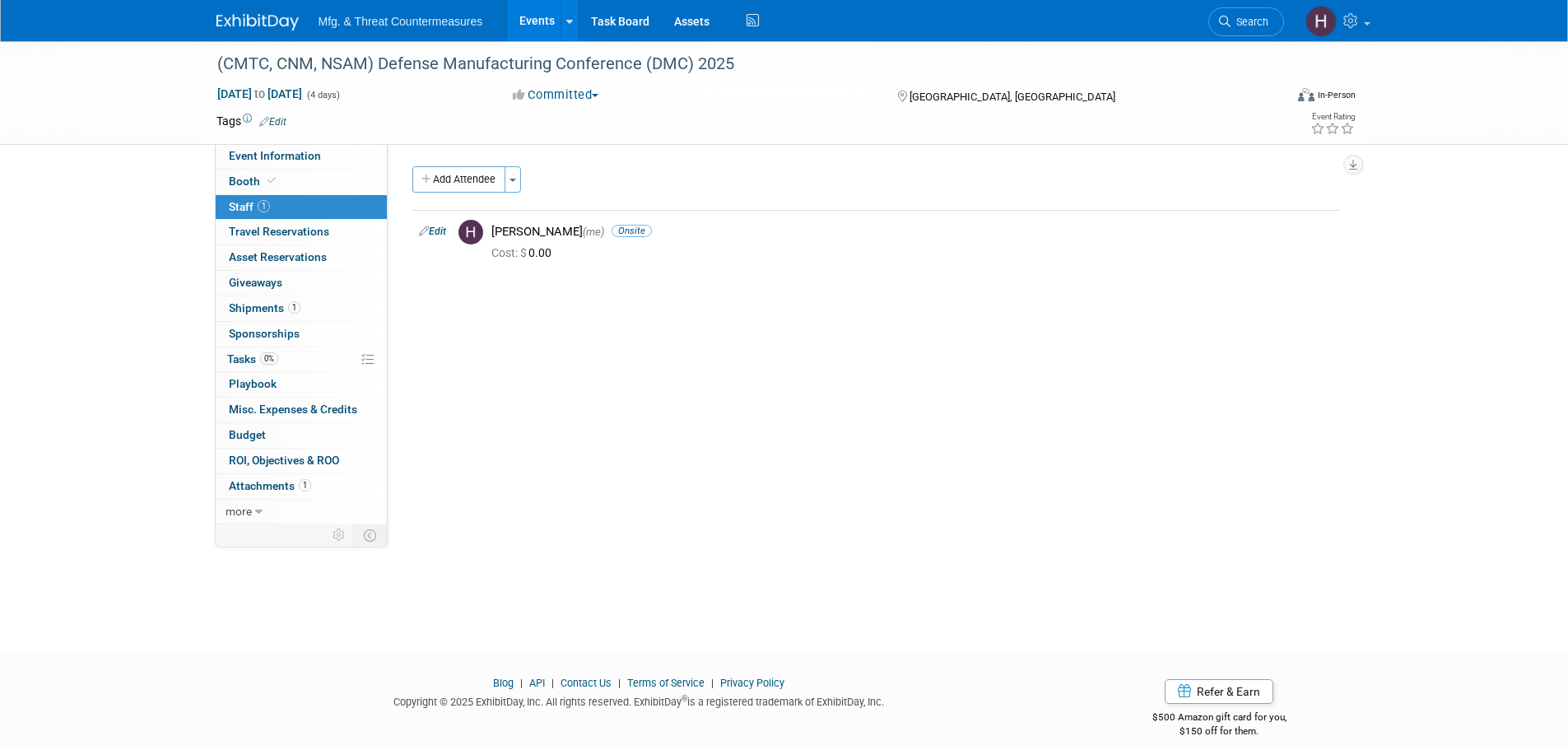
click at [479, 162] on div "Event Website: Edit https://www.dmcmeeting.com/ Event Venue Name: Caribe Royale…" at bounding box center [870, 333] width 965 height 380
click at [466, 178] on button "Add Attendee" at bounding box center [459, 179] width 93 height 26
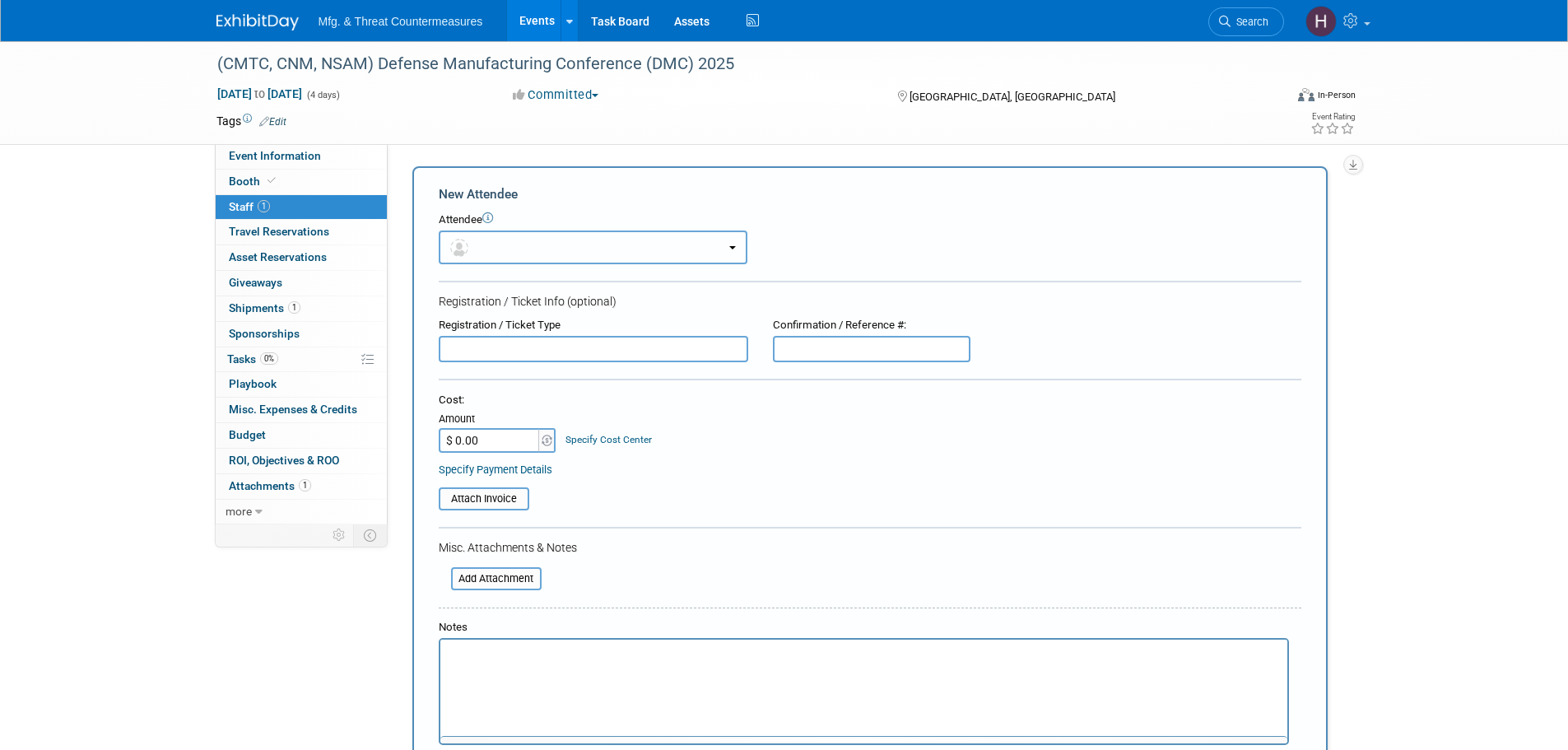
click at [542, 233] on button "button" at bounding box center [592, 247] width 308 height 34
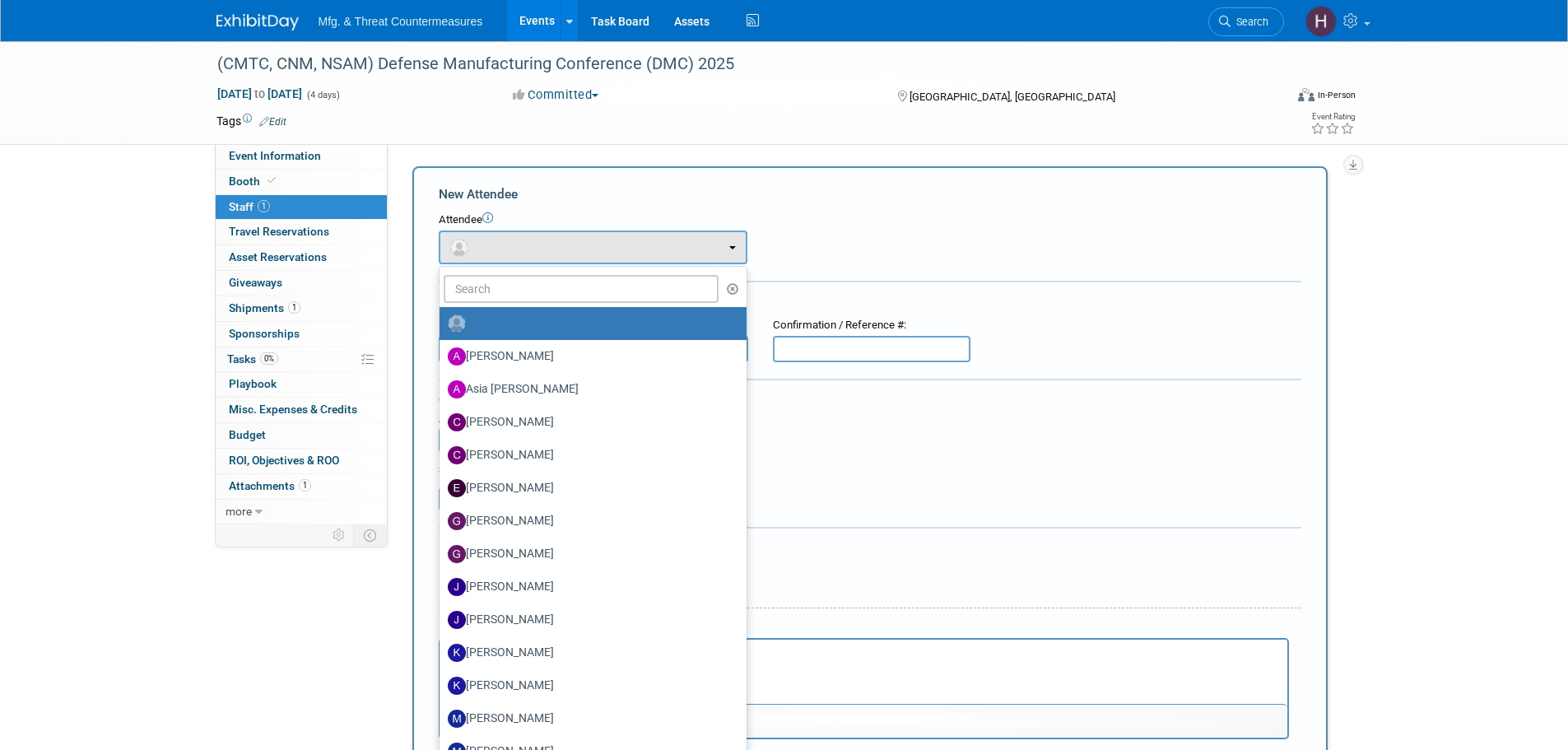
click at [560, 270] on ul "Amanda Hatcher Asia Tarpley Charles Edens Christina Hubbard Erin McKenna" at bounding box center [592, 595] width 308 height 658
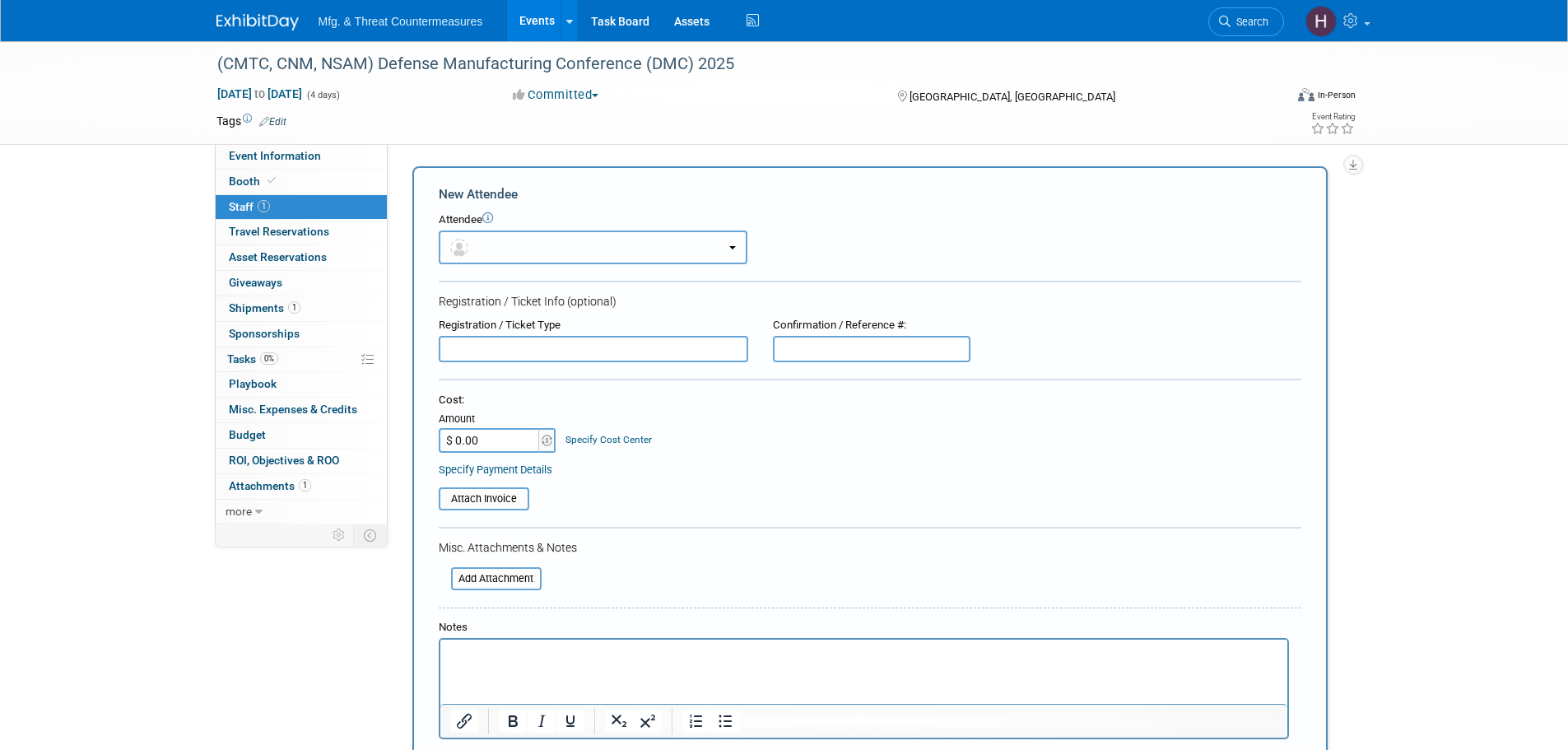
click at [539, 246] on button "button" at bounding box center [592, 247] width 308 height 34
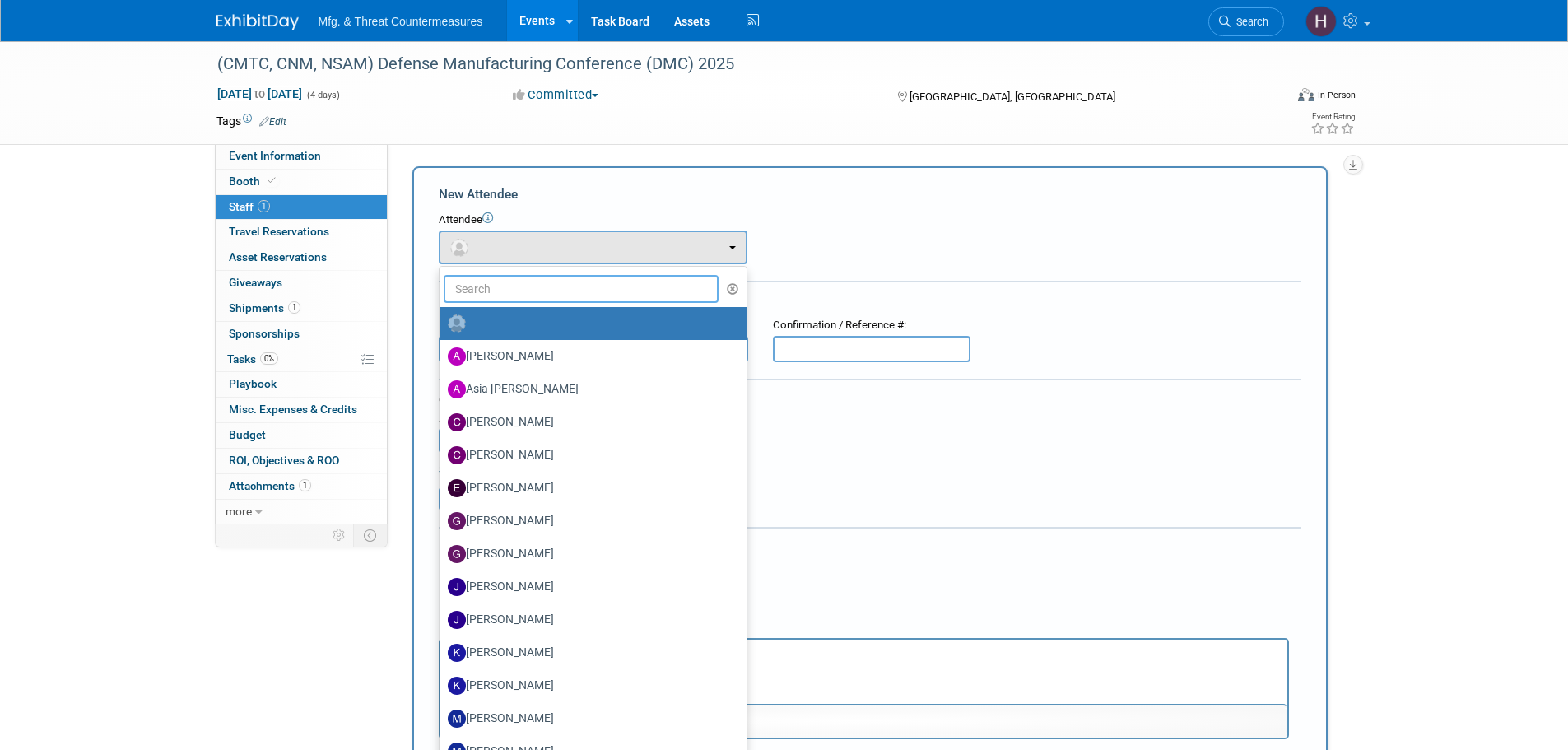
click at [512, 297] on input "text" at bounding box center [581, 288] width 276 height 28
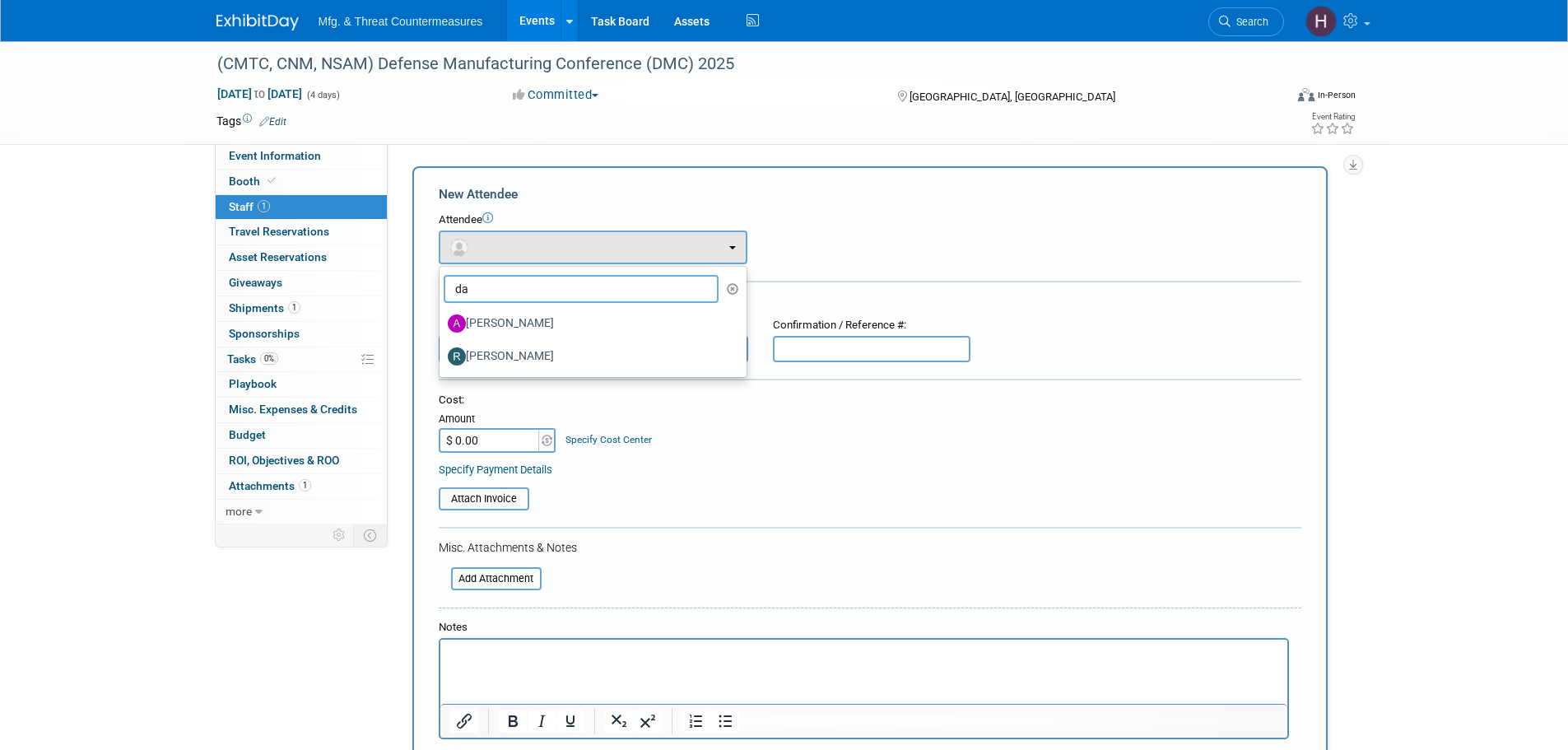
type input "d"
type input "r"
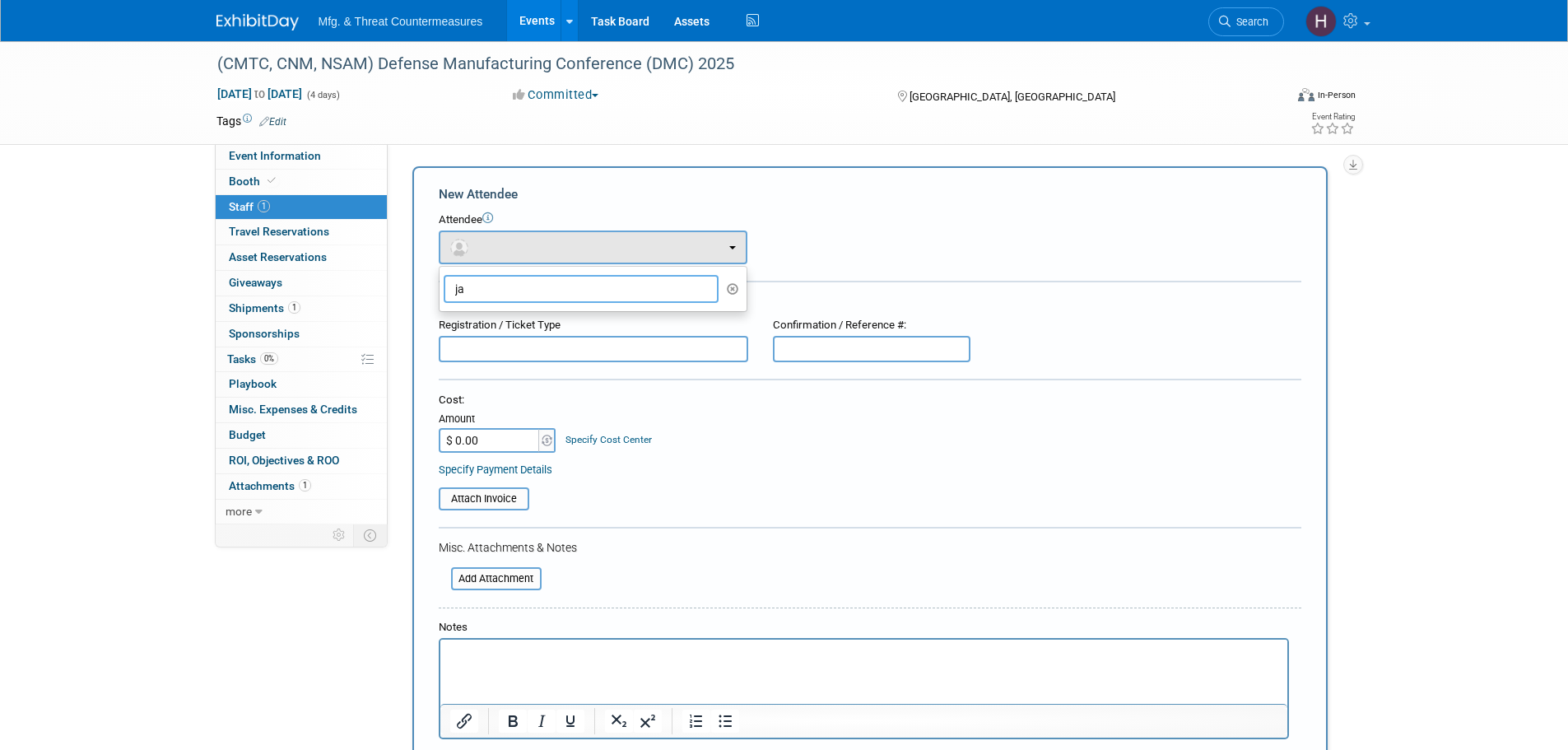
type input "j"
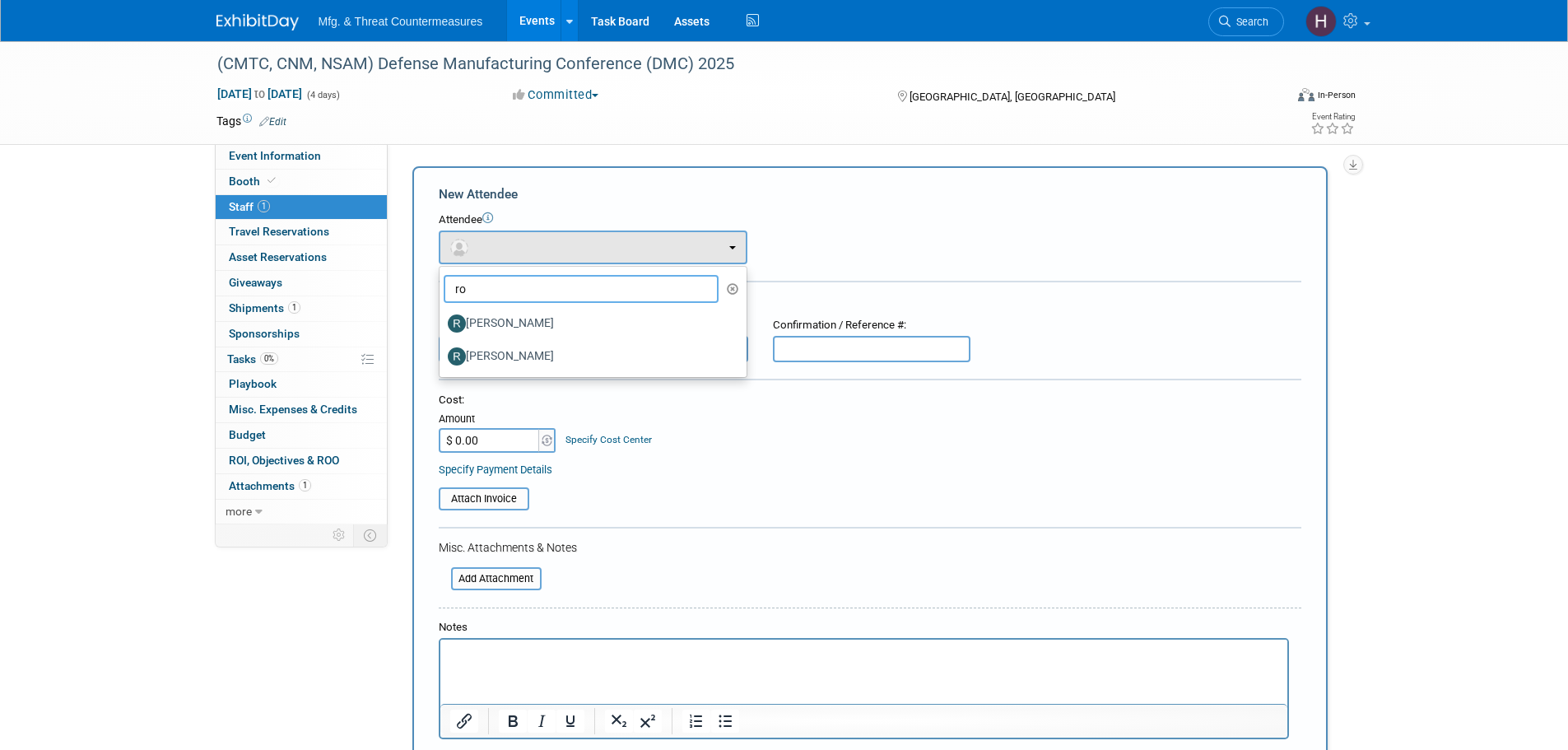
type input "r"
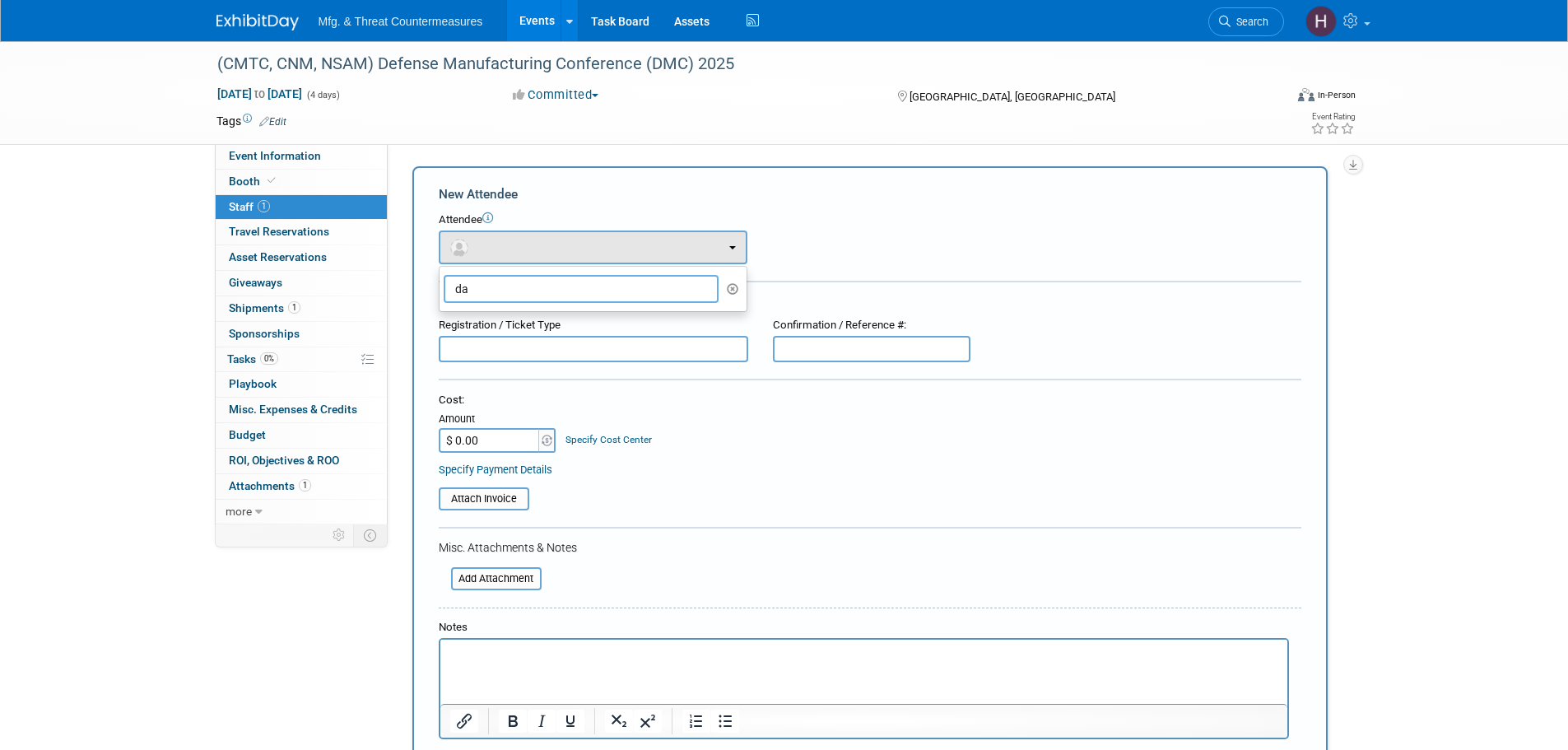
type input "d"
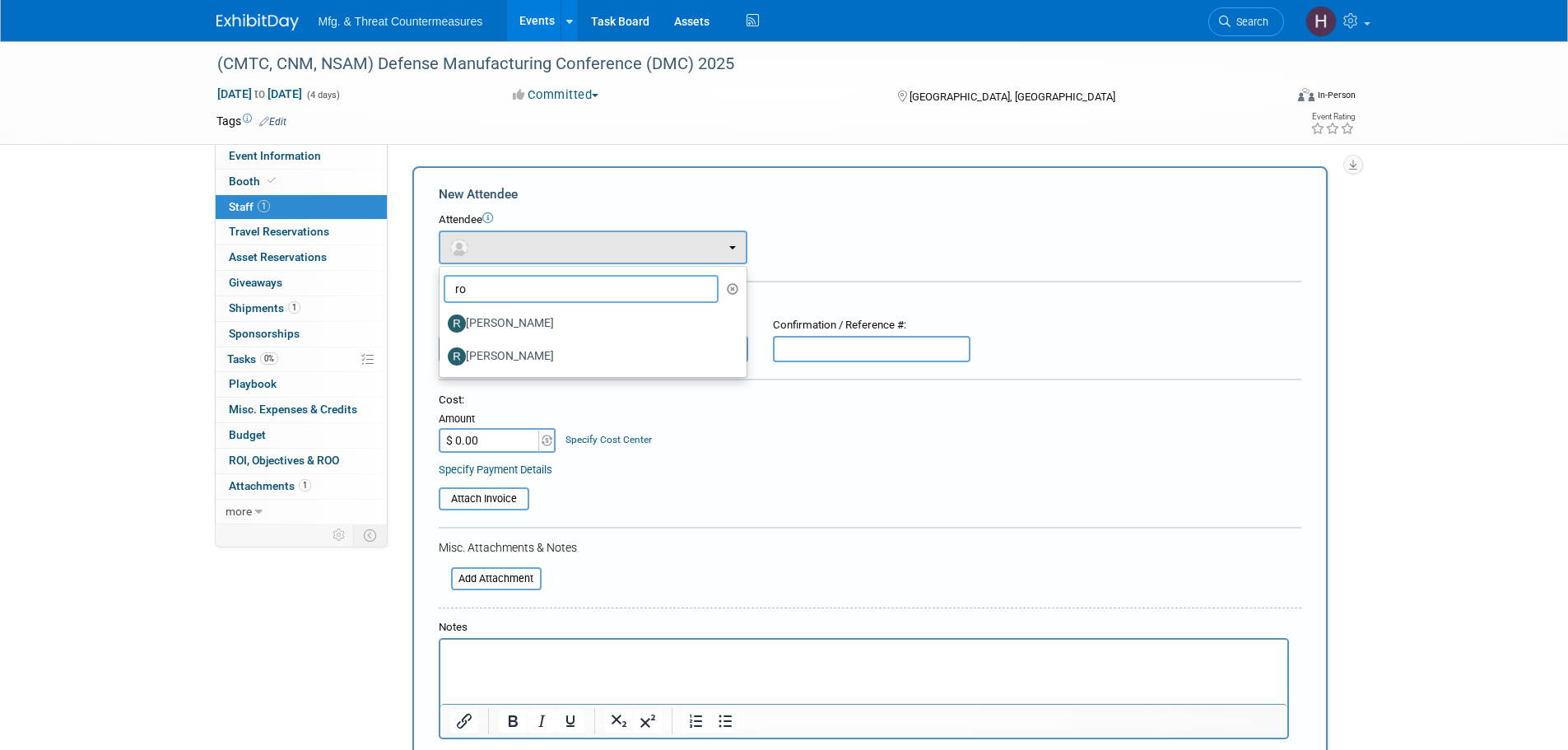
type input "r"
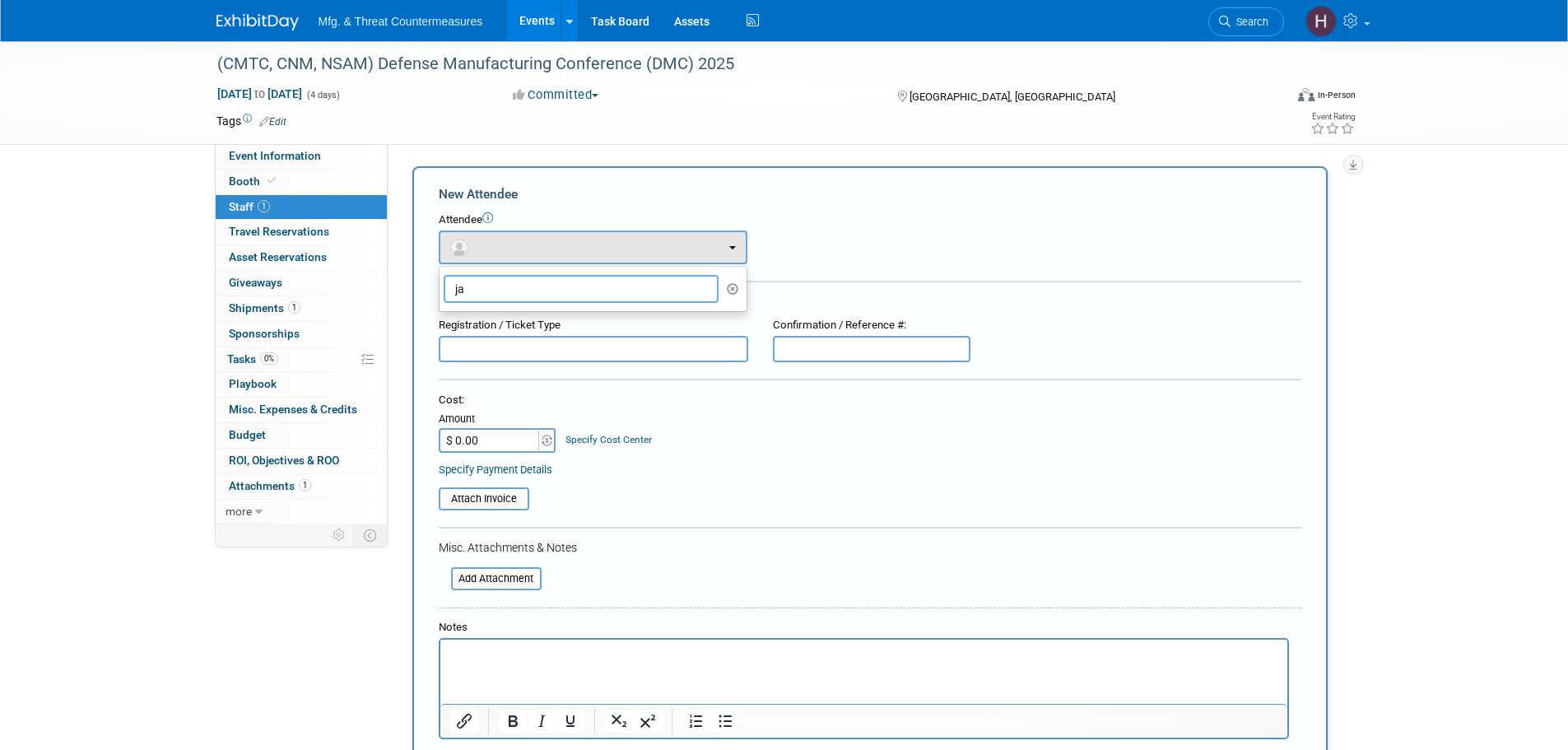
type input "j"
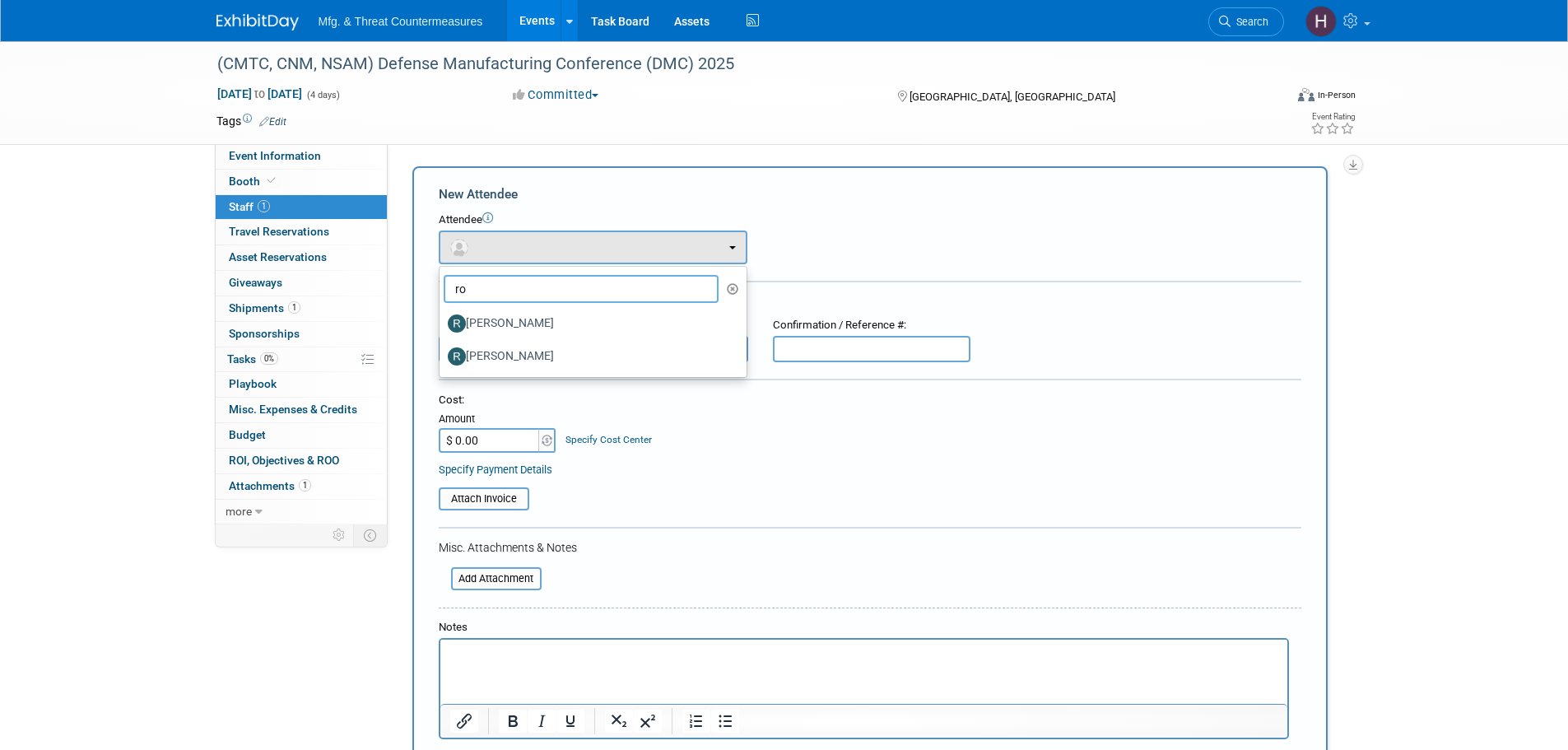
type input "r"
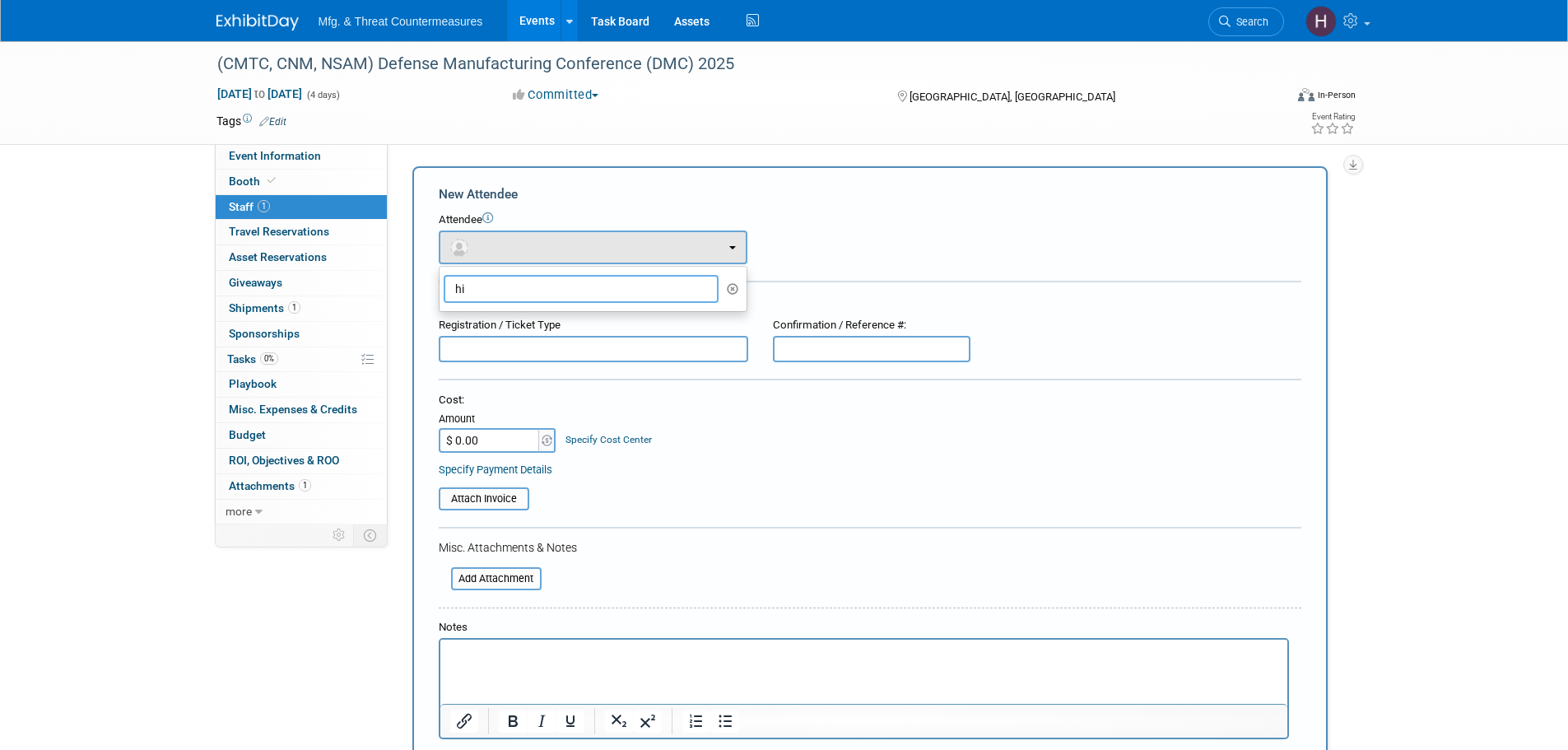
type input "h"
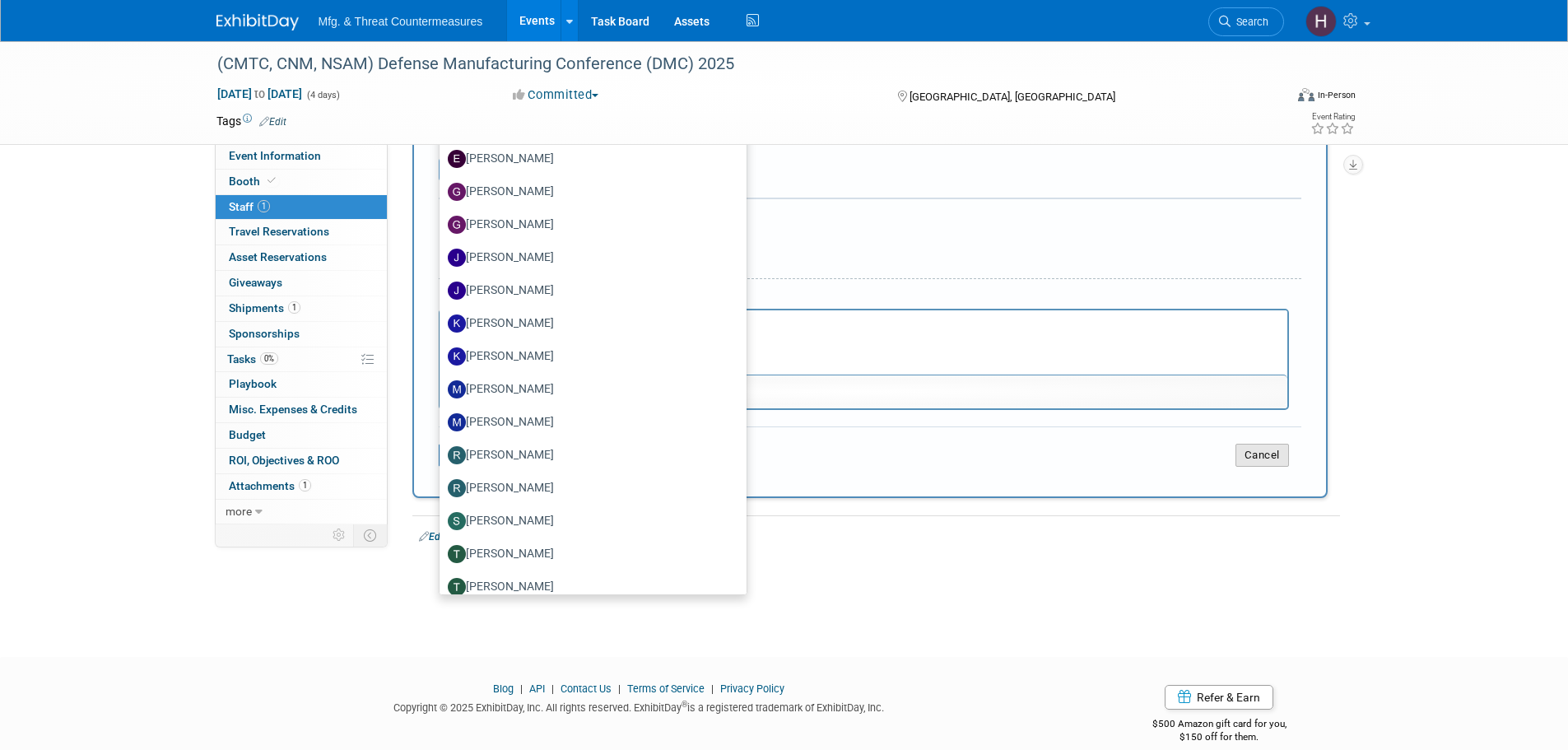
click at [1257, 466] on button "Cancel" at bounding box center [1263, 454] width 54 height 23
